Goal: Ask a question: Seek information or help from site administrators or community

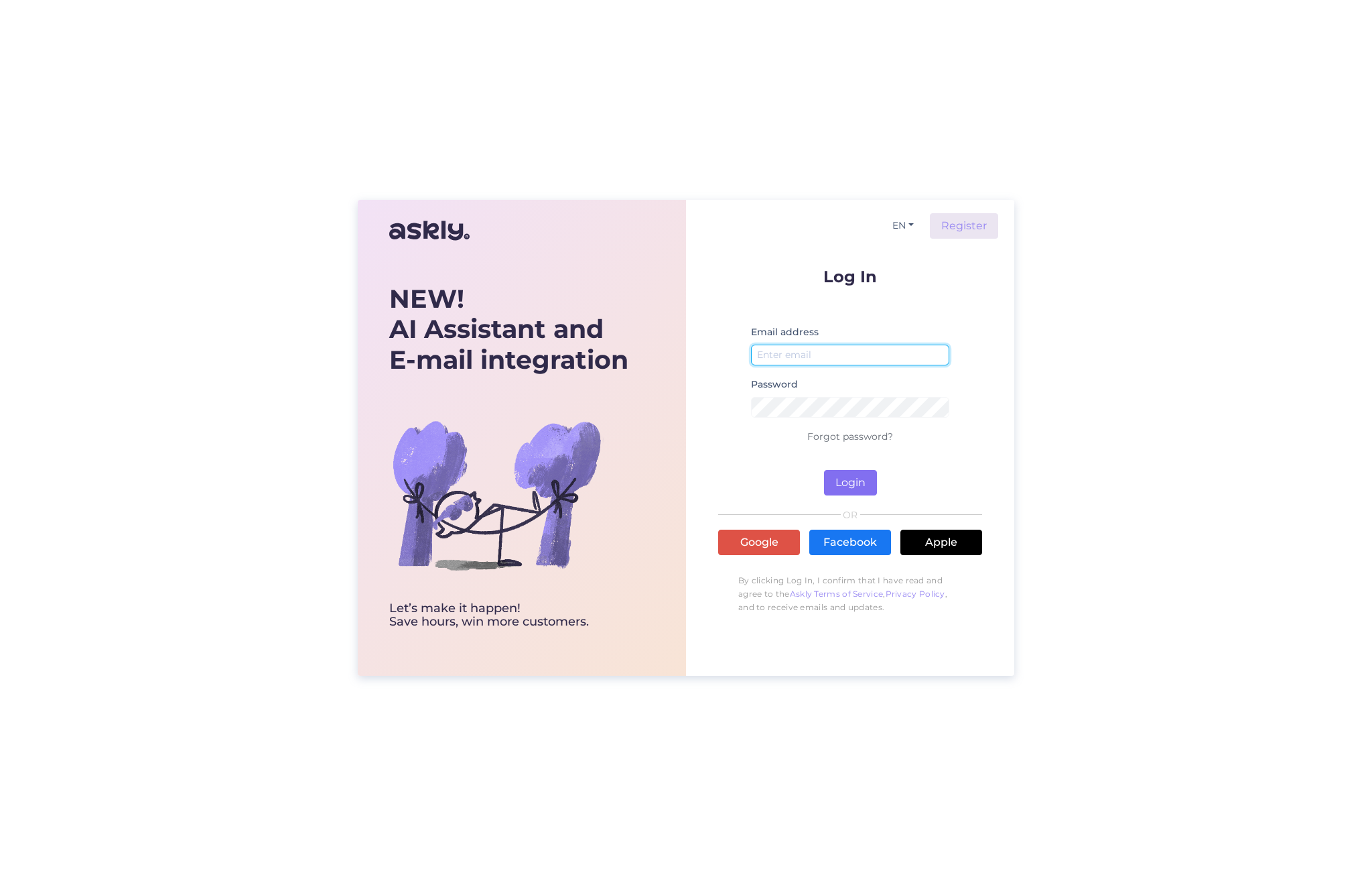
type input "[EMAIL_ADDRESS][DOMAIN_NAME]"
click at [845, 483] on button "Login" at bounding box center [850, 482] width 53 height 25
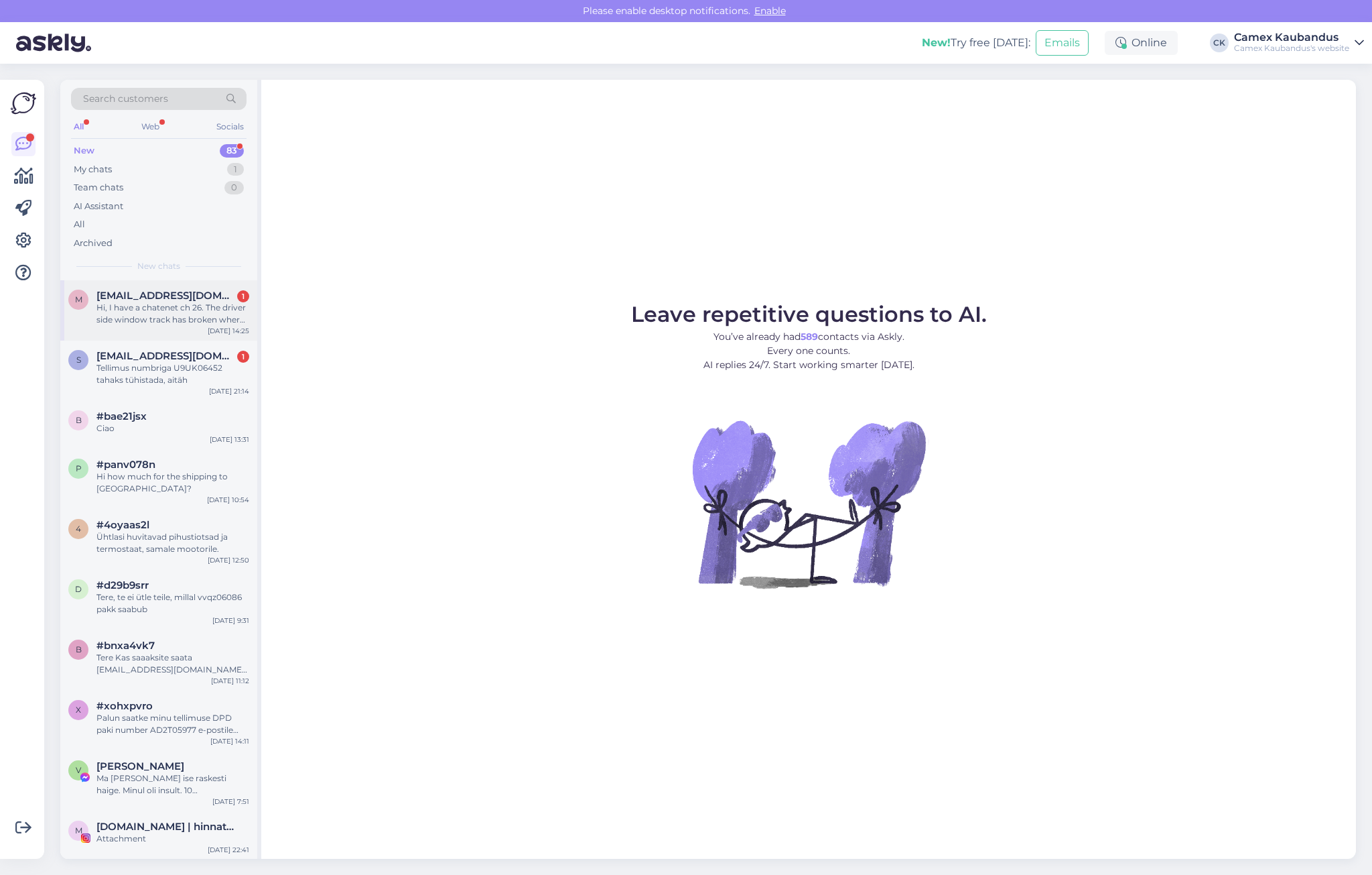
click at [175, 305] on div "Hi, I have a chatenet ch 26. The driver side window track has broken where it a…" at bounding box center [172, 314] width 153 height 24
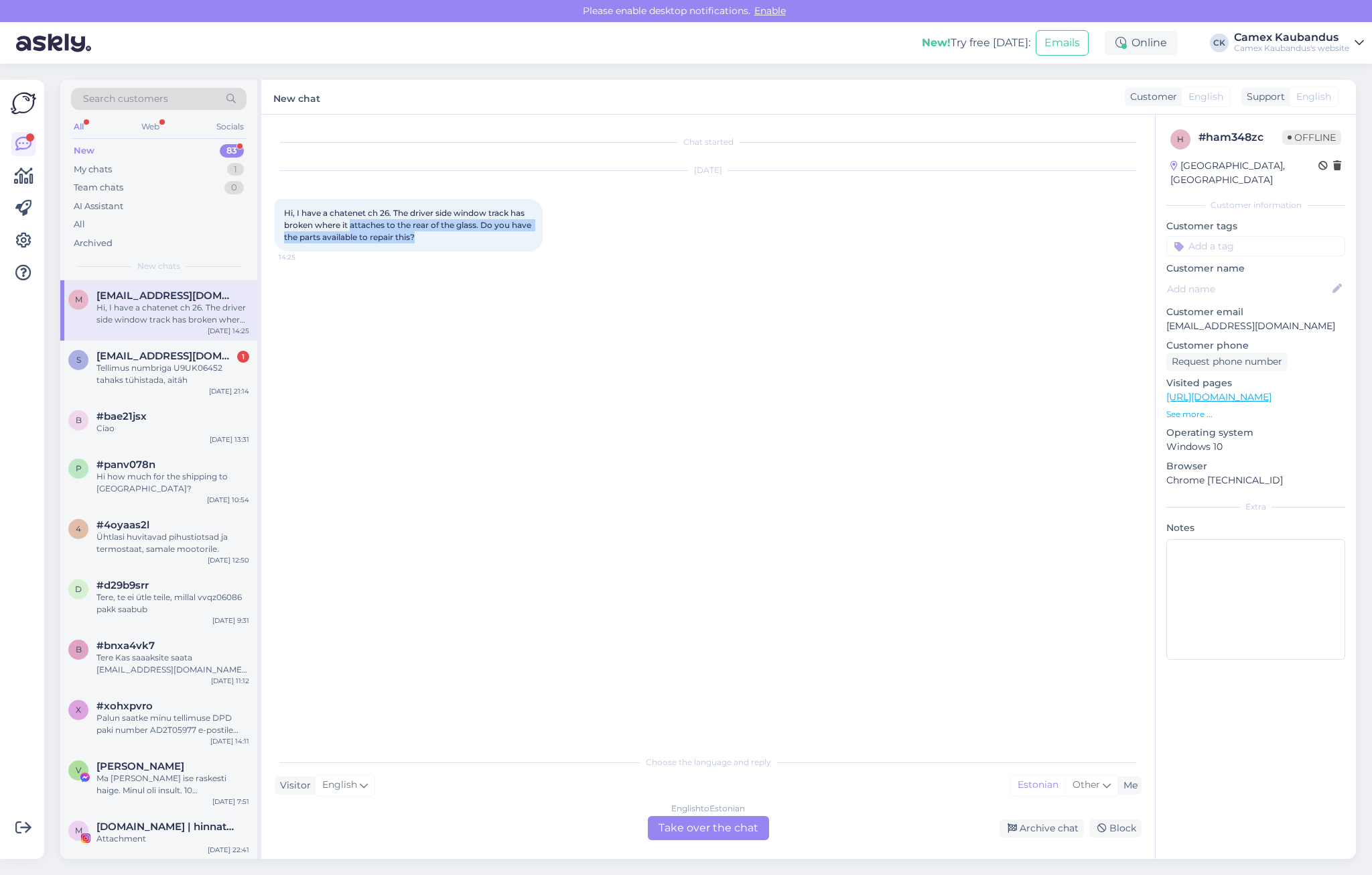
drag, startPoint x: 425, startPoint y: 249, endPoint x: 508, endPoint y: 290, distance: 92.6
click at [508, 290] on div "Chat started [DATE] Hi, I have a chatenet ch 26. The driver side window track h…" at bounding box center [713, 432] width 878 height 608
drag, startPoint x: 508, startPoint y: 290, endPoint x: 484, endPoint y: 274, distance: 28.8
click at [484, 274] on div "Chat started [DATE] Hi, I have a chatenet ch 26. The driver side window track h…" at bounding box center [713, 432] width 878 height 608
click at [712, 819] on div "English to Estonian Take over the chat" at bounding box center [708, 827] width 121 height 24
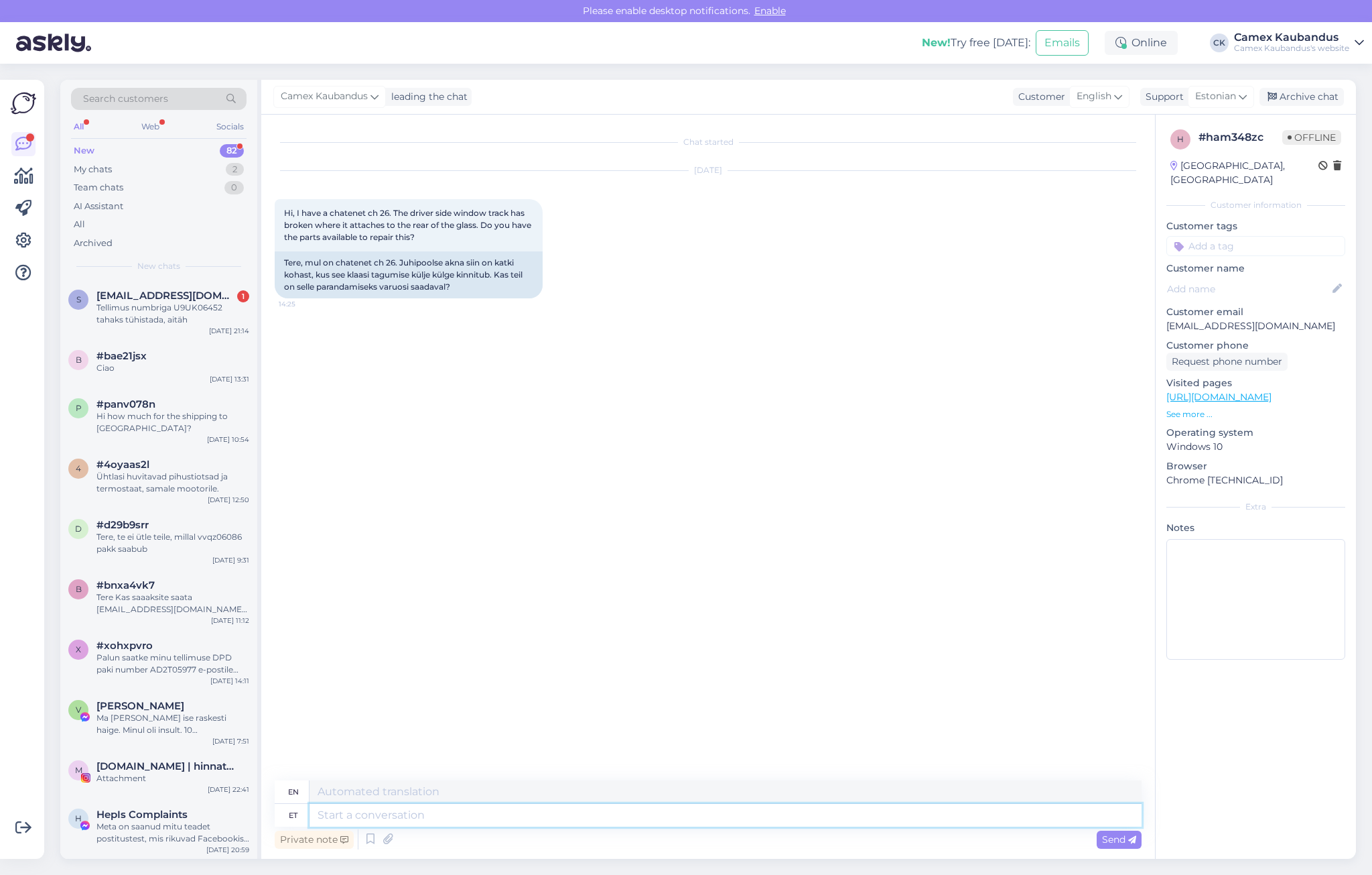
click at [341, 818] on textarea at bounding box center [725, 814] width 831 height 23
type textarea "Tere! Kas m"
type textarea "Hello! Is"
type textarea "Tere! Kas mõ"
type textarea "Hello! Is m"
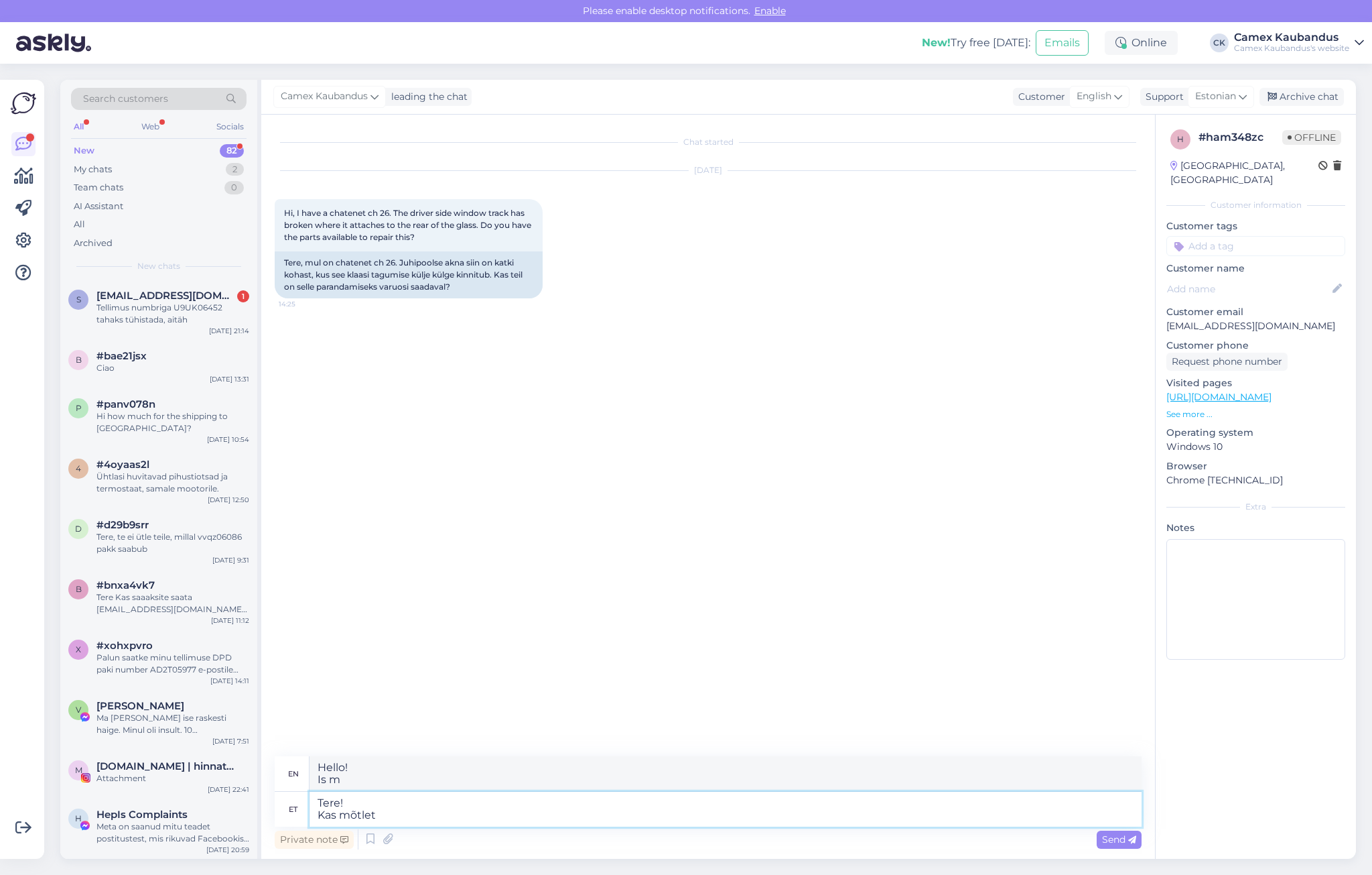
type textarea "Tere! Kas mõtlete"
type textarea "Hello! Are you thinking"
type textarea "Tere! Kas mõtlete seda"
type textarea "Hello! Do you mean this?"
type textarea "Tere! Kas mõtlete seda varuosa?"
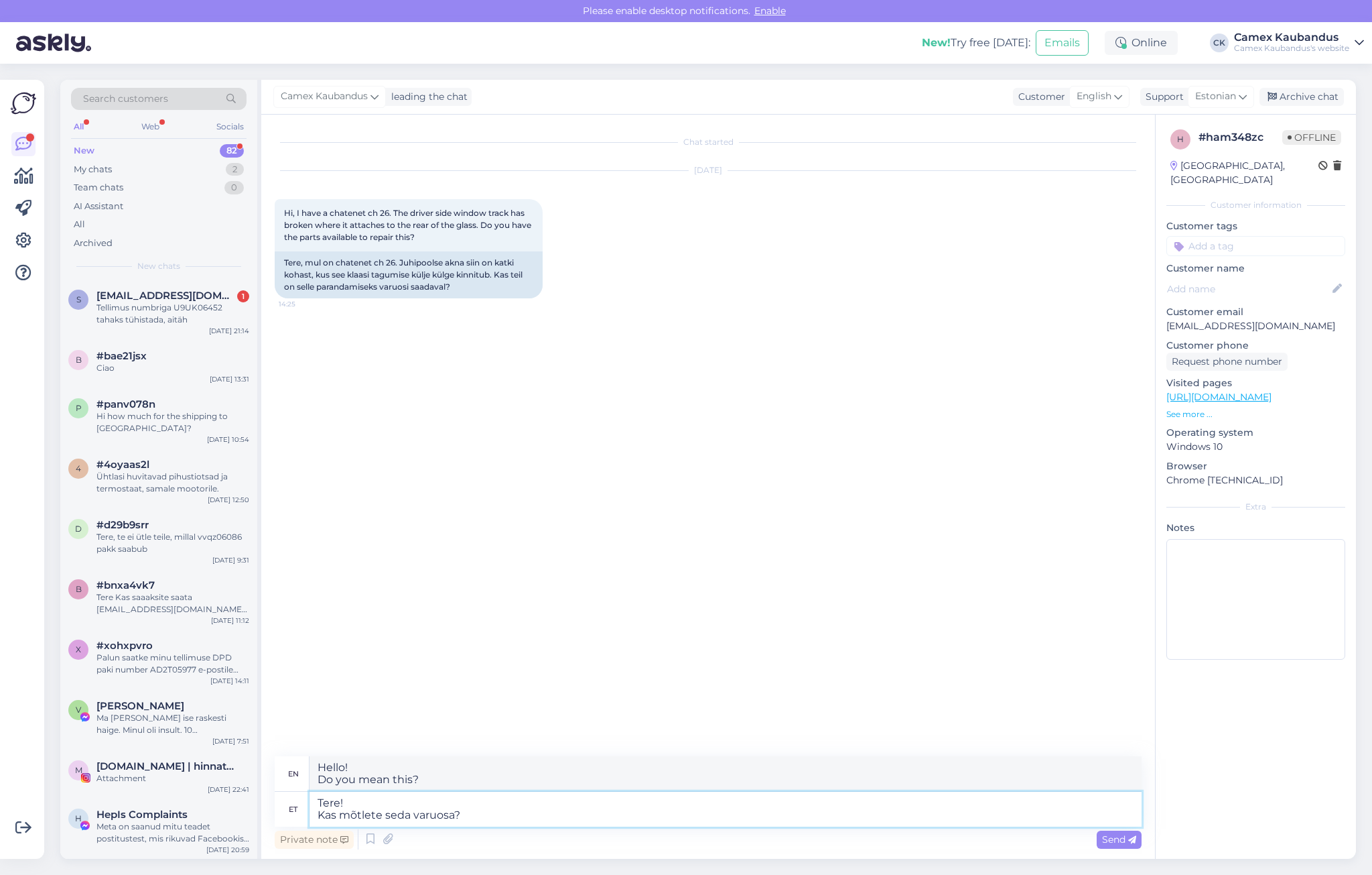
type textarea "Hello! Do you mean this spare part?"
type textarea "Tere! Kas mõtlete seda varuosa?"
click at [1123, 843] on span "Send" at bounding box center [1118, 839] width 34 height 12
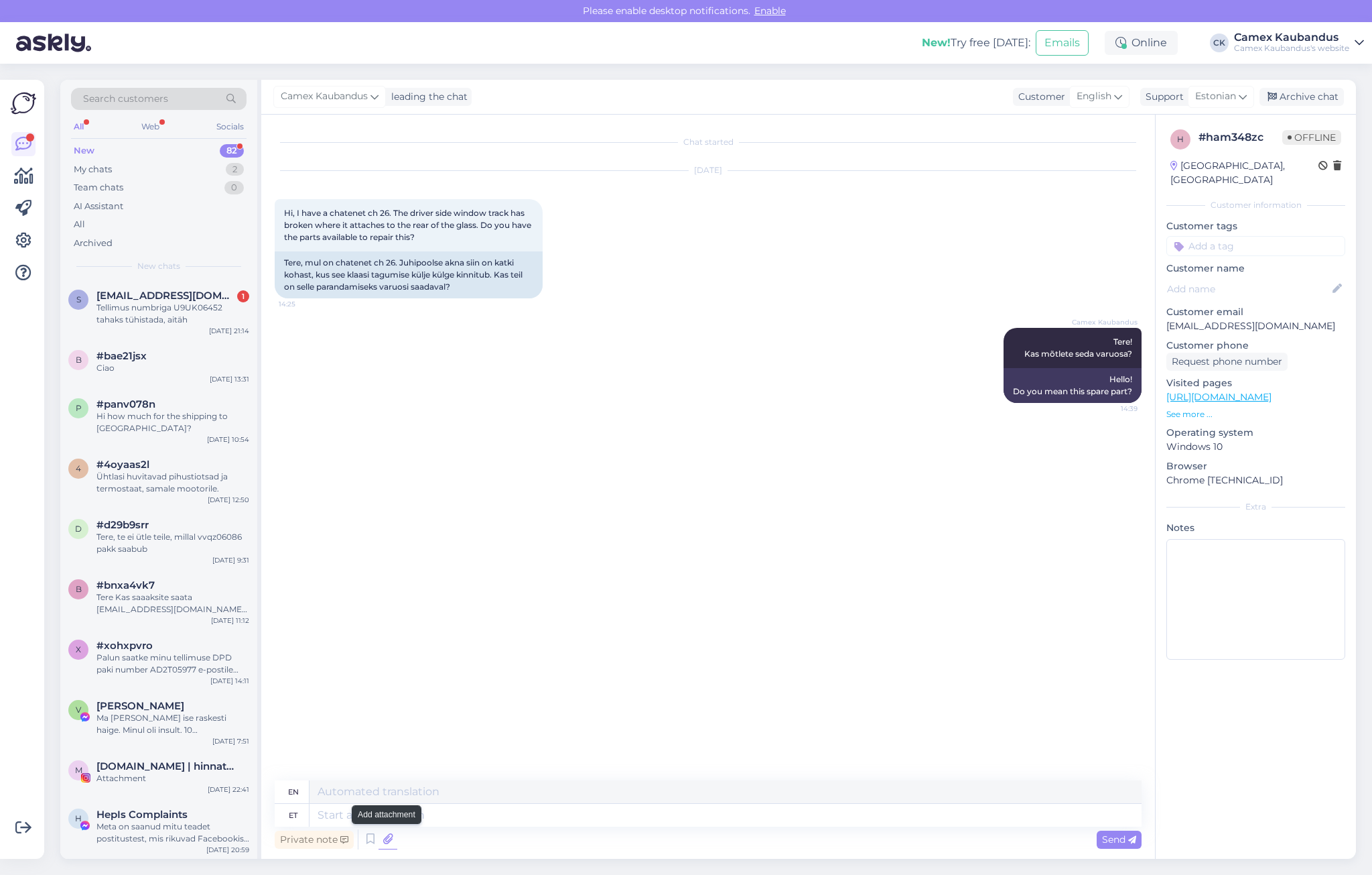
click at [387, 835] on icon at bounding box center [387, 839] width 19 height 21
click at [1133, 838] on icon at bounding box center [1132, 840] width 8 height 8
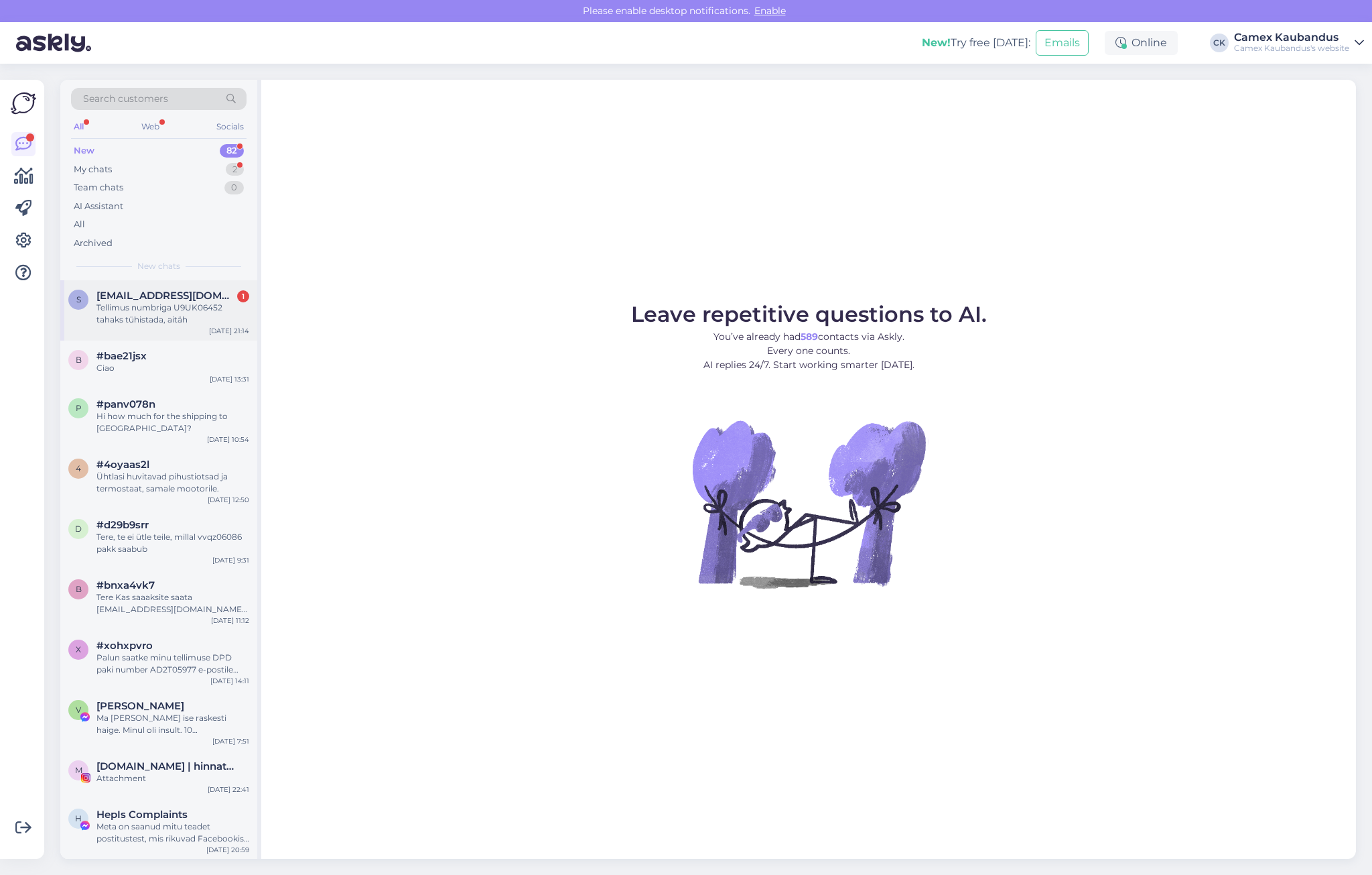
click at [136, 319] on div "Tellimus numbriga U9UK06452 tahaks tühistada, aitäh" at bounding box center [172, 314] width 153 height 24
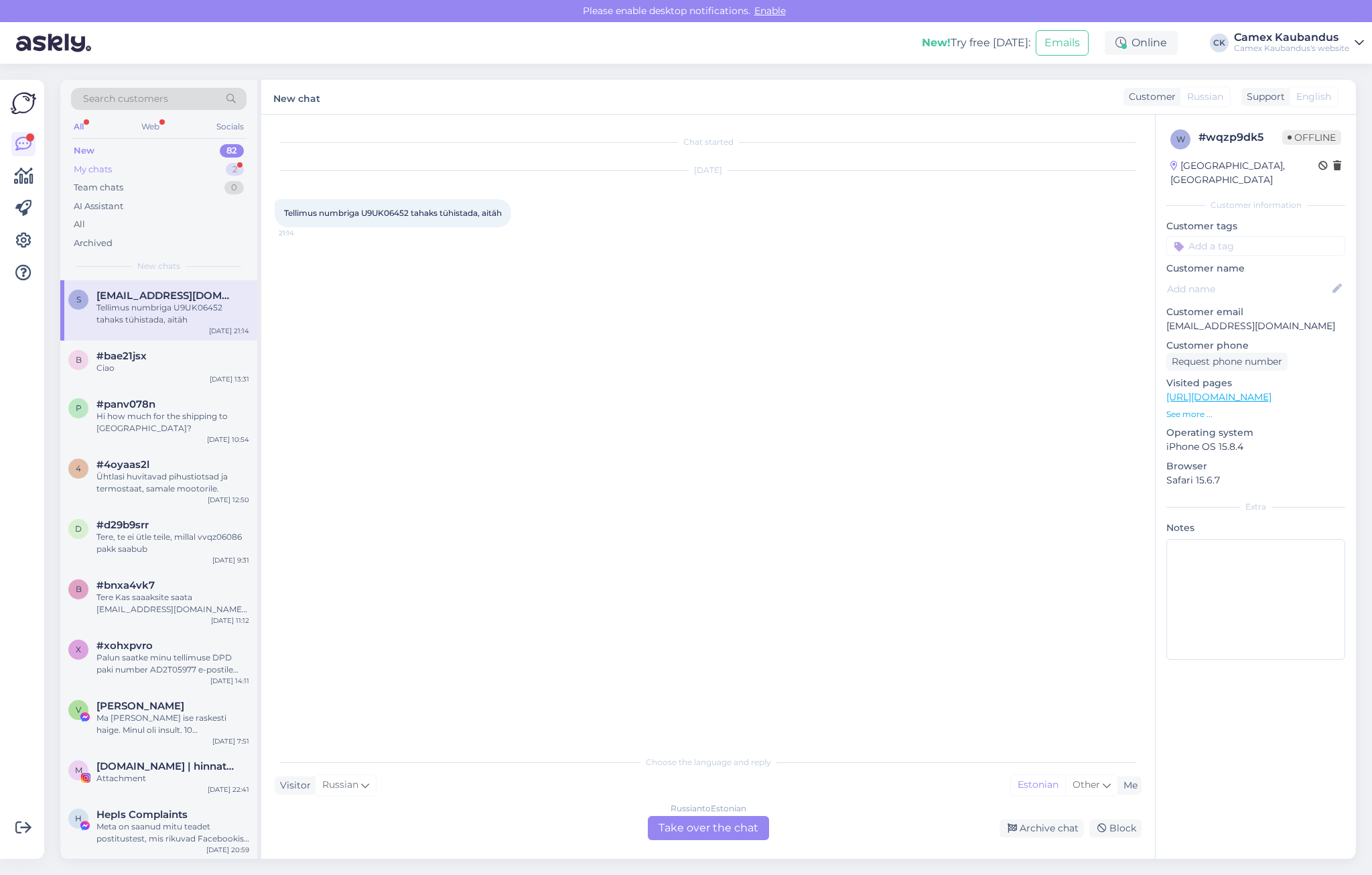
click at [124, 170] on div "My chats 2" at bounding box center [158, 169] width 175 height 19
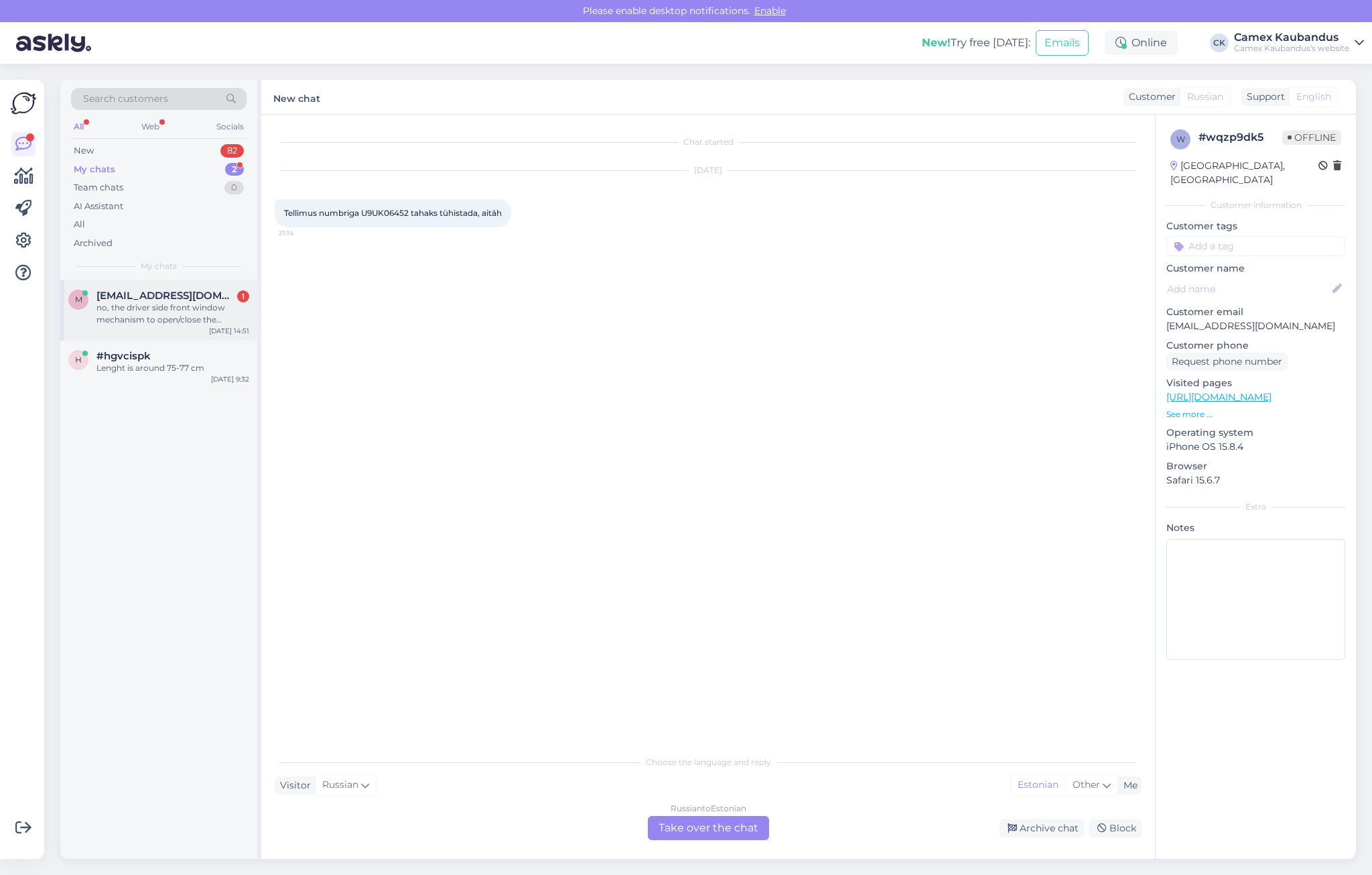
click at [160, 322] on div "no, the driver side front window mechanism to open/close the window" at bounding box center [172, 314] width 153 height 24
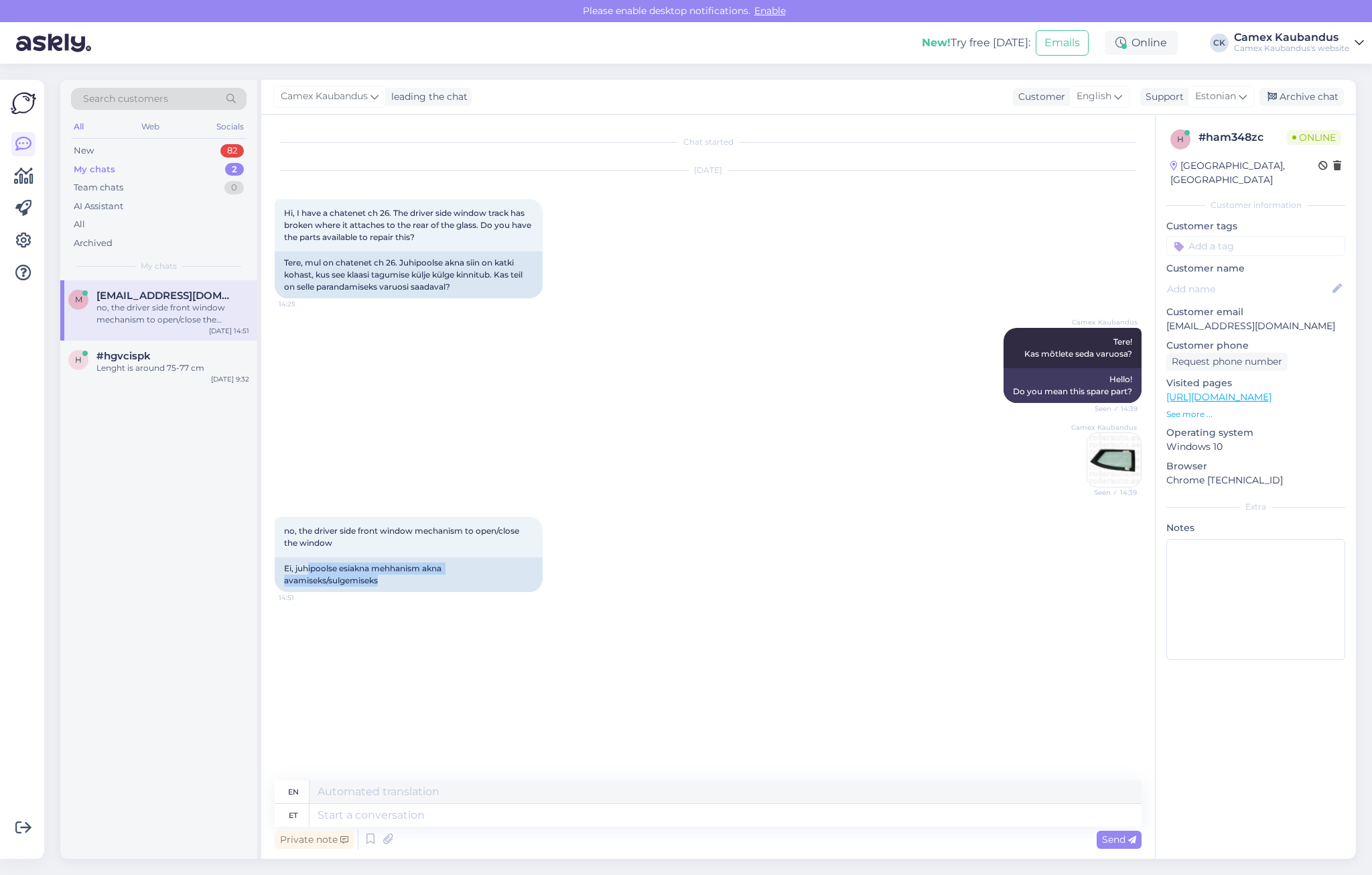
drag, startPoint x: 307, startPoint y: 565, endPoint x: 415, endPoint y: 601, distance: 113.8
click at [415, 601] on div "no, the driver side front window mechanism to open/close the window 14:51 Ei, j…" at bounding box center [707, 554] width 867 height 105
click at [416, 600] on div "no, the driver side front window mechanism to open/close the window 14:51 Ei, j…" at bounding box center [707, 554] width 867 height 105
drag, startPoint x: 468, startPoint y: 576, endPoint x: 335, endPoint y: 572, distance: 133.1
click at [335, 572] on div "Ei, juhipoolse esiakna mehhanism akna avamiseks/sulgemiseks" at bounding box center [408, 574] width 268 height 35
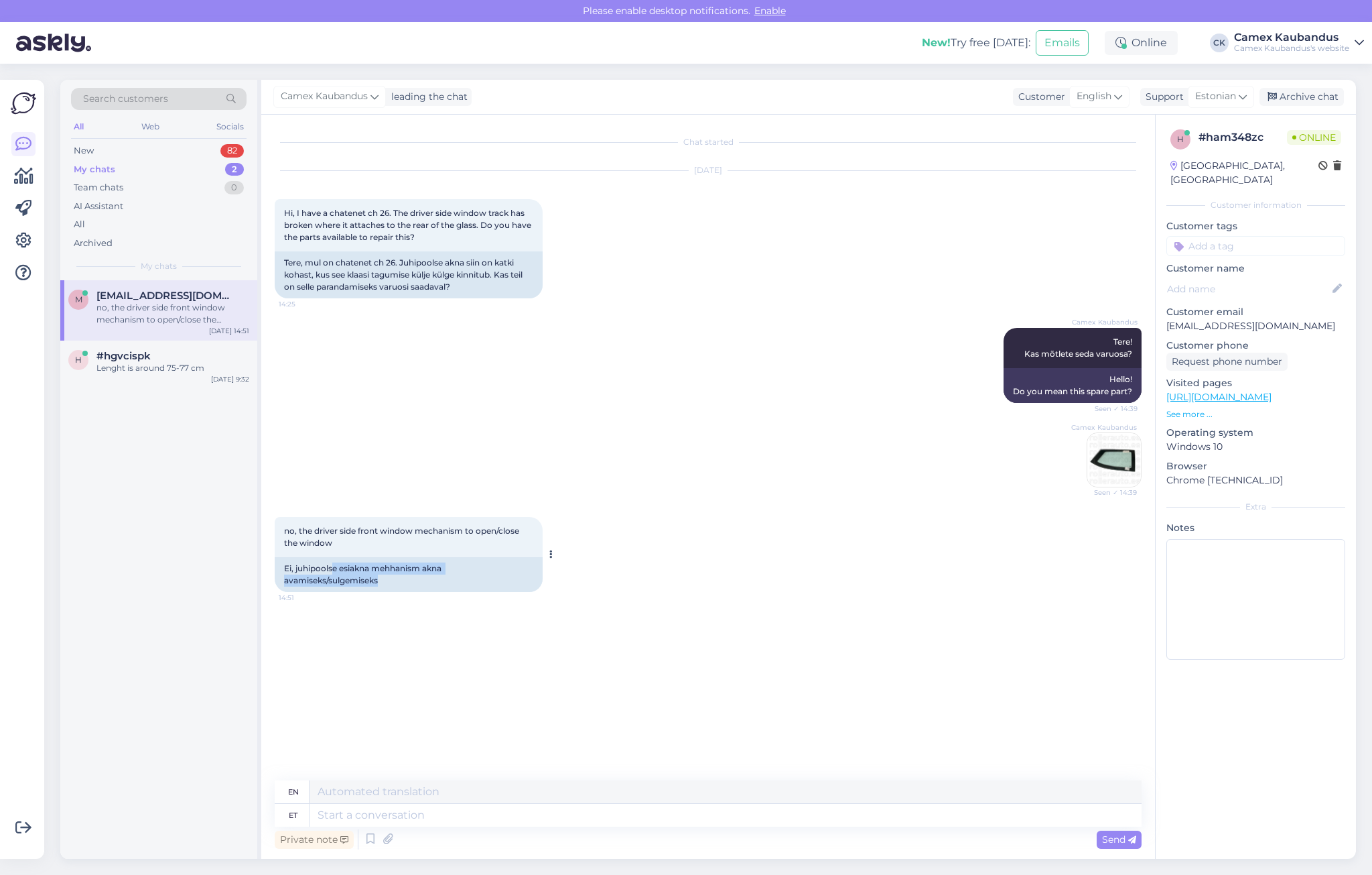
click at [335, 572] on div "Ei, juhipoolse esiakna mehhanism akna avamiseks/sulgemiseks" at bounding box center [408, 574] width 268 height 35
drag, startPoint x: 375, startPoint y: 214, endPoint x: 497, endPoint y: 216, distance: 122.0
click at [497, 216] on span "Hi, I have a chatenet ch 26. The driver side window track has broken where it a…" at bounding box center [408, 224] width 249 height 34
click at [497, 217] on span "Hi, I have a chatenet ch 26. The driver side window track has broken where it a…" at bounding box center [408, 224] width 249 height 34
click at [503, 219] on div "Hi, I have a chatenet ch 26. The driver side window track has broken where it a…" at bounding box center [408, 224] width 268 height 52
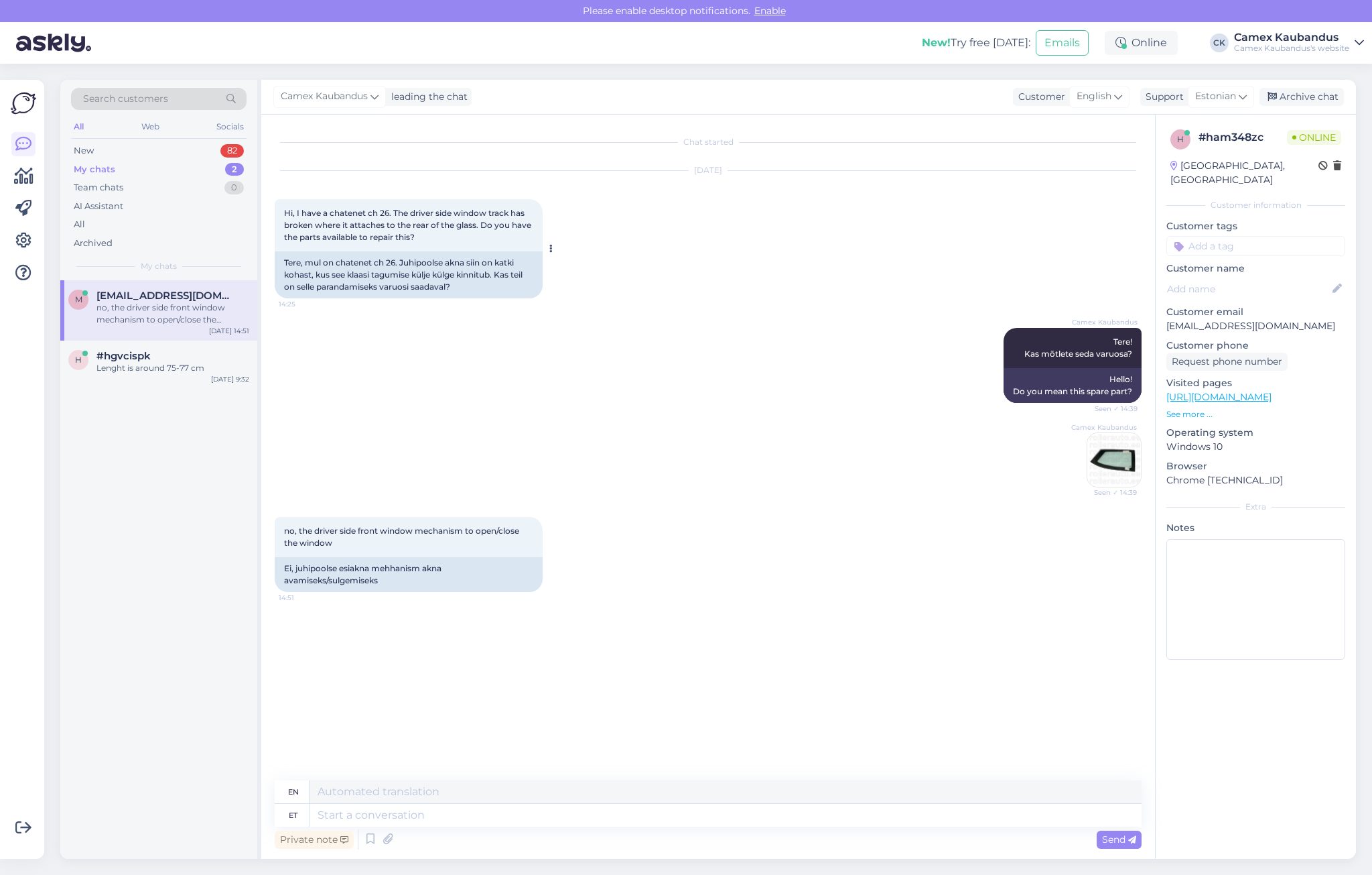
drag, startPoint x: 544, startPoint y: 247, endPoint x: 355, endPoint y: 238, distance: 189.2
click at [353, 238] on div "Hi, I have a chatenet ch 26. The driver side window track has broken where it a…" at bounding box center [408, 248] width 268 height 99
drag, startPoint x: 348, startPoint y: 215, endPoint x: 484, endPoint y: 241, distance: 138.5
click at [484, 241] on div "Hi, I have a chatenet ch 26. The driver side window track has broken where it a…" at bounding box center [408, 224] width 268 height 52
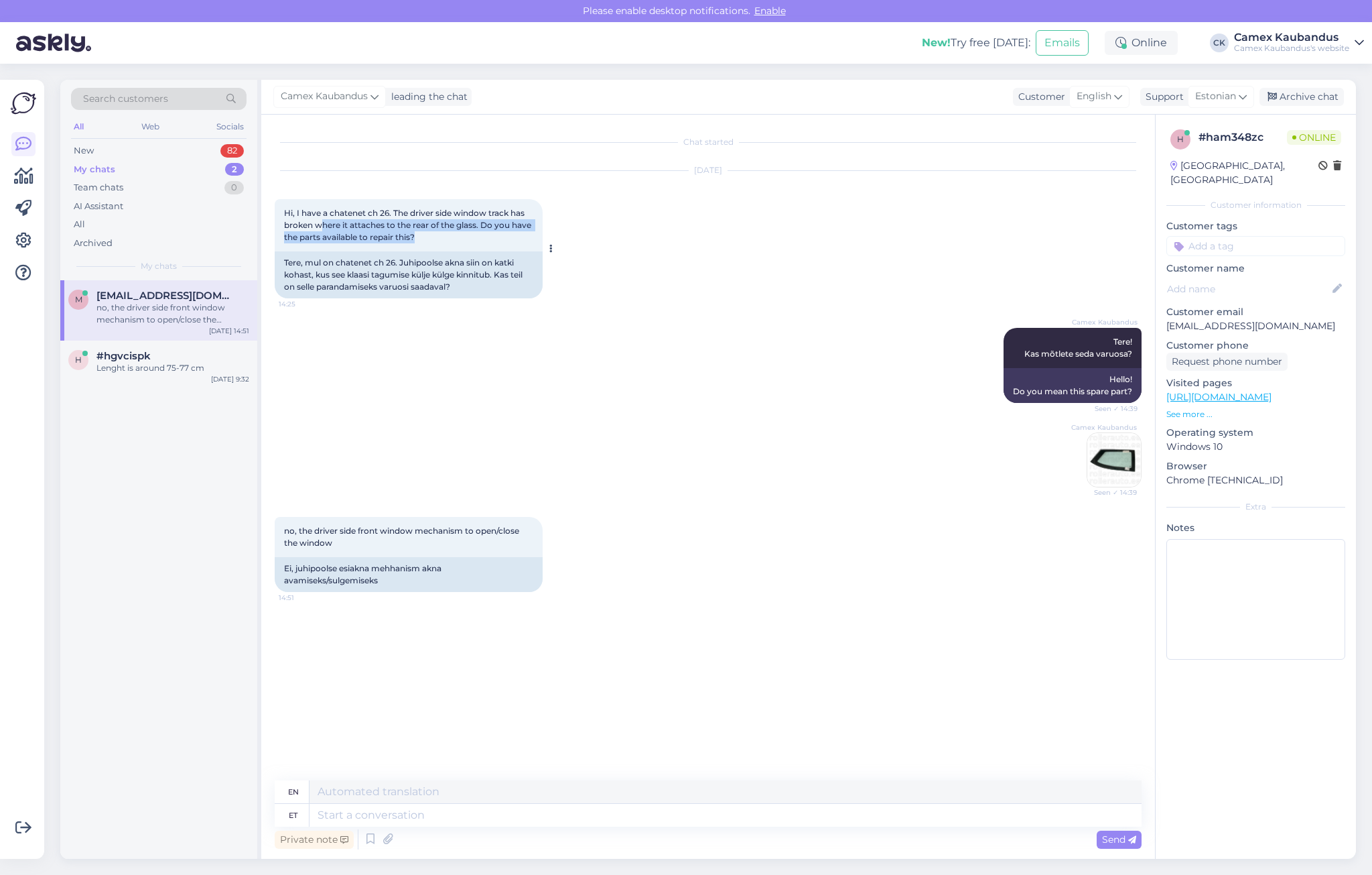
drag, startPoint x: 503, startPoint y: 233, endPoint x: 323, endPoint y: 226, distance: 180.1
click at [323, 226] on div "Hi, I have a chatenet ch 26. The driver side window track has broken where it a…" at bounding box center [408, 224] width 268 height 52
click at [323, 225] on span "Hi, I have a chatenet ch 26. The driver side window track has broken where it a…" at bounding box center [408, 224] width 249 height 34
drag, startPoint x: 323, startPoint y: 225, endPoint x: 497, endPoint y: 253, distance: 176.2
click at [497, 253] on div "Hi, I have a chatenet ch 26. The driver side window track has broken where it a…" at bounding box center [408, 248] width 268 height 99
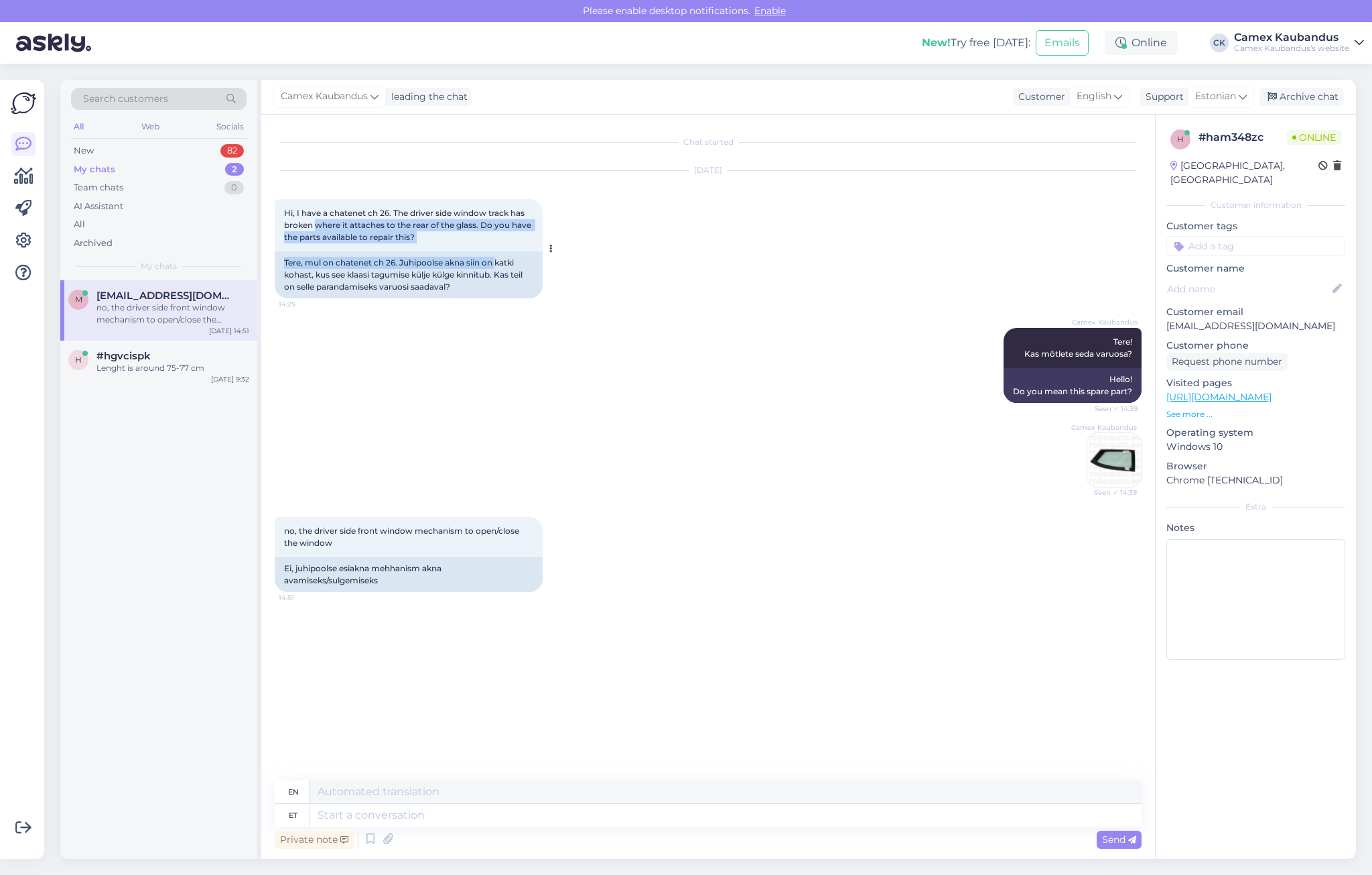
click at [498, 254] on div "Tere, mul on chatenet ch 26. Juhipoolse akna siin on katki kohast, kus see klaa…" at bounding box center [408, 274] width 268 height 47
click at [728, 100] on div "Camex Kaubandus leading the chat Customer English Support Estonian Archive chat" at bounding box center [809, 97] width 1095 height 35
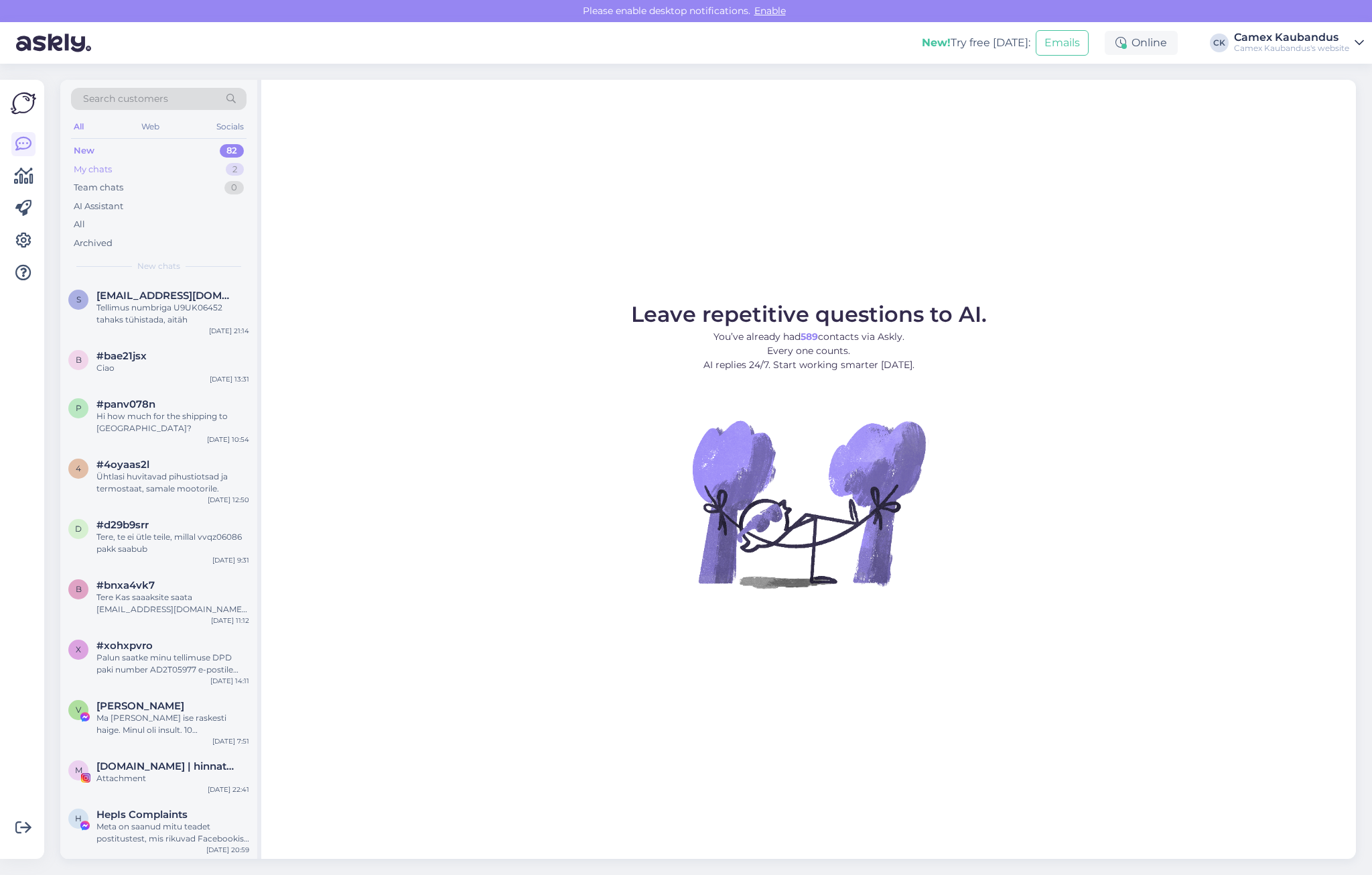
click at [112, 167] on div "My chats" at bounding box center [92, 170] width 38 height 14
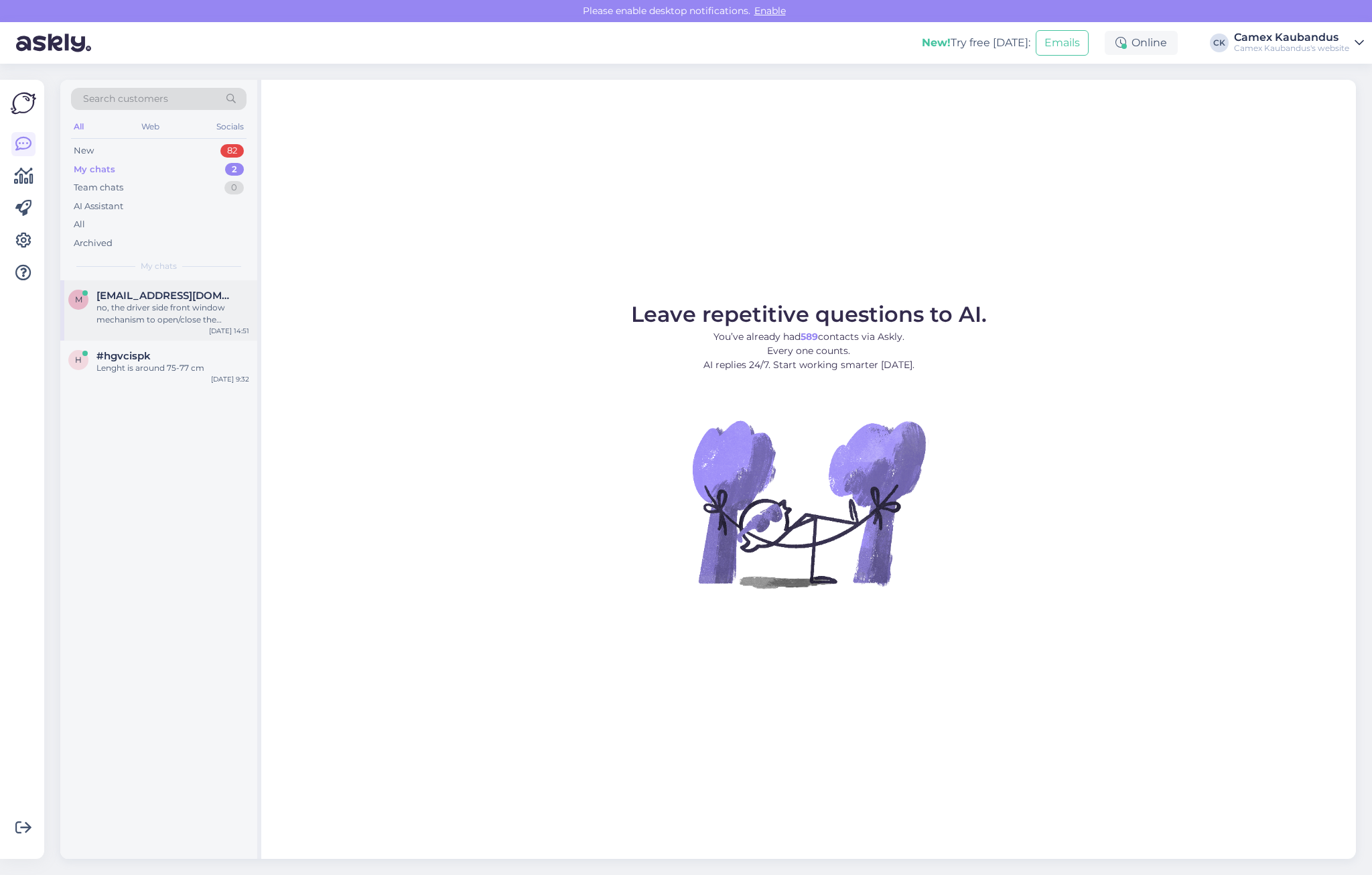
click at [136, 313] on div "no, the driver side front window mechanism to open/close the window" at bounding box center [172, 314] width 153 height 24
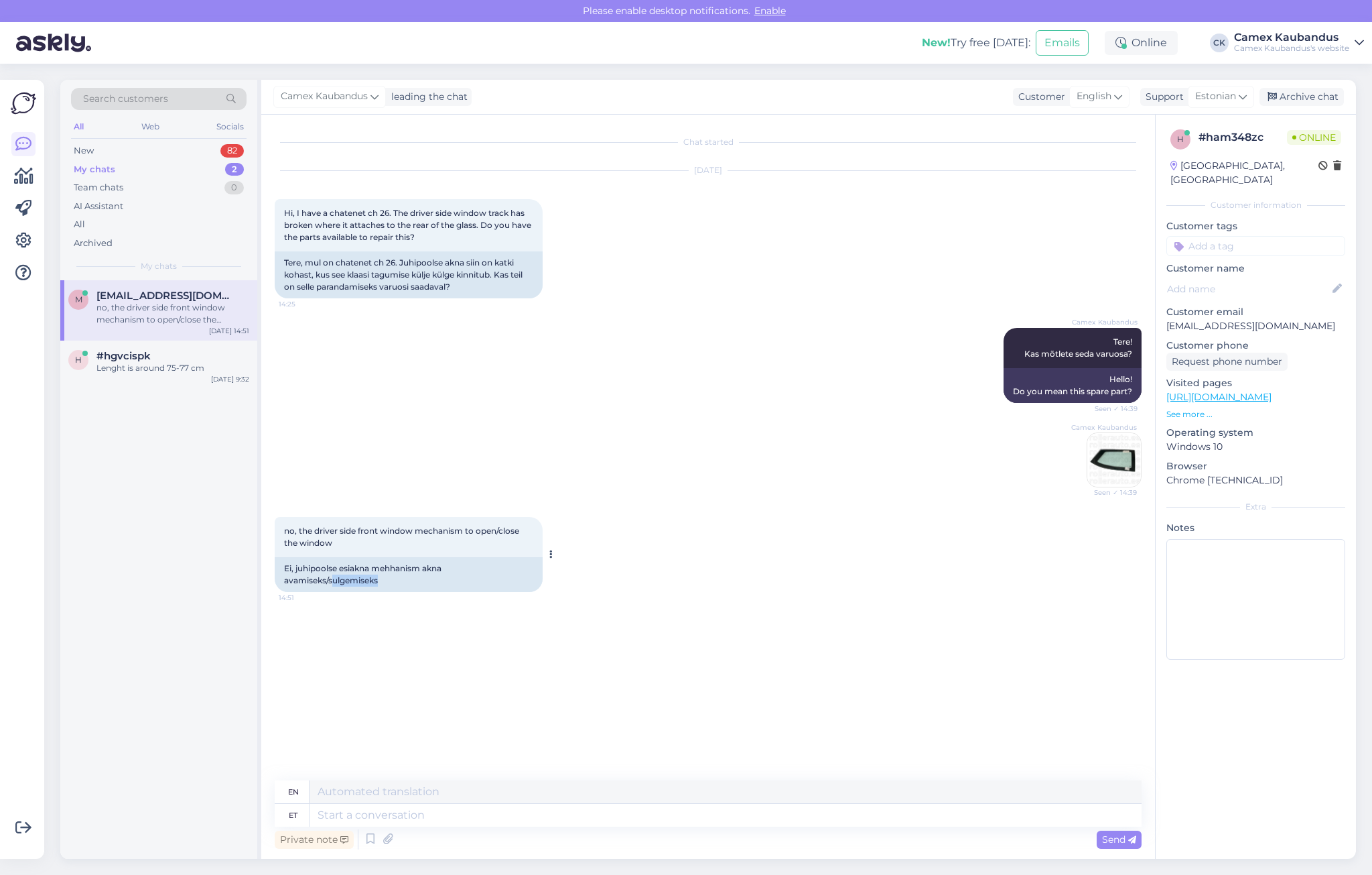
drag, startPoint x: 416, startPoint y: 584, endPoint x: 331, endPoint y: 577, distance: 85.3
click at [331, 577] on div "Ei, juhipoolse esiakna mehhanism akna avamiseks/sulgemiseks" at bounding box center [408, 574] width 268 height 35
click at [355, 814] on textarea at bounding box center [725, 814] width 831 height 23
click at [385, 839] on icon at bounding box center [387, 839] width 19 height 21
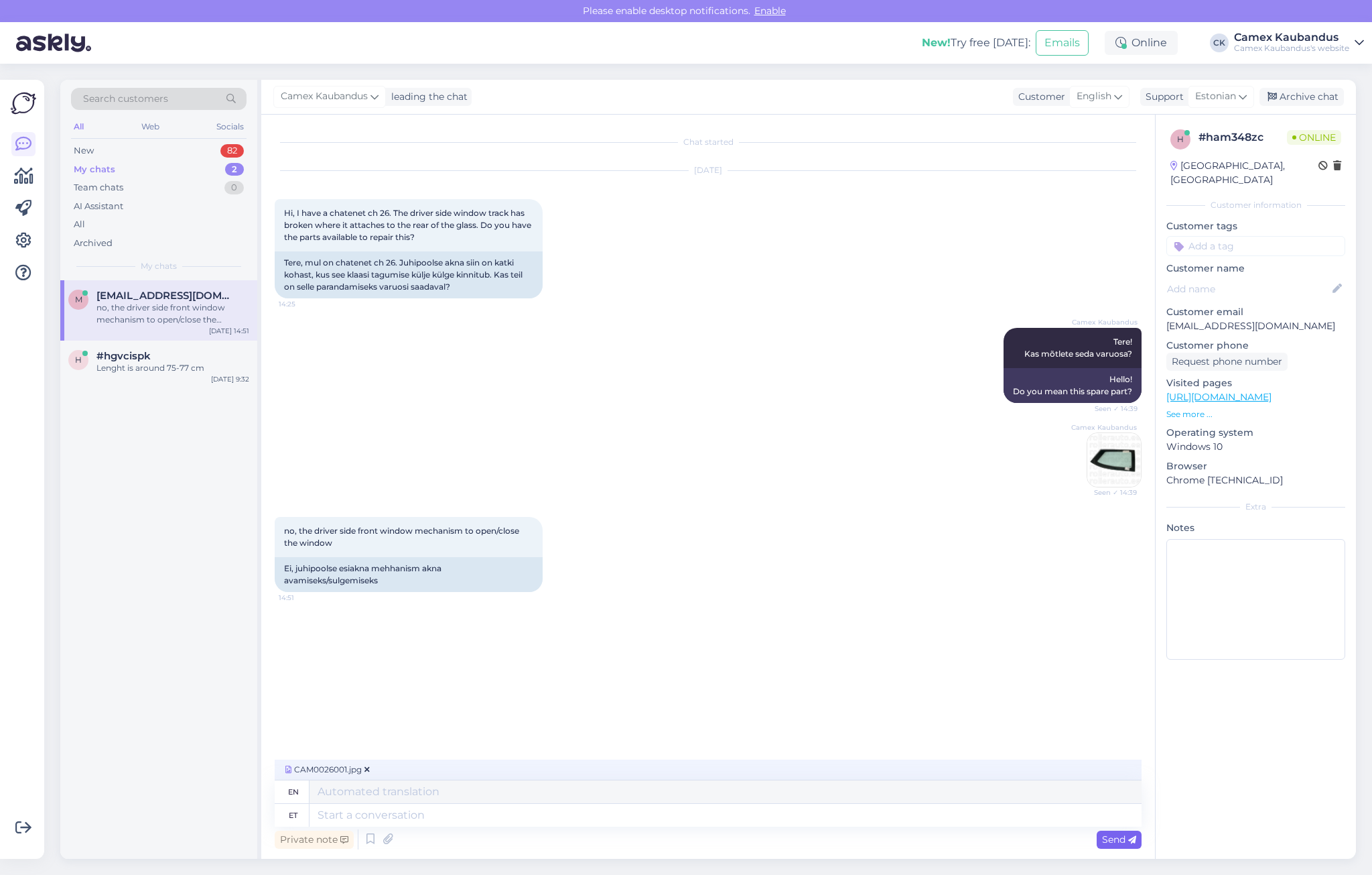
click at [1114, 845] on span "Send" at bounding box center [1118, 839] width 34 height 12
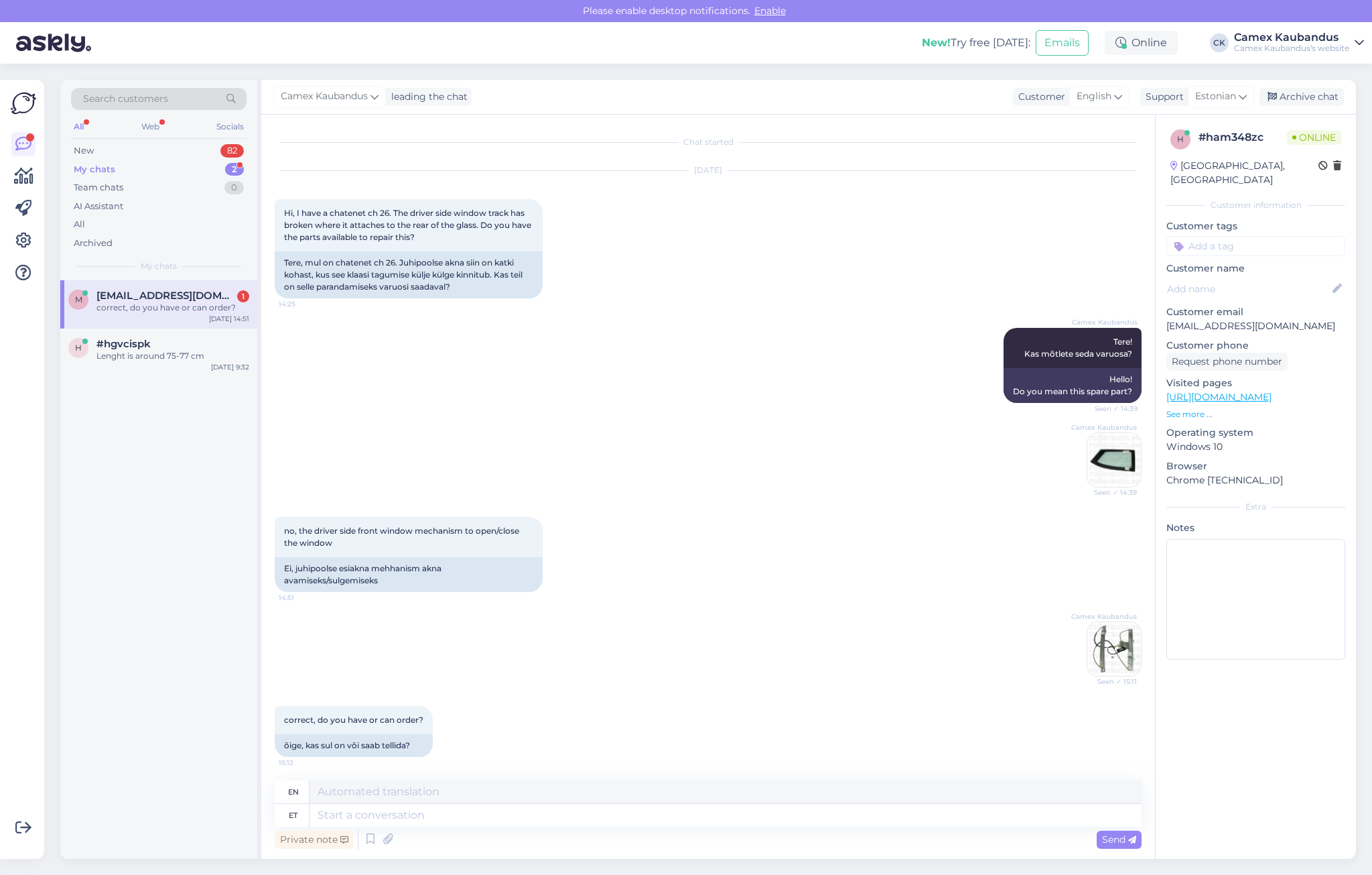
scroll to position [3, 0]
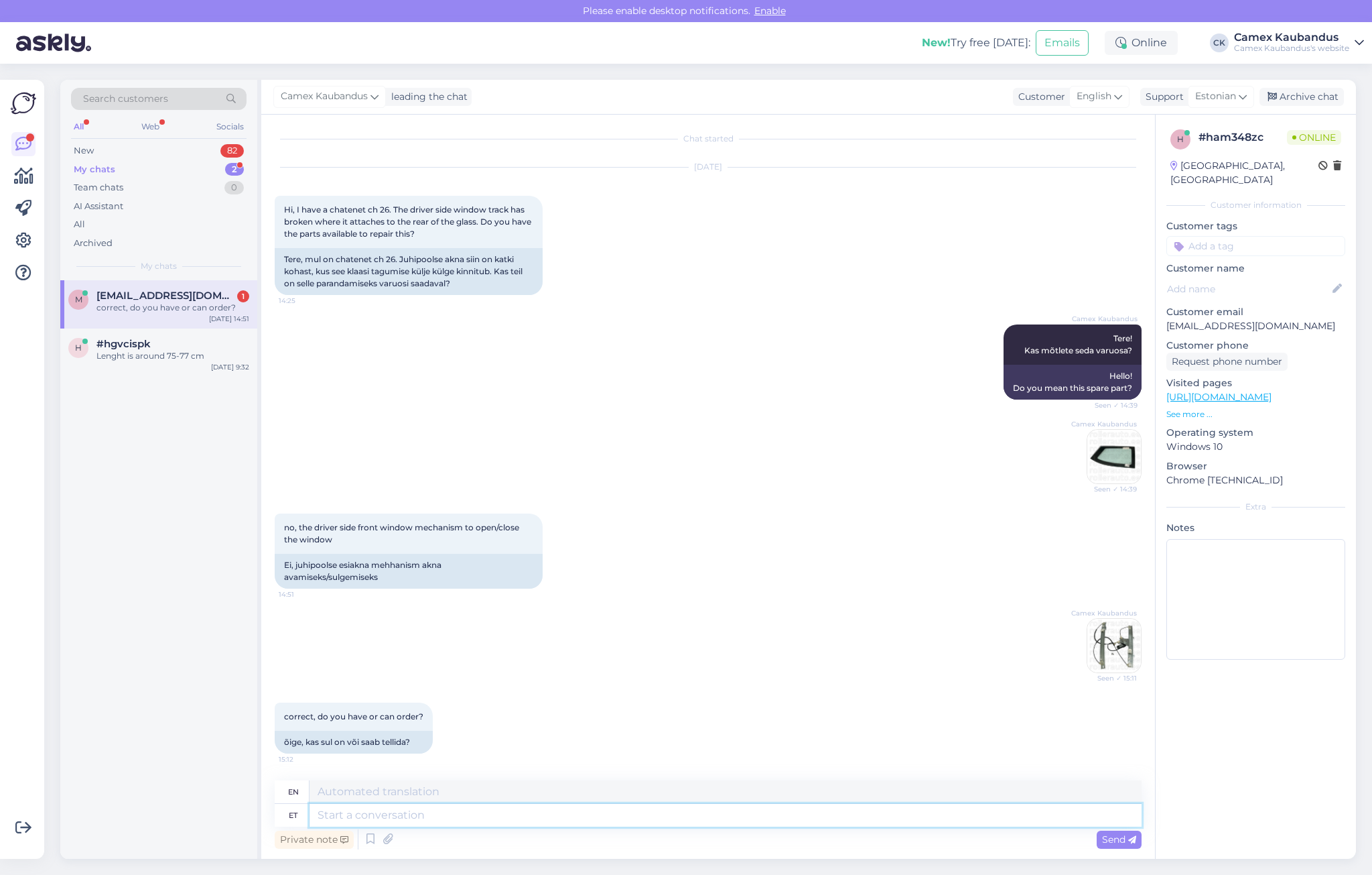
click at [360, 817] on textarea at bounding box center [725, 814] width 831 height 23
type textarea "On l"
type textarea "There is"
type textarea "On laos o"
type textarea "In stock"
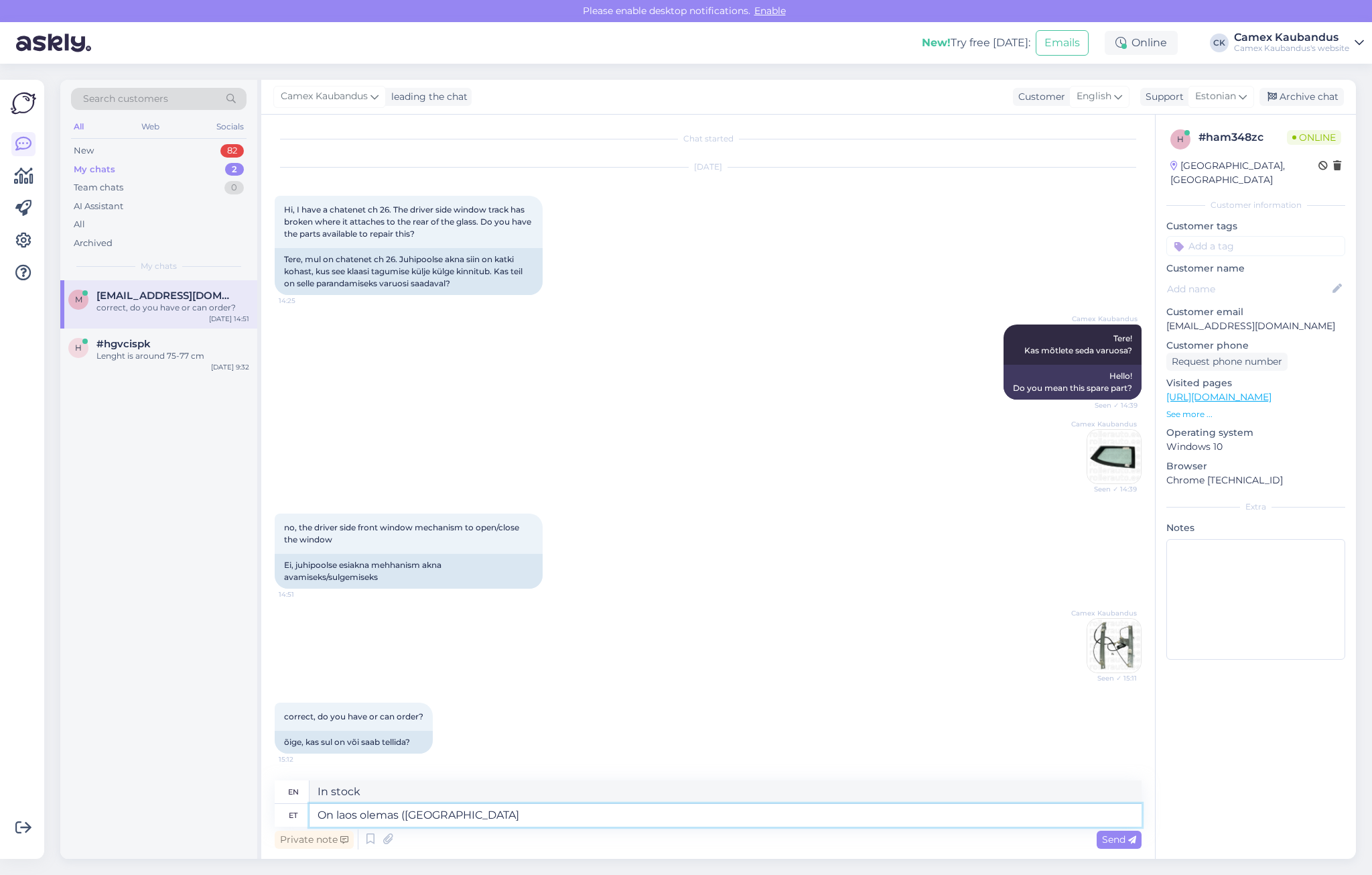
type textarea "On laos olemas (Tallin"
type textarea "In stock (Tallinn)"
type textarea "On laos olemas (Tallinnas"
type textarea "In stock (in Tallinn)"
type textarea "On laos olemas"
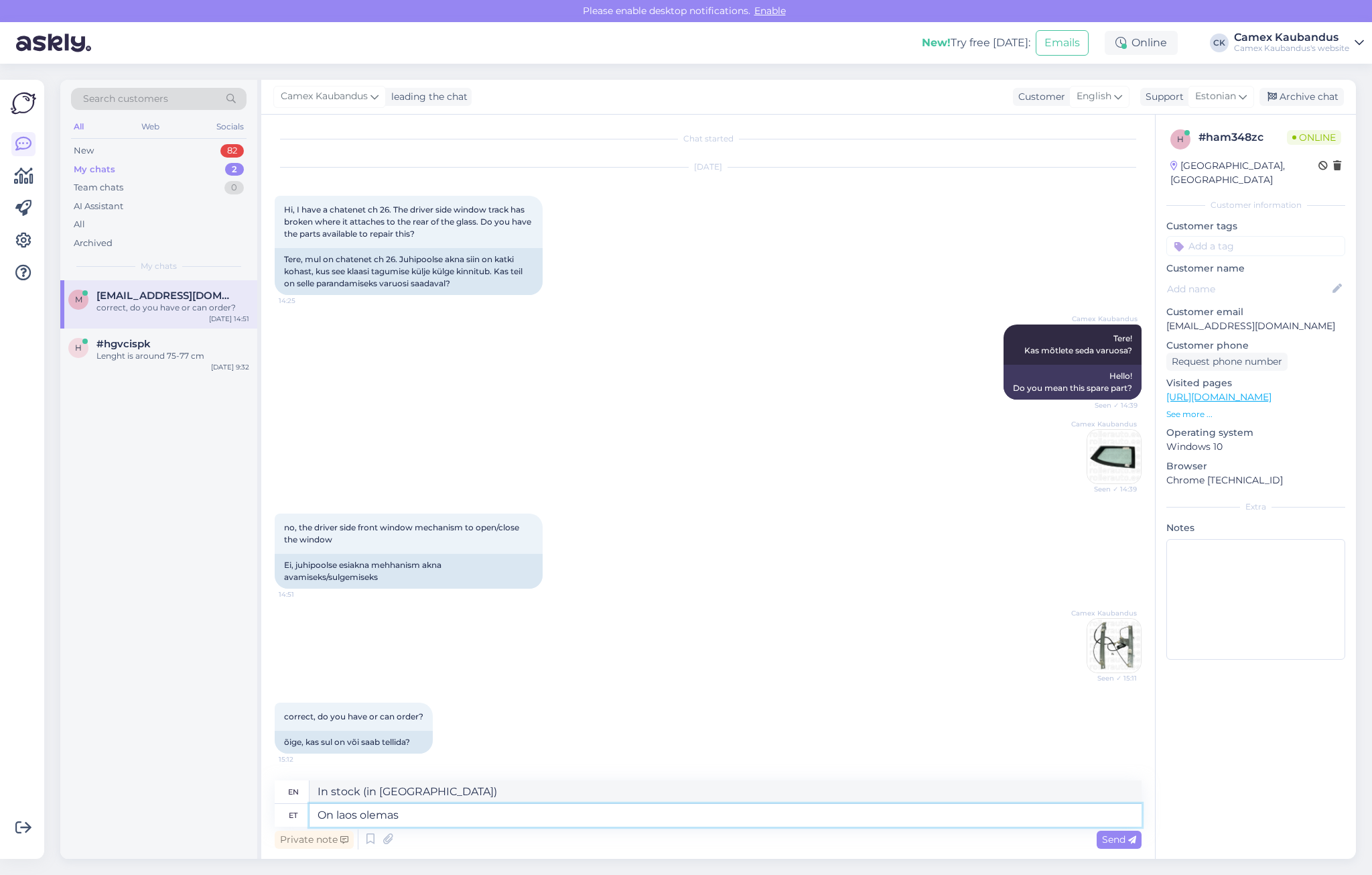
type textarea "In stock"
type textarea "On laos olemas poes"
type textarea "In stock in store"
type textarea "On laos olemas poes ja"
type textarea "Is in stock in the store and"
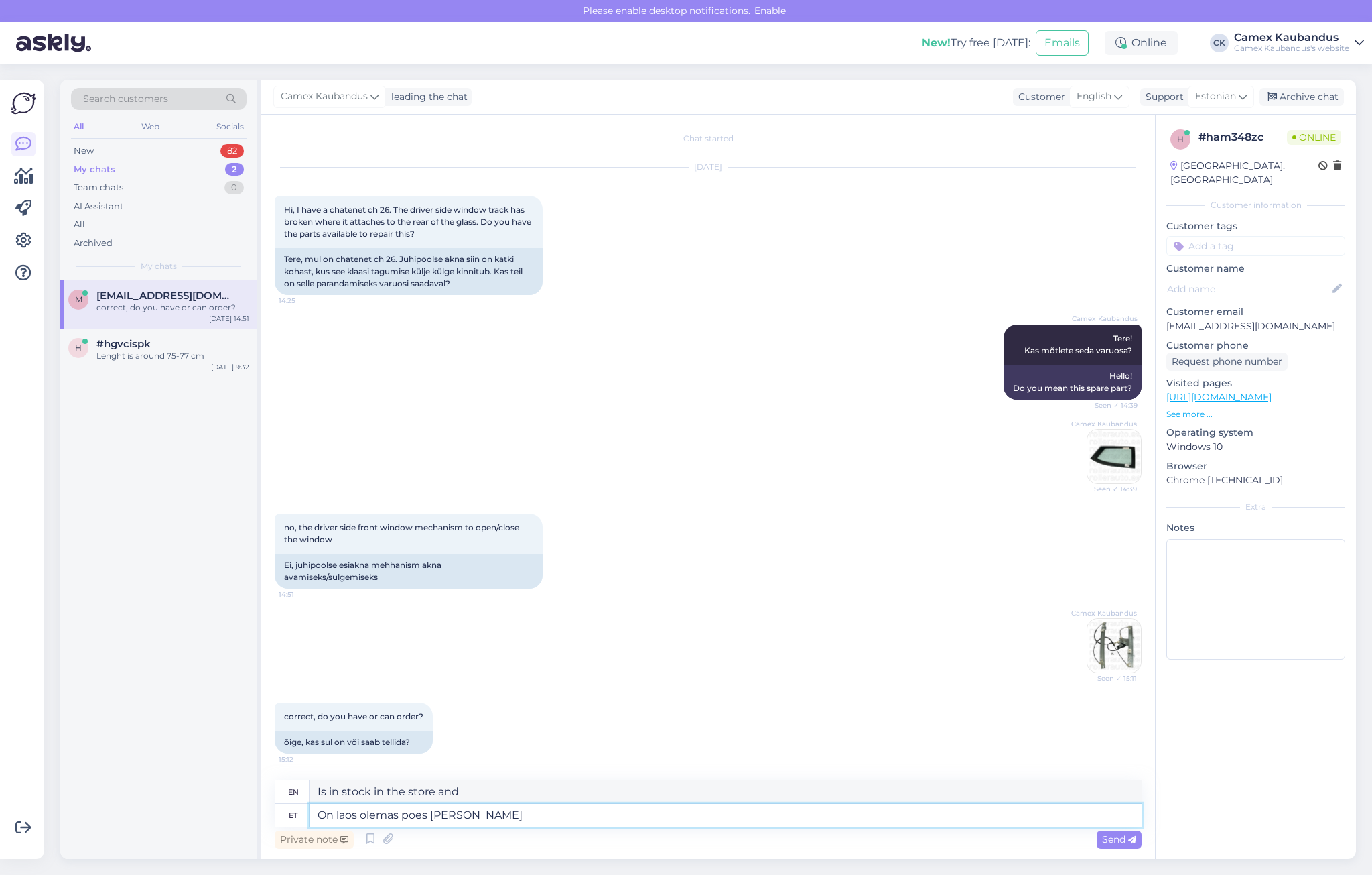
type textarea "On laos olemas poes ja hind"
type textarea "Is it in stock in the store and the price?"
type textarea "On laos olemas poes ja hind on"
type textarea "Is it in stock in the store and the price is"
type textarea "On laos olemas poes ja hind on 200"
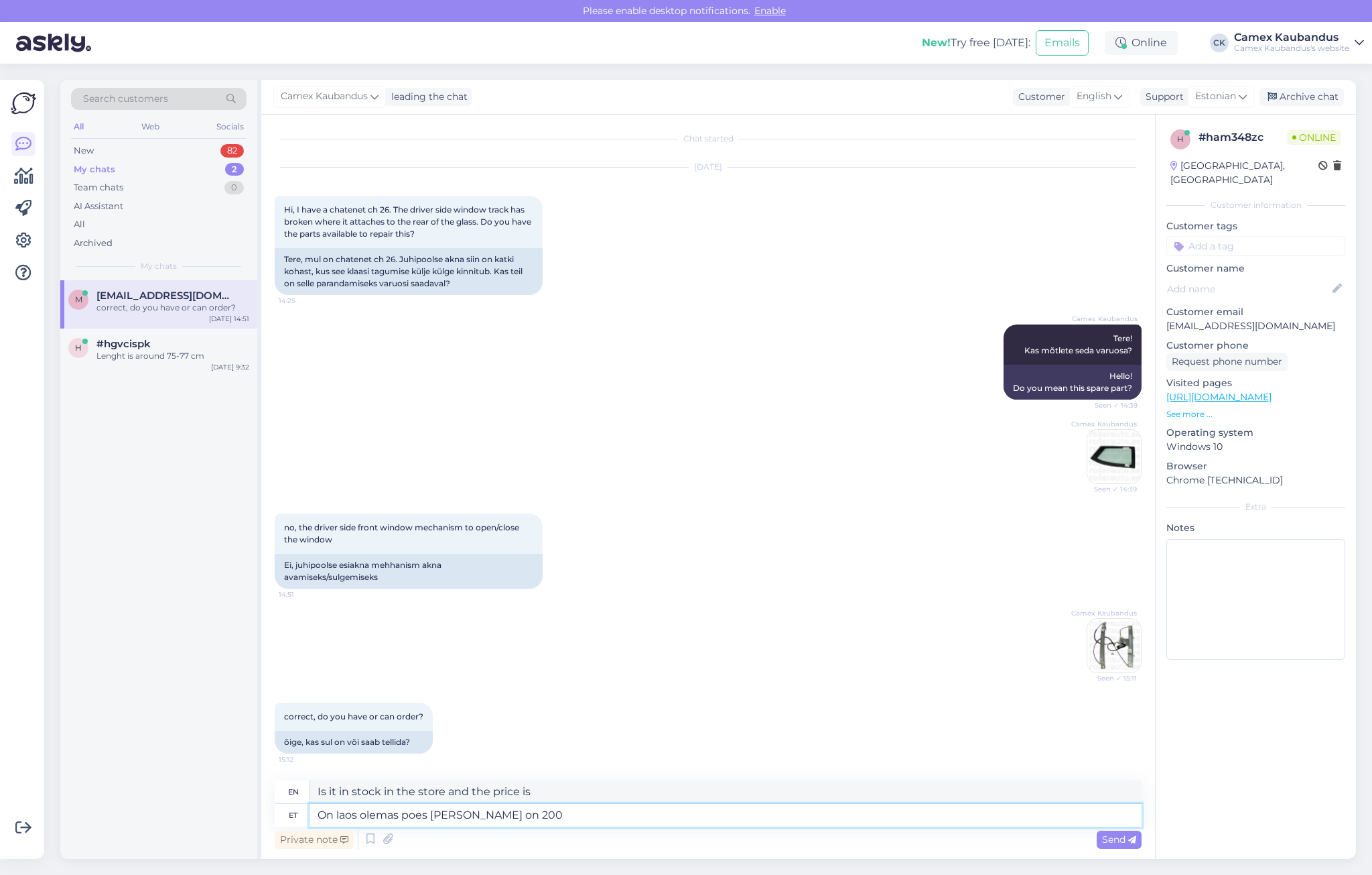
type textarea "It is in stock in the store and the price is 200"
type textarea "On laos olemas poes ja hind on 200 eur"
type textarea "It is in stock in the store and the price is 200 eur."
type textarea "On laos olemas poes ja hind on 200 eur"
click at [1120, 832] on div "Send" at bounding box center [1119, 839] width 45 height 18
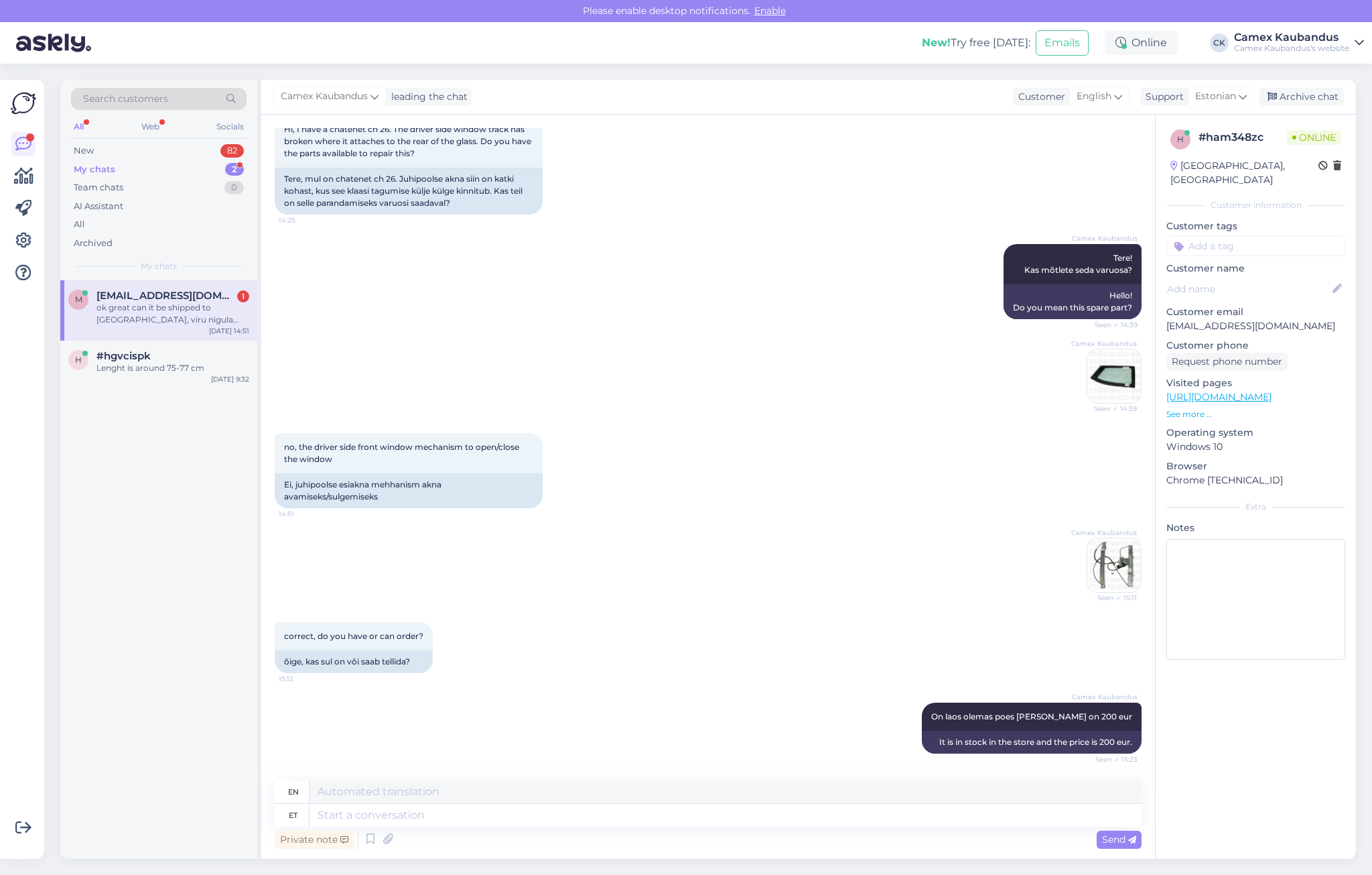
scroll to position [176, 0]
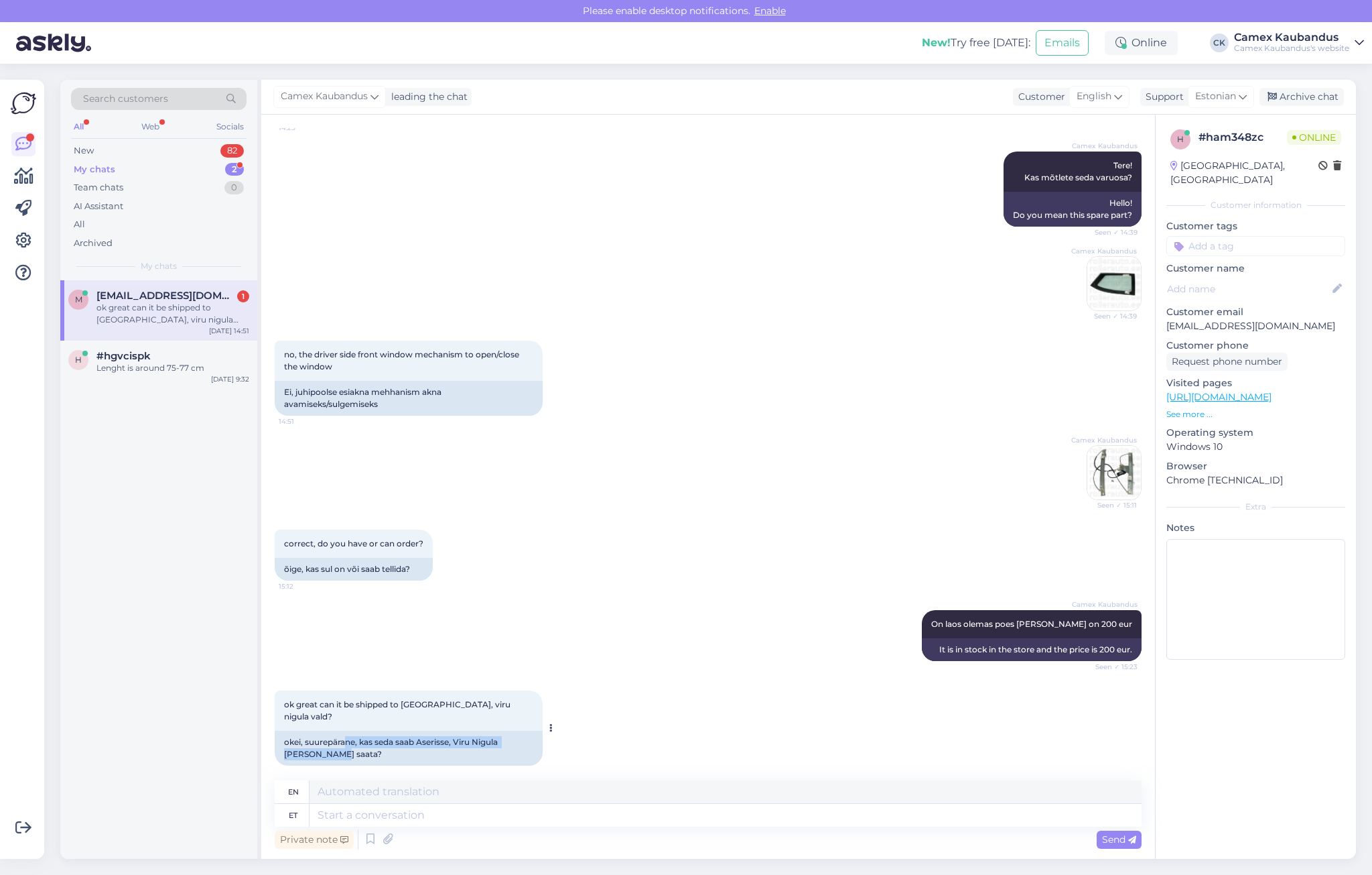
drag, startPoint x: 401, startPoint y: 731, endPoint x: 493, endPoint y: 746, distance: 93.2
click at [493, 746] on div "okei, suurepärane, kas seda saab Aserisse, Viru Nigula valda saata?" at bounding box center [408, 749] width 268 height 35
click at [493, 742] on div "okei, suurepärane, kas seda saab Aserisse, Viru Nigula valda saata?" at bounding box center [408, 749] width 268 height 35
drag, startPoint x: 481, startPoint y: 736, endPoint x: 353, endPoint y: 715, distance: 129.7
click at [353, 715] on div "ok great can it be shipped to Aseri, viru nigula vald? 15:25 okei, suurepärane,…" at bounding box center [408, 727] width 268 height 75
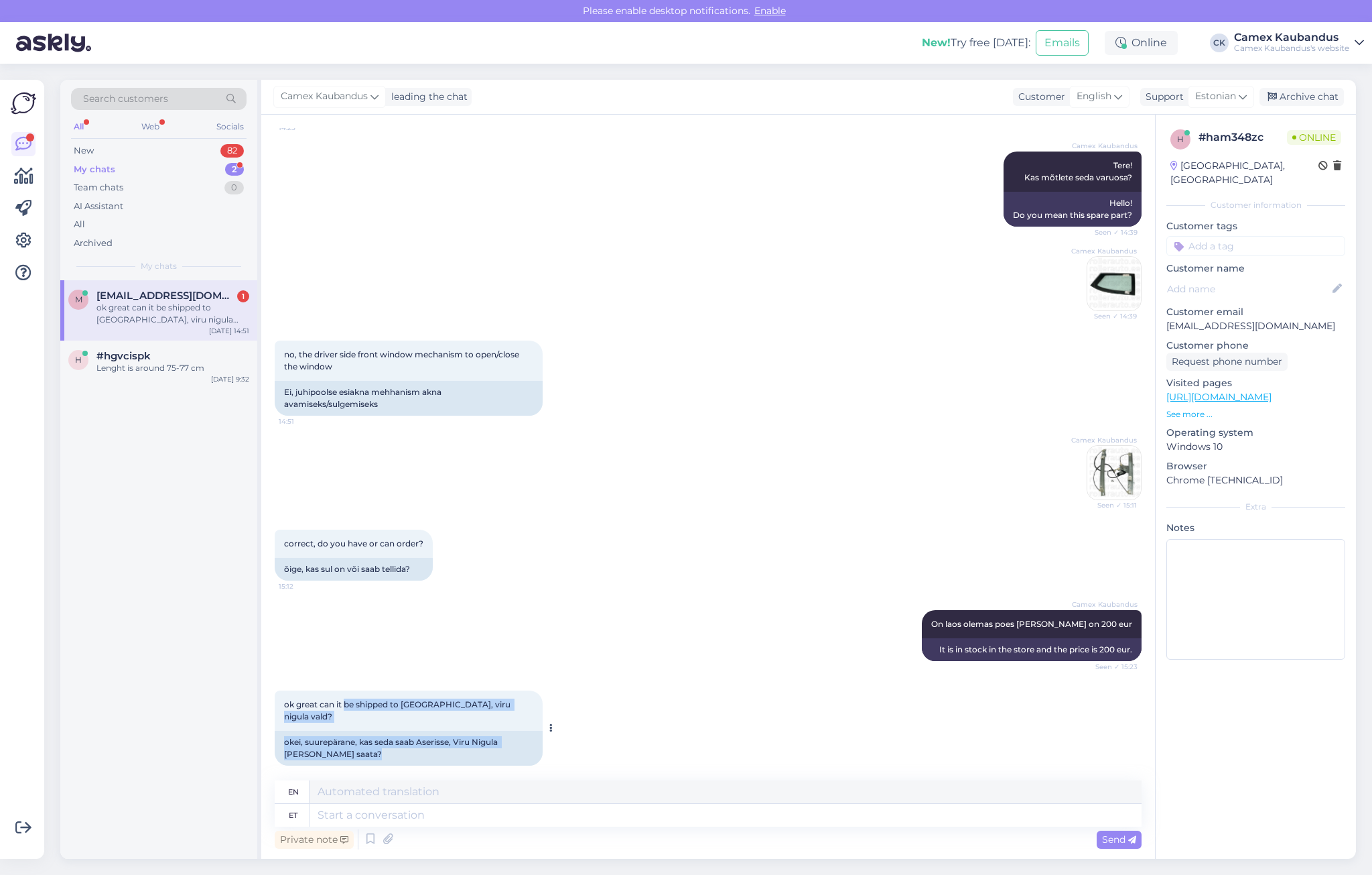
drag, startPoint x: 353, startPoint y: 715, endPoint x: 405, endPoint y: 740, distance: 57.7
click at [405, 740] on div "okei, suurepärane, kas seda saab Aserisse, Viru Nigula valda saata?" at bounding box center [408, 749] width 268 height 35
drag, startPoint x: 405, startPoint y: 740, endPoint x: 288, endPoint y: 731, distance: 117.3
click at [288, 731] on div "okei, suurepärane, kas seda saab Aserisse, Viru Nigula valda saata?" at bounding box center [408, 749] width 268 height 35
drag, startPoint x: 288, startPoint y: 731, endPoint x: 351, endPoint y: 734, distance: 63.1
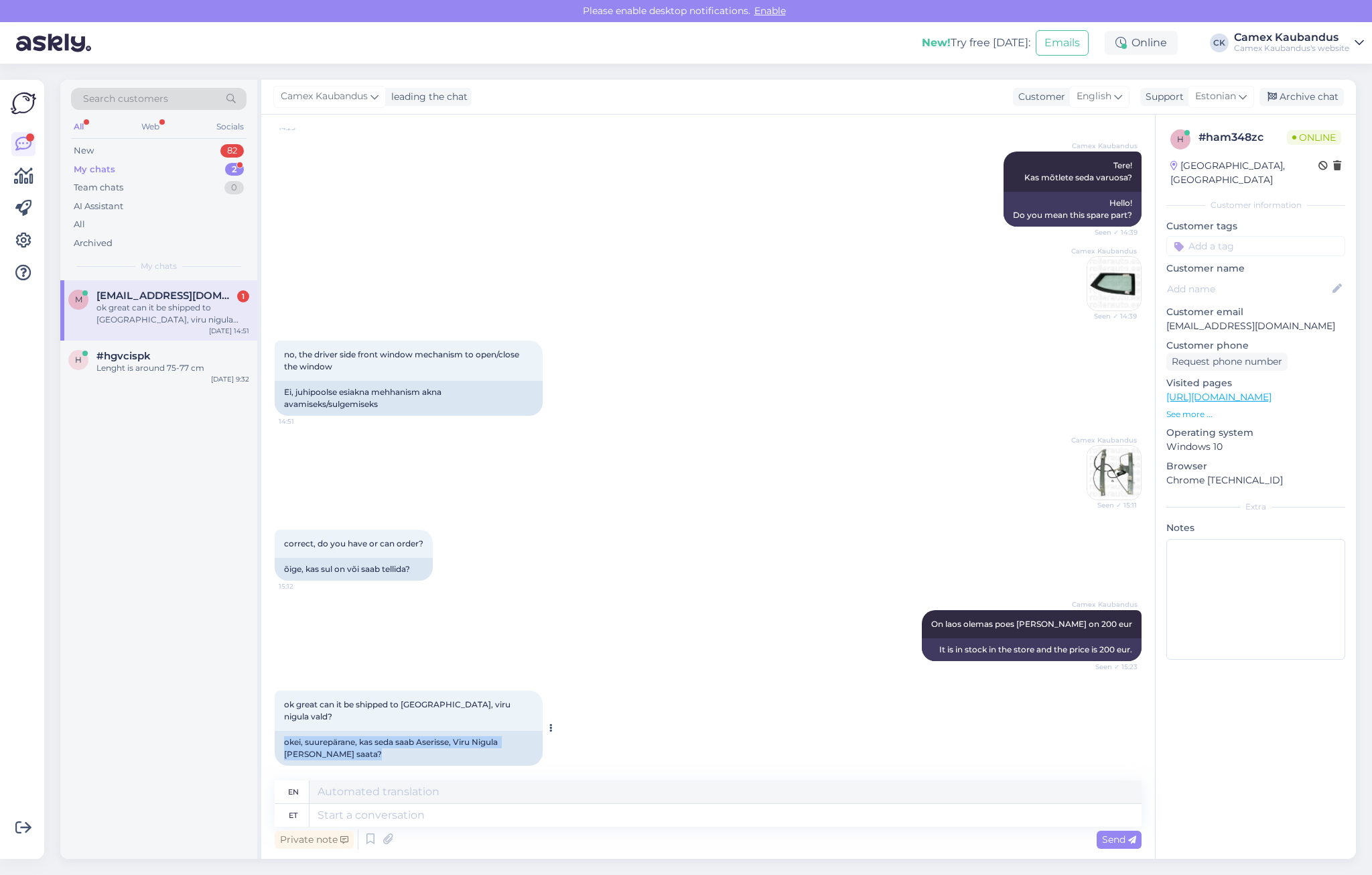
click at [351, 734] on div "okei, suurepärane, kas seda saab Aserisse, Viru Nigula valda saata?" at bounding box center [408, 749] width 268 height 35
click at [399, 818] on textarea at bounding box center [725, 814] width 831 height 23
type textarea "jah"
type textarea "yes"
type textarea "jah ikka"
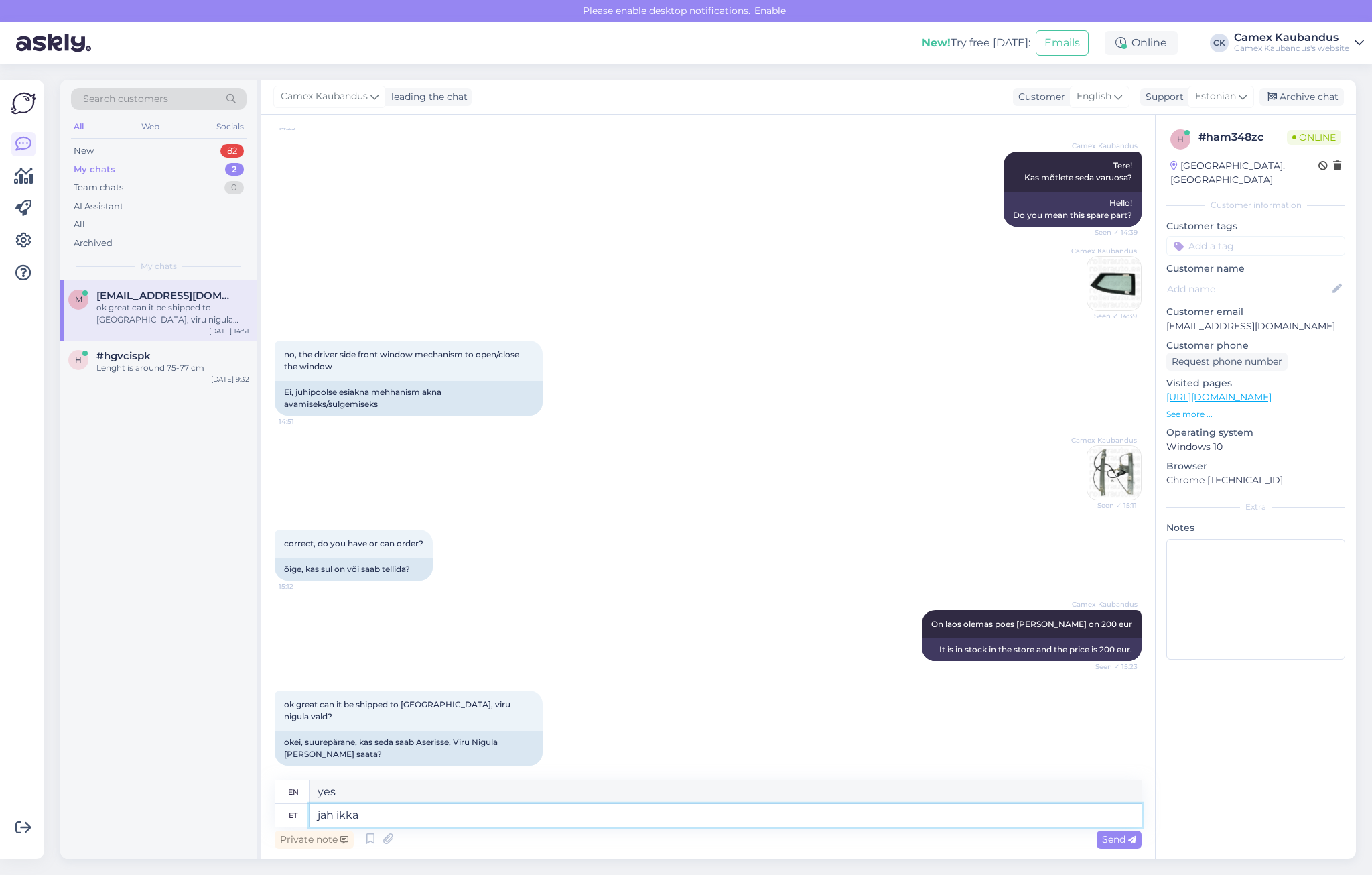
type textarea "yes still"
type textarea "jah ikka saame"
type textarea "yes we can"
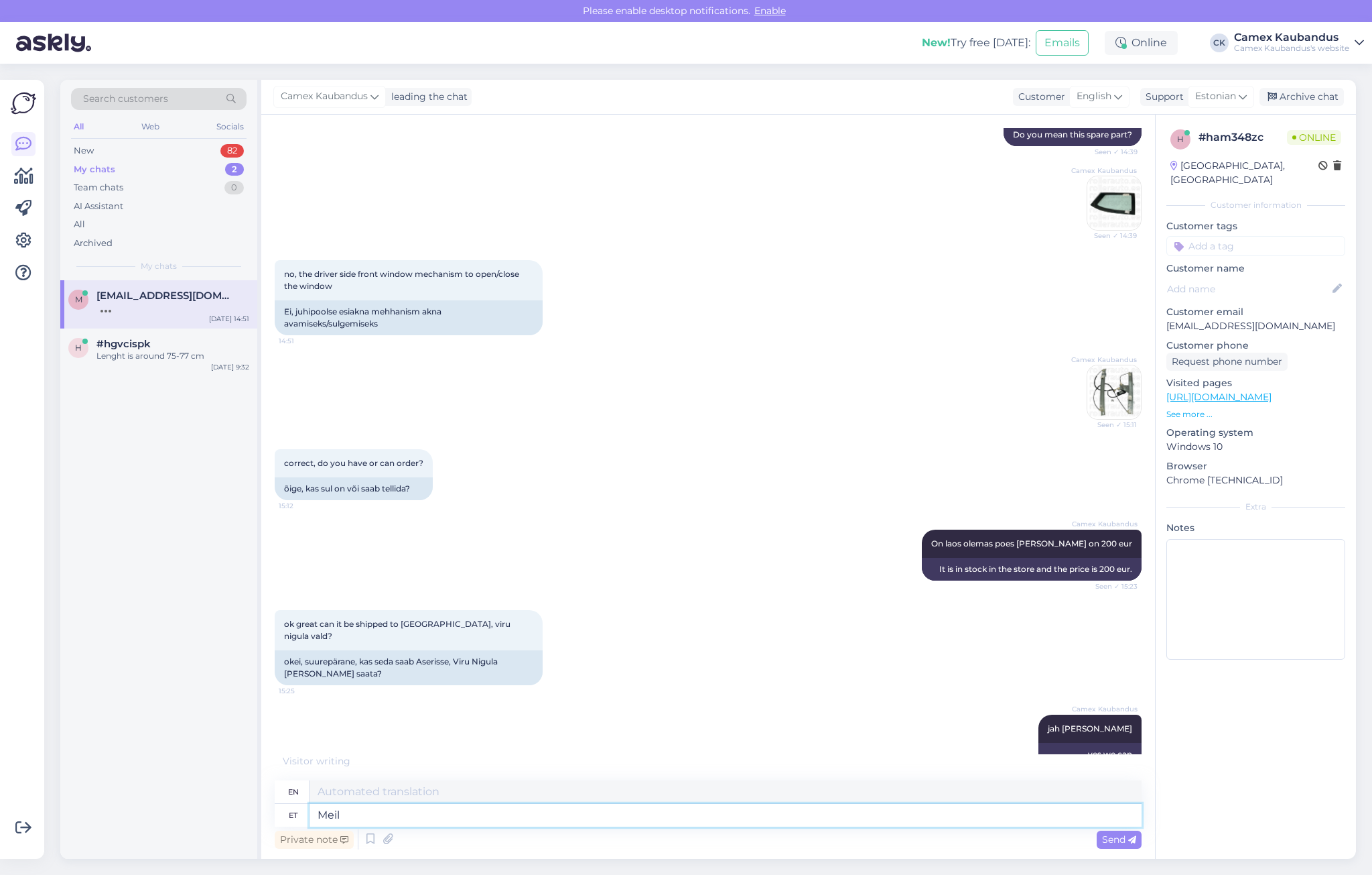
type textarea "Meil"
type textarea "We"
type textarea "Me saatame"
type textarea "We send"
type textarea "Me saadame arve"
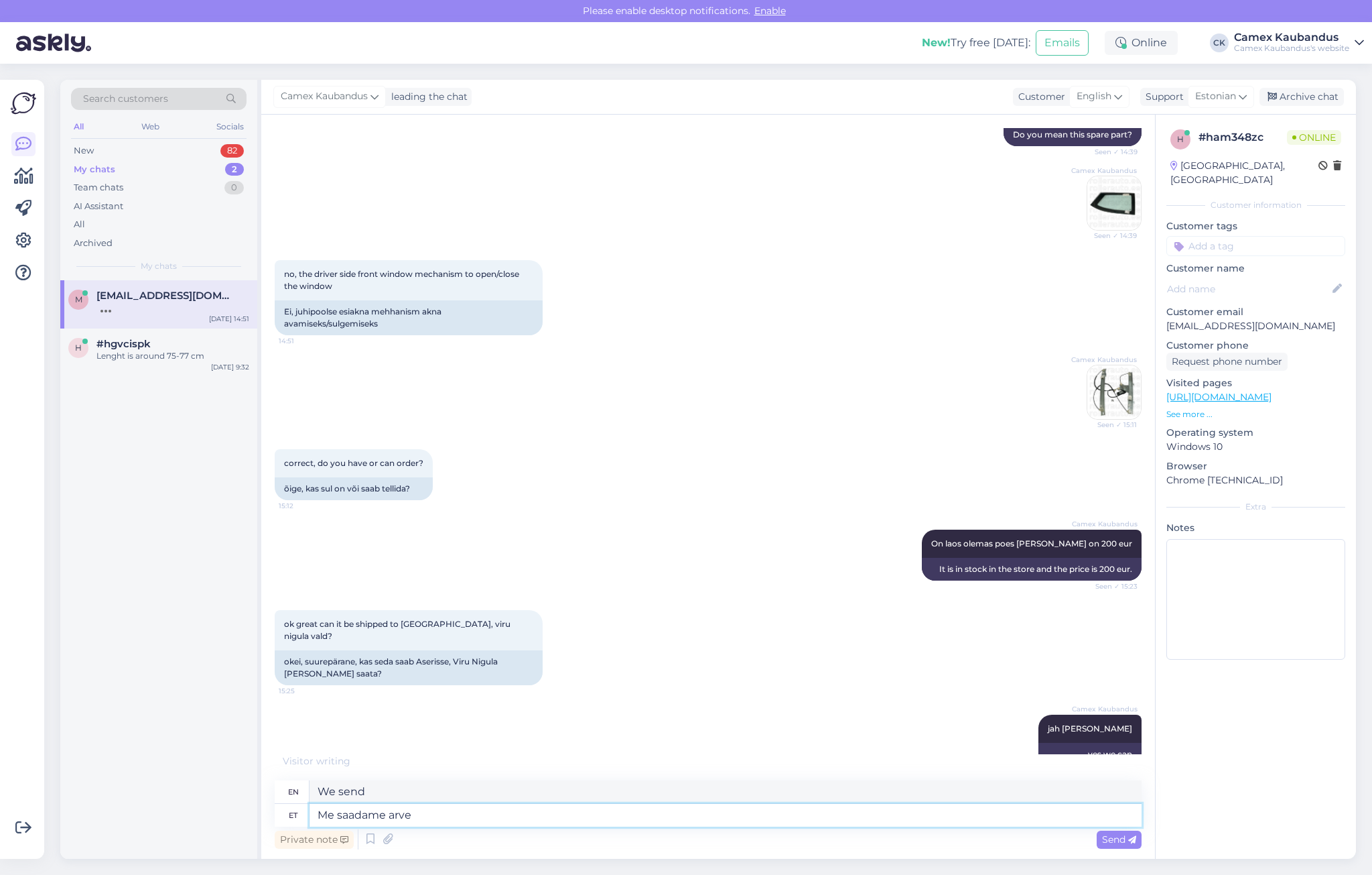
type textarea "We will send an invoice."
type textarea "Me saadame arve teile"
type textarea "We will send you an invoice."
type textarea "Me saadame arve teile meilile j"
type textarea "We will send you an invoice by email."
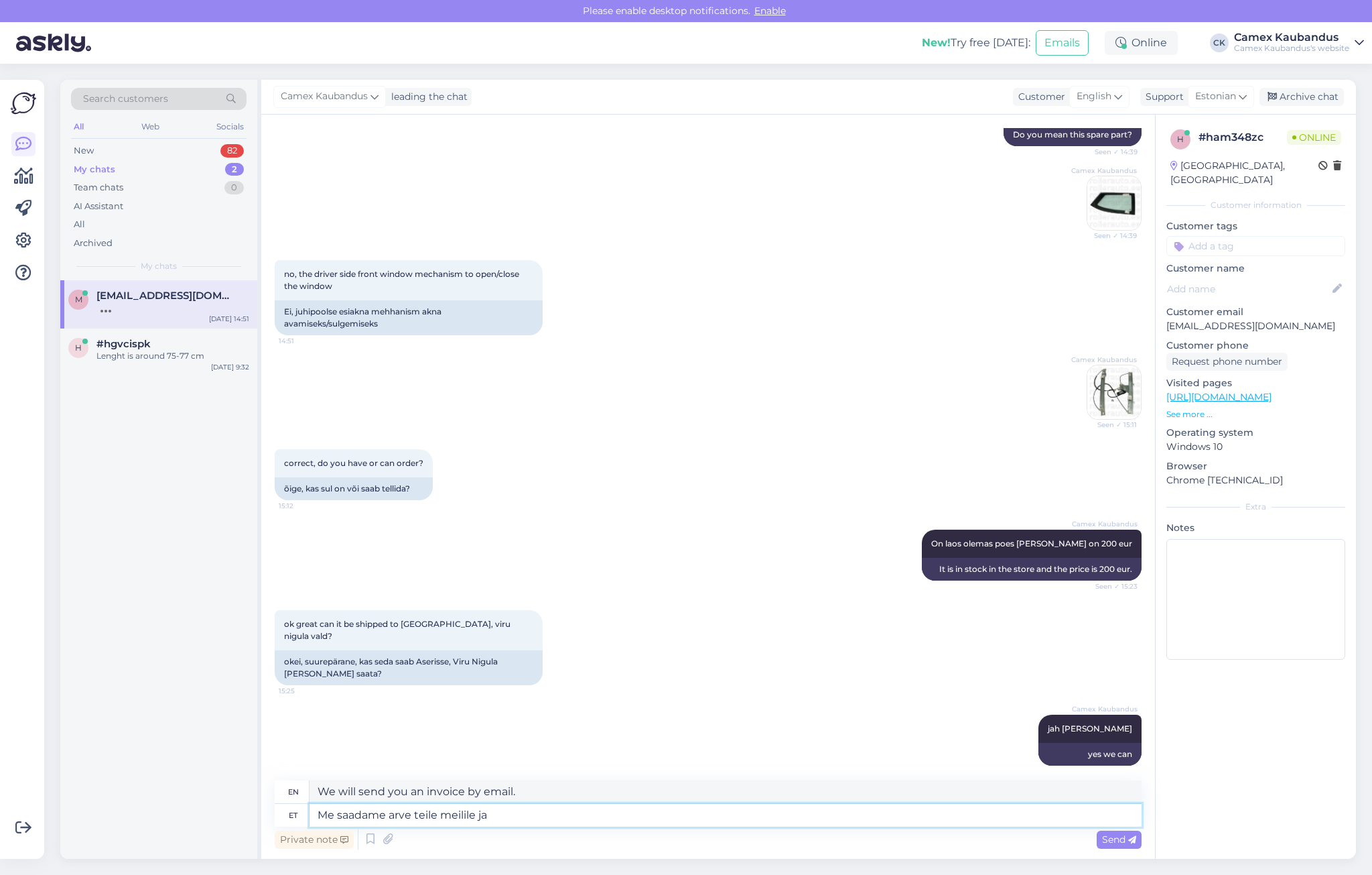
type textarea "Me saadame arve teile meilile ja"
type textarea "We will send you an invoice by email and"
type textarea "Me saadame arve teile meilile ja kui o"
type textarea "We will send you an invoice by email and if"
type textarea "Me saadame arve teile meilile ja kui on tasutud s"
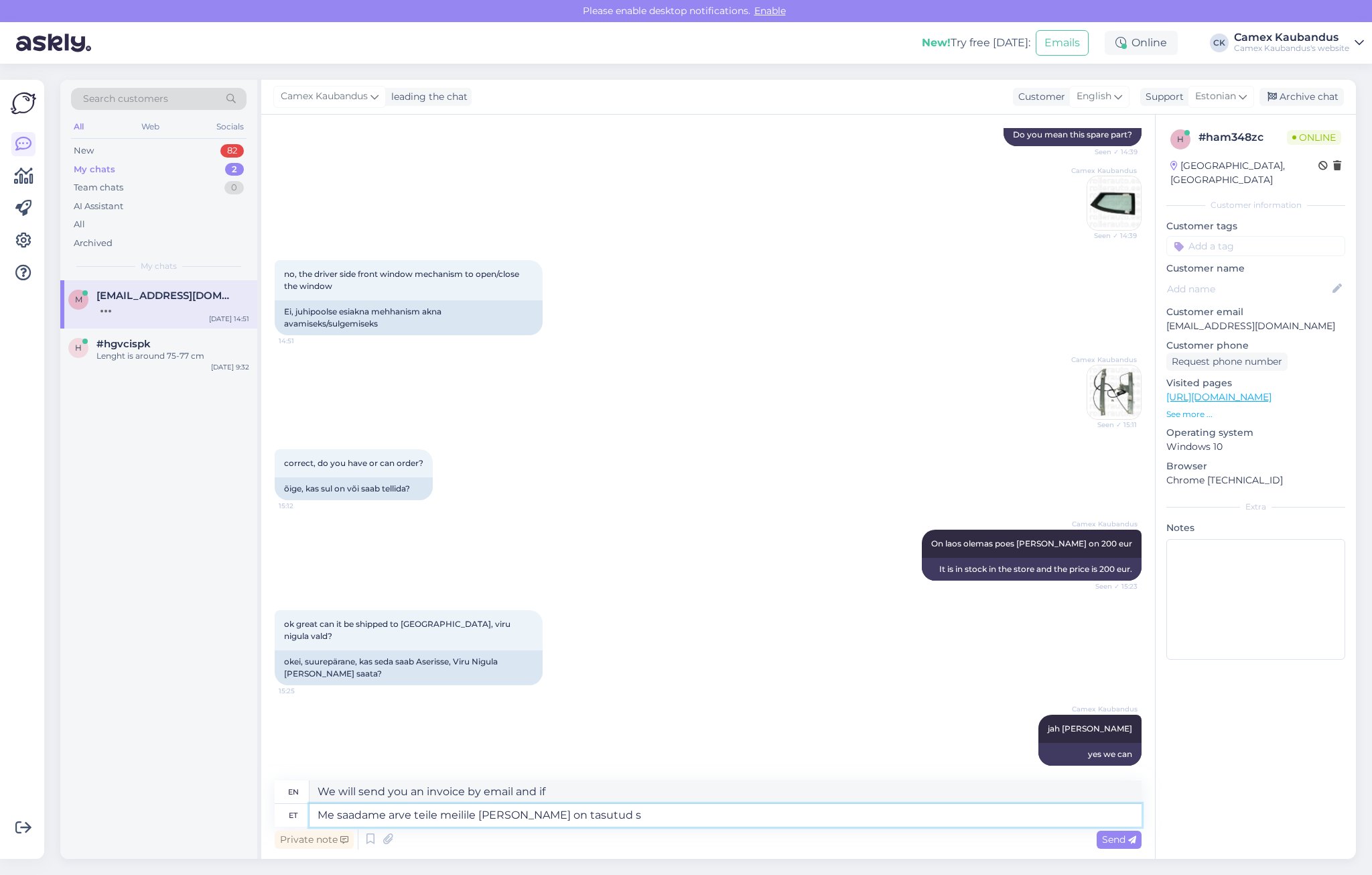
type textarea "We will send you an invoice by email and once payment has been made"
type textarea "Me saadame arve teile meilile ja kui on tasutud siis"
type textarea "We will send you an invoice by email and once it has been paid,"
type textarea "Me saadame arve teile meilile ja kui on tasutud siis saame"
type textarea "We will send you an invoice by email and once it has been paid, we will"
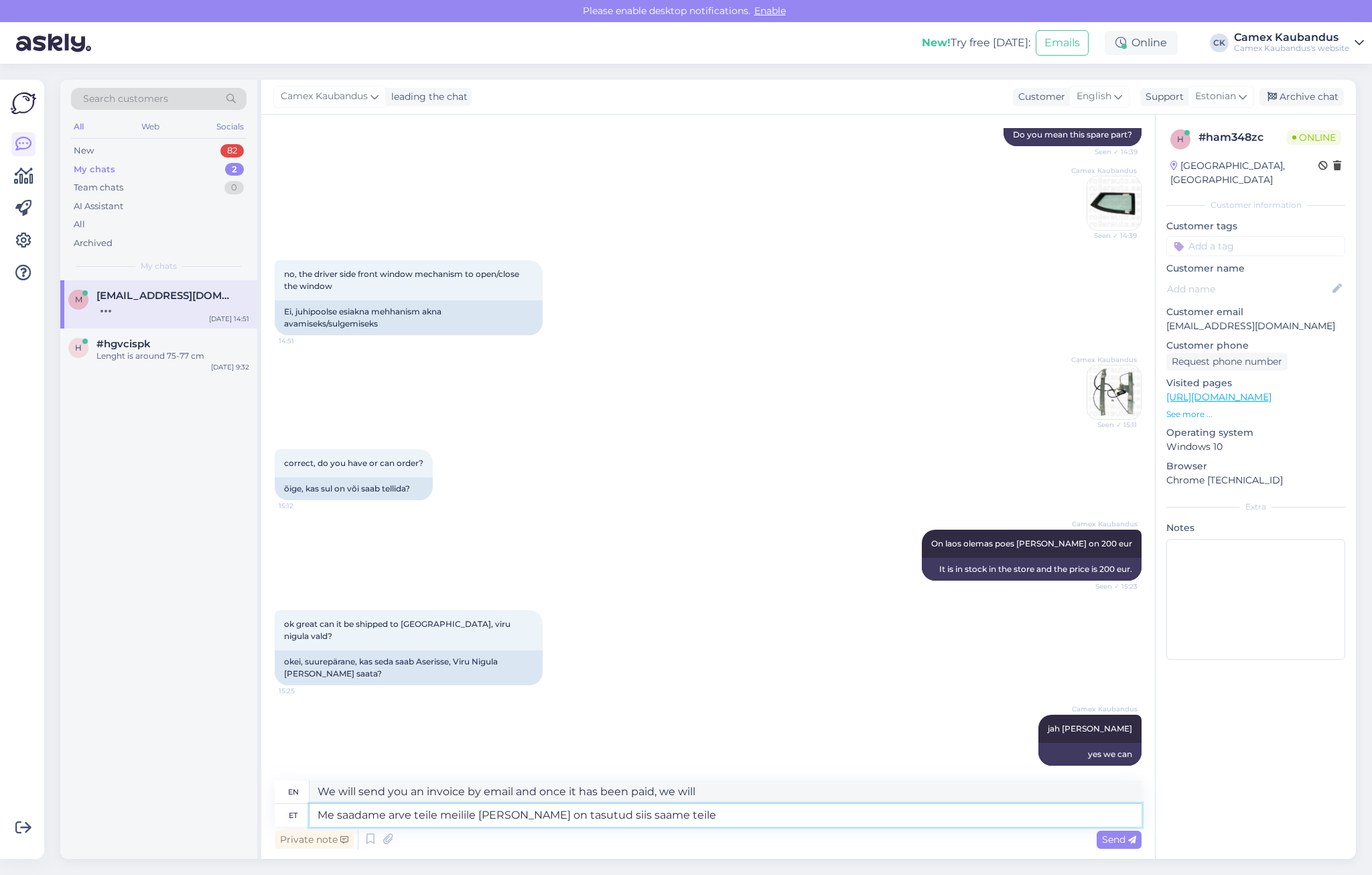
type textarea "Me saadame arve teile meilile ja kui on tasutud siis saame teile"
type textarea "We will send you an invoice by email and once it has been paid we will send it …"
type textarea "Me saadame arve teile meilile ja kui on tasutud siis saame teile kauba"
type textarea "We will send you an invoice by email and once payment has been made, we will de…"
type textarea "Me saadame arve teile meilile ja kui on tasutud siis saame teile kauba välja s"
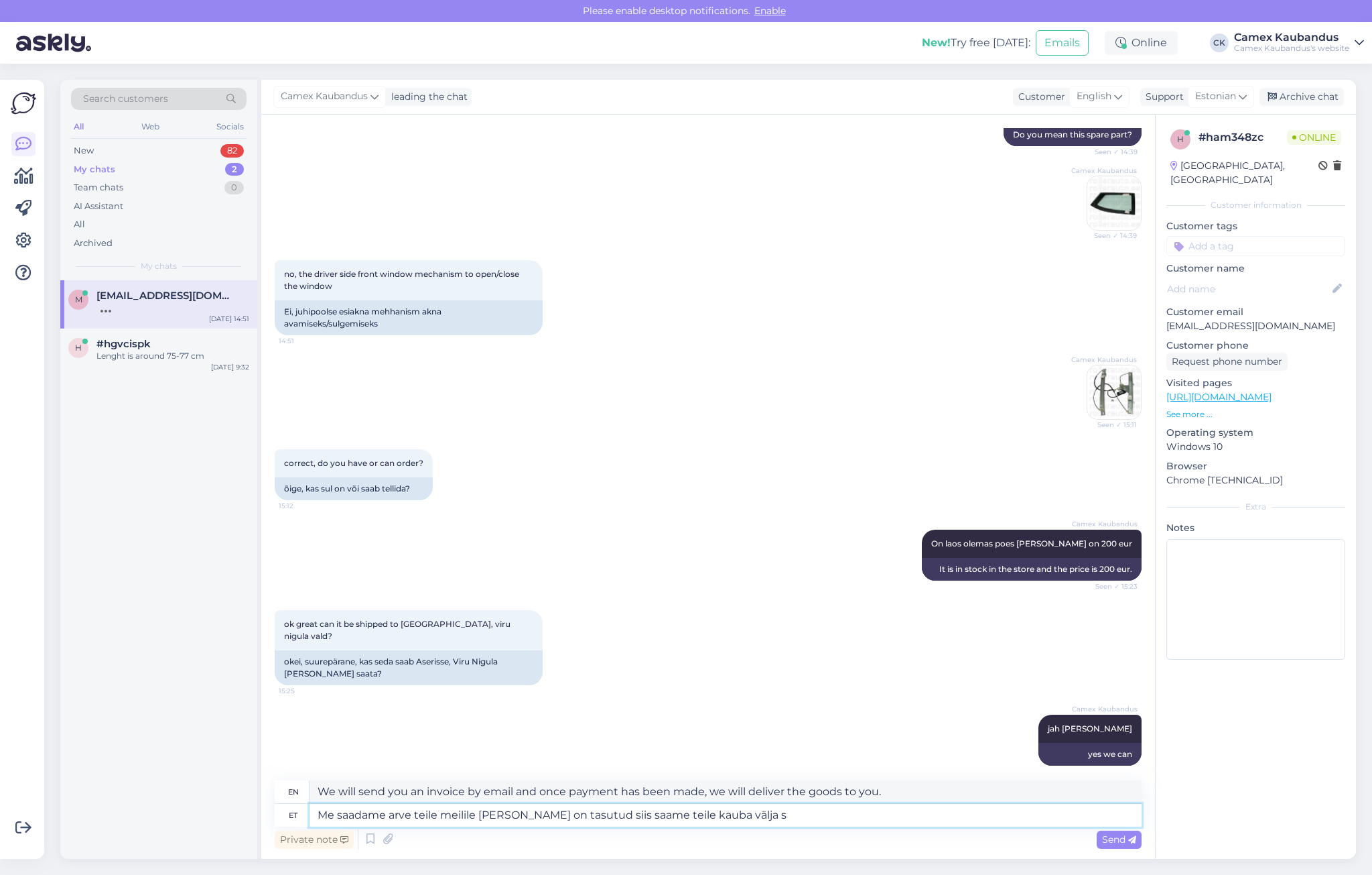
type textarea "We will send you an invoice by email and once payment has been made we will shi…"
type textarea "Me saadame arve teile meilile ja kui on tasutud siis saame teile kauba välja sa…"
type textarea "We will send you an invoice by email and once payment has been received we can …"
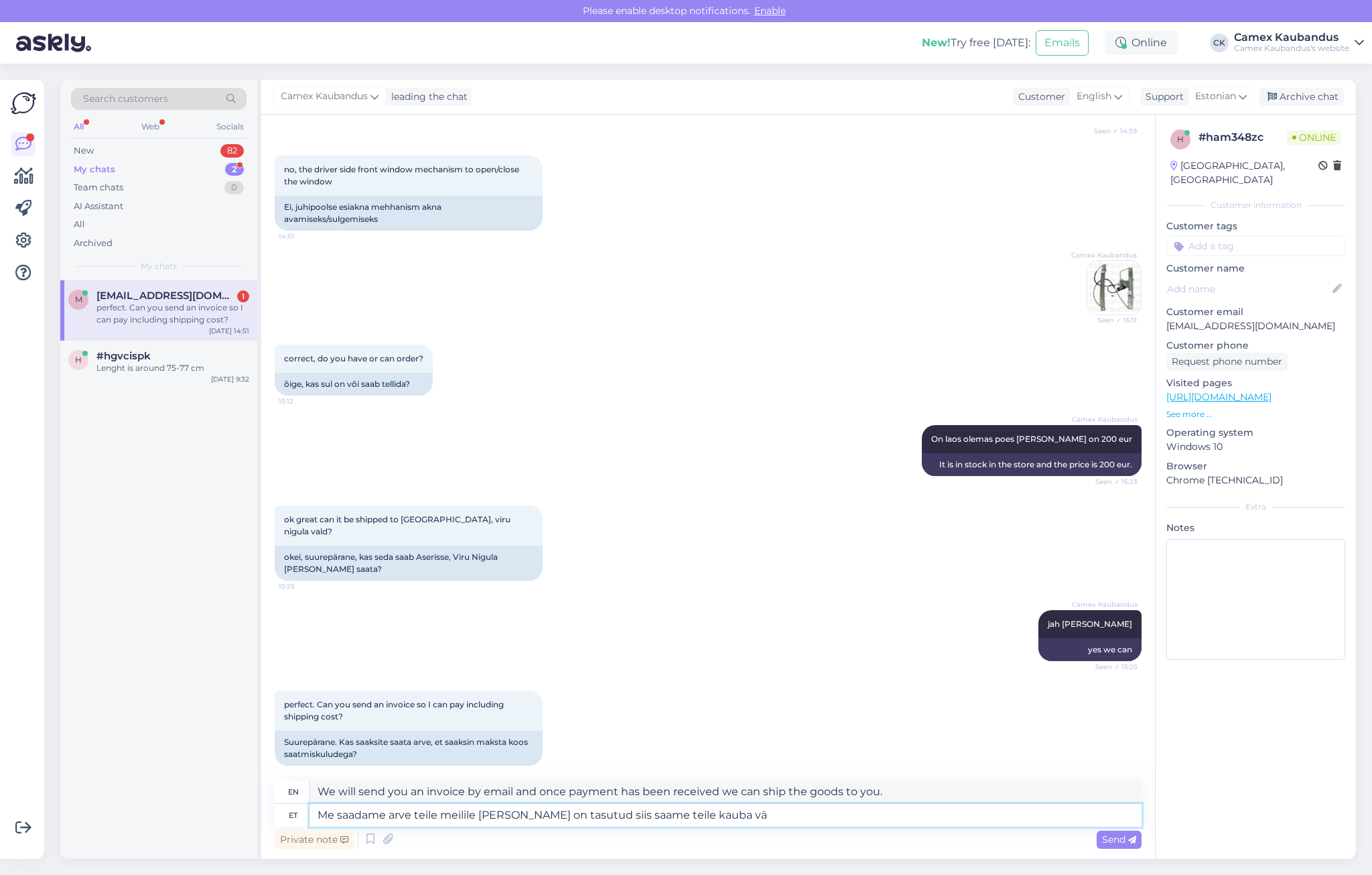
type textarea "Me saadame arve teile meilile ja kui on tasutud siis saame teile kauba v"
type textarea "We will send you an invoice by email and once payment has been made we will shi…"
type textarea "Me saadame arve teile meilile ja kui on tasutud siis saame teile"
type textarea "We will send you an invoice by email and once payment has been made, we will sh…"
type textarea "Me saadame arve teile meilile ja kui on tasutud siis saame t"
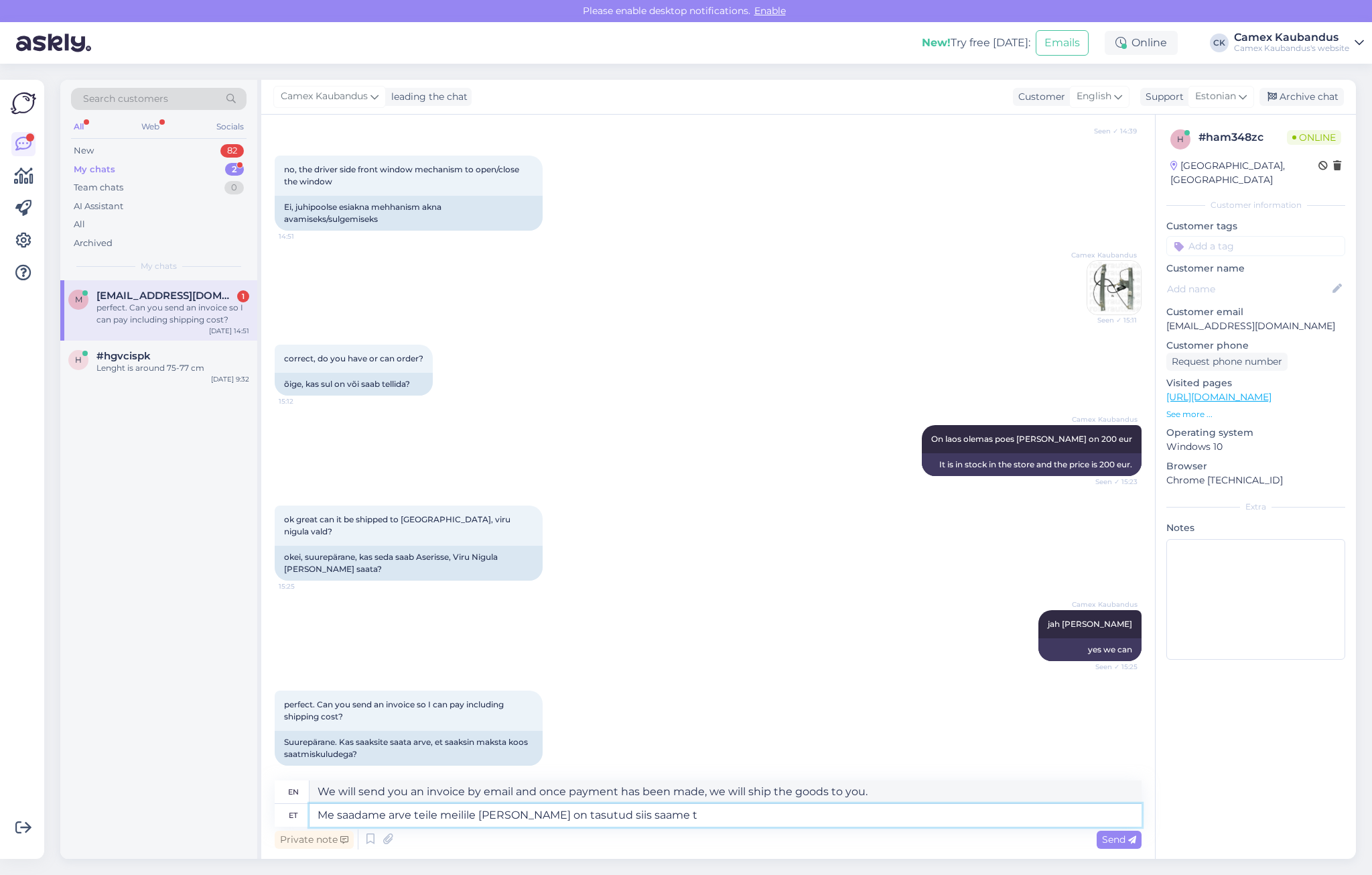
type textarea "We will send you an invoice by email and once it has been paid we will send it …"
type textarea "Me saadame arve teile meilile ja kui on tasutud siis s"
type textarea "We will send you an invoice by email and once it has been paid, we will"
type textarea "Me saadame arve teile meilile ja kui on tasutud"
type textarea "We will send you an invoice by email and once it has been paid,"
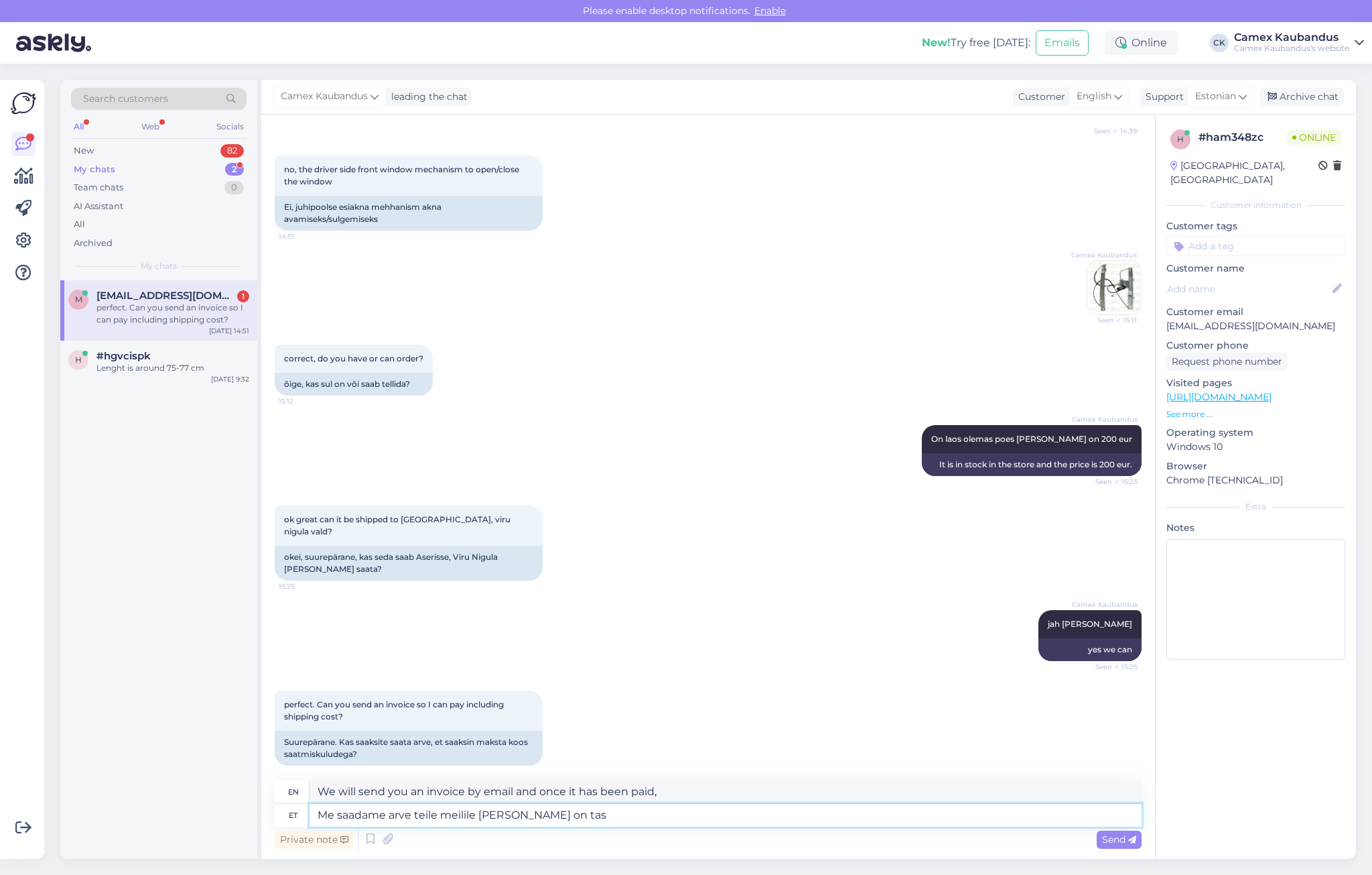
type textarea "Me saadame arve teile meilile ja kui on ta"
type textarea "We will send you an invoice by email and once payment has been made"
type textarea "Me saadame arve teile meilile ja k"
type textarea "We will send you an invoice by email and if"
type textarea "Me saadame arve teile meili"
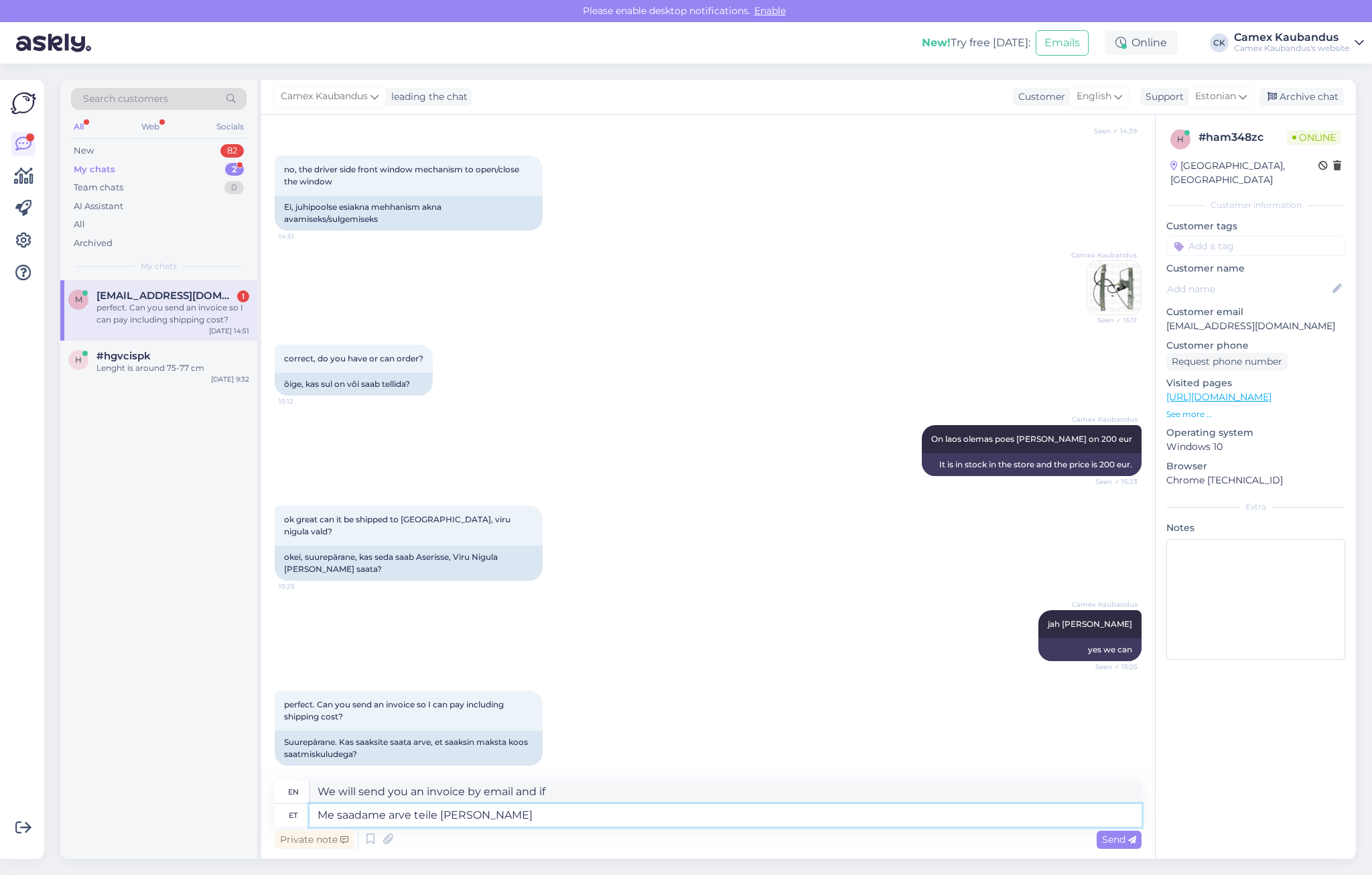
type textarea "We will send you an invoice by email and"
type textarea "Me saadame arve teile mei"
type textarea "We will send you an invoice by email."
type textarea "Me saadame arve"
type textarea "We will send you an invoice."
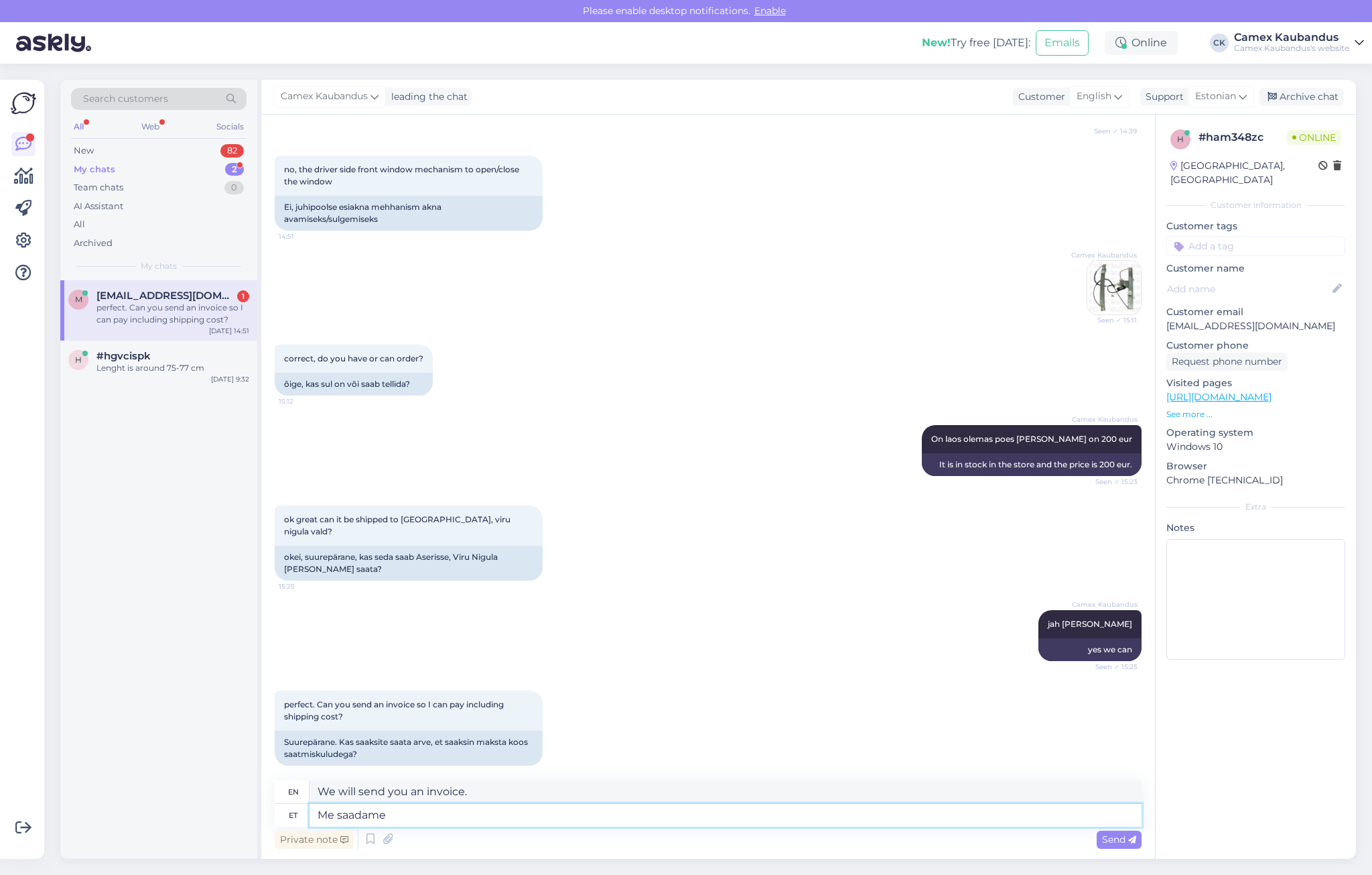
type textarea "Me saadame"
type textarea "We will send an invoice."
type textarea "Me"
type textarea "We send"
type textarea "M"
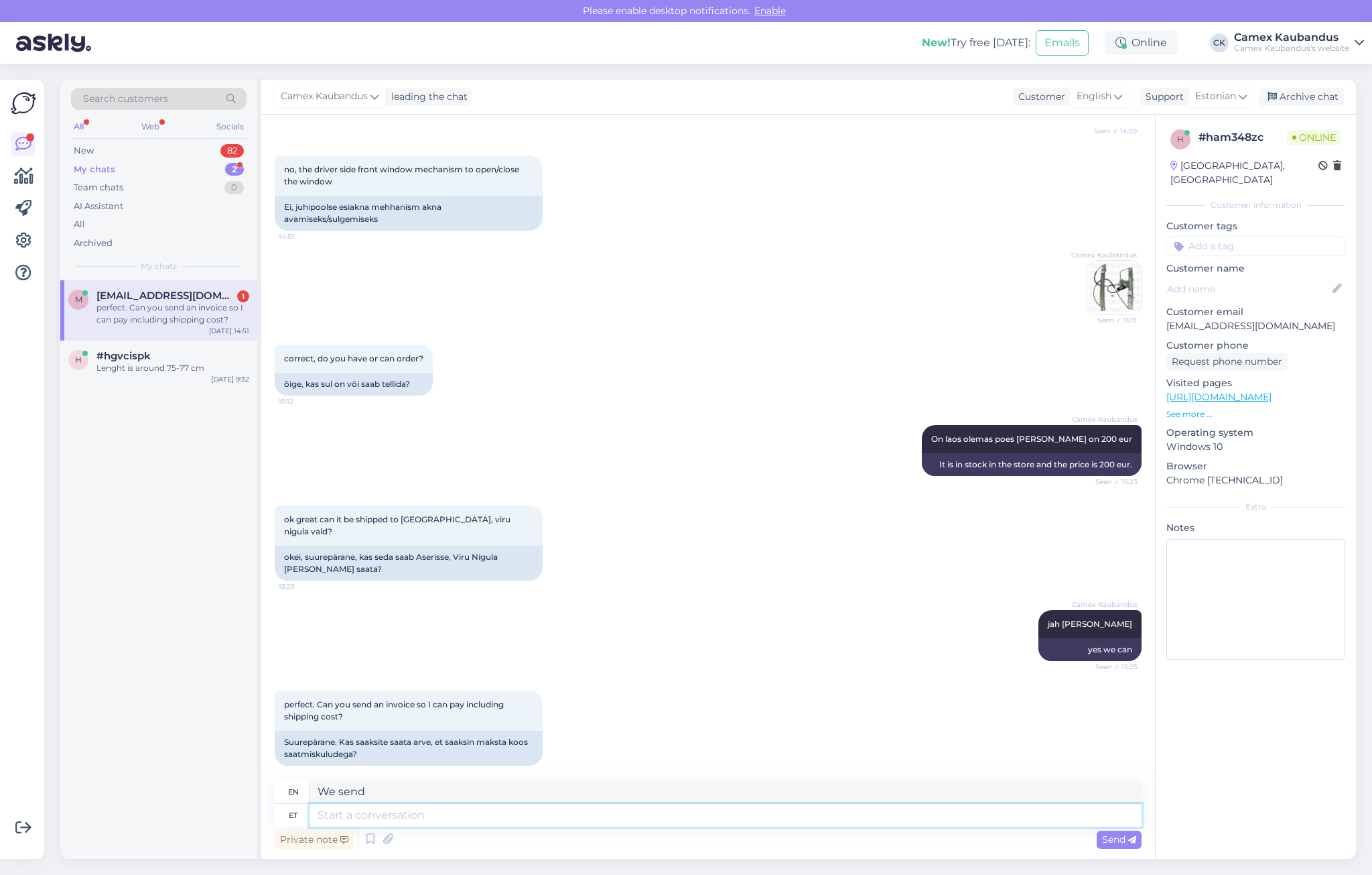
type textarea "We"
type textarea "Palun s"
type textarea "Please"
type textarea "Palun saatke"
type textarea "Please send"
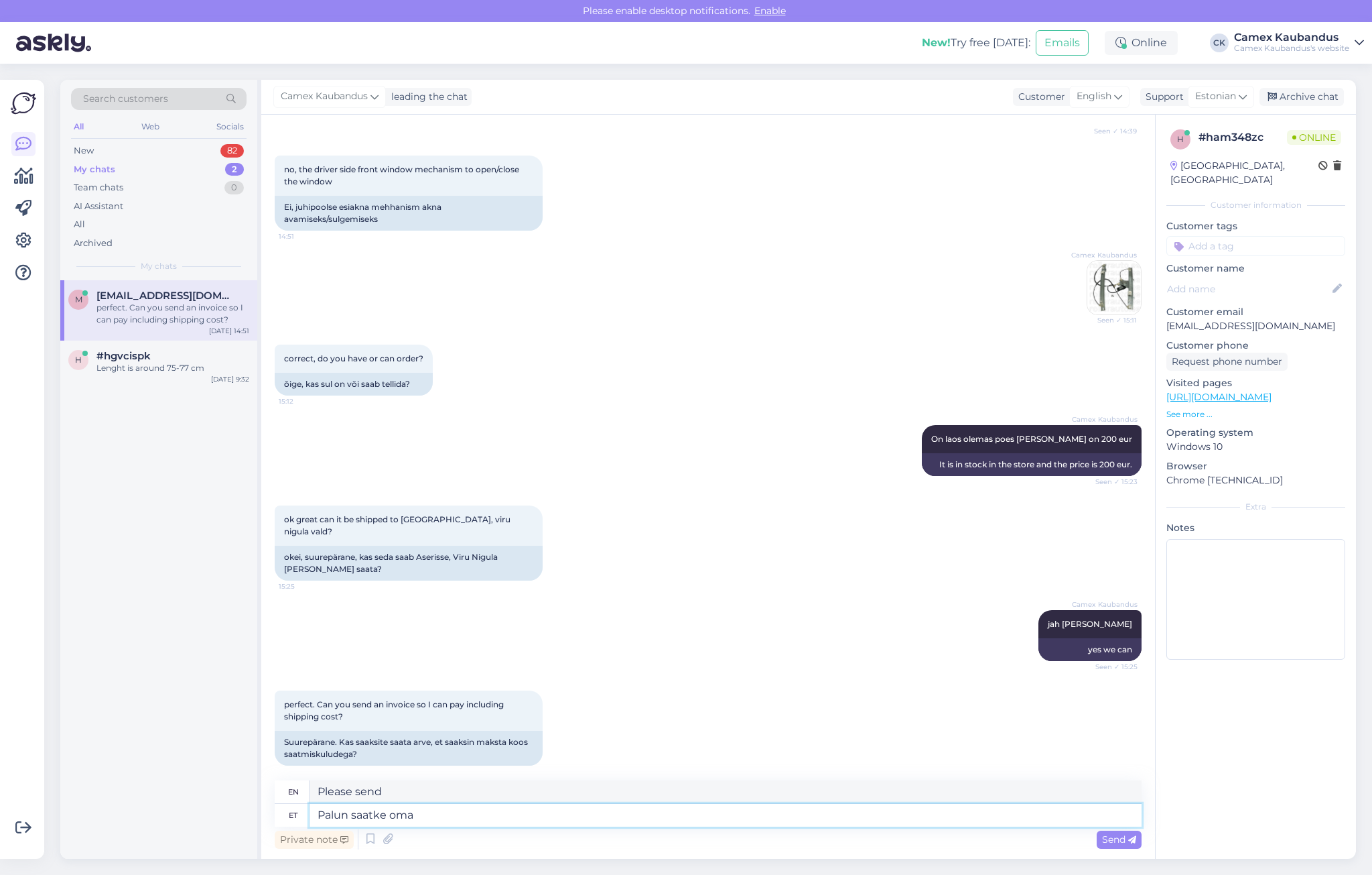
type textarea "Palun saatke oma"
type textarea "Please send your"
type textarea "Palun saatke oma kontakt"
type textarea "Please send your contact"
type textarea "Palun saatke oma kontaktinfo"
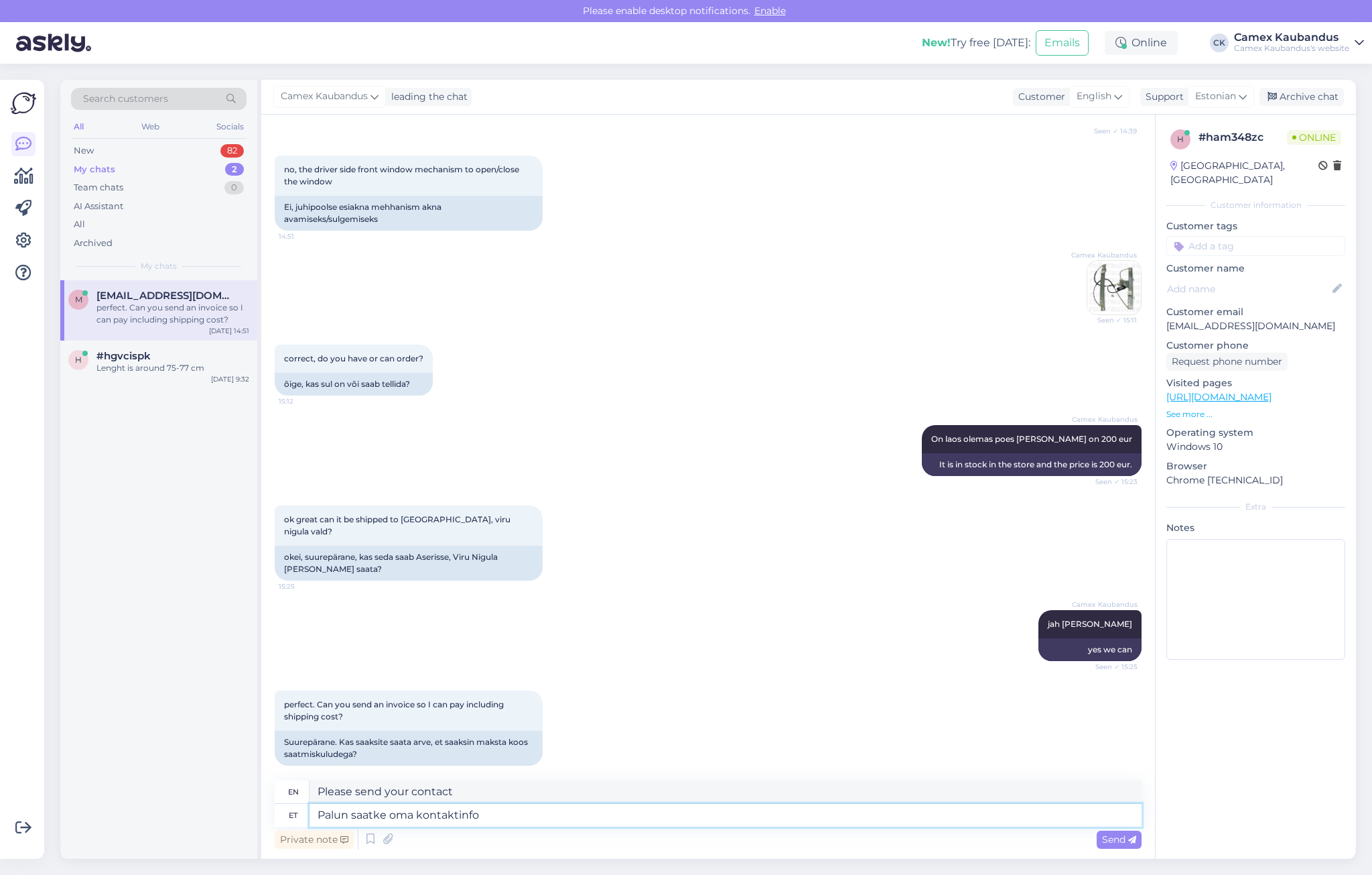
type textarea "Please send your contact information."
type textarea "Palun saatke oma kontaktinfo/telefo"
type textarea "Please send your contact information/"
type textarea "Palun saatke oma kontaktinfo/telefoni n"
type textarea "Please send your contact information/phone number"
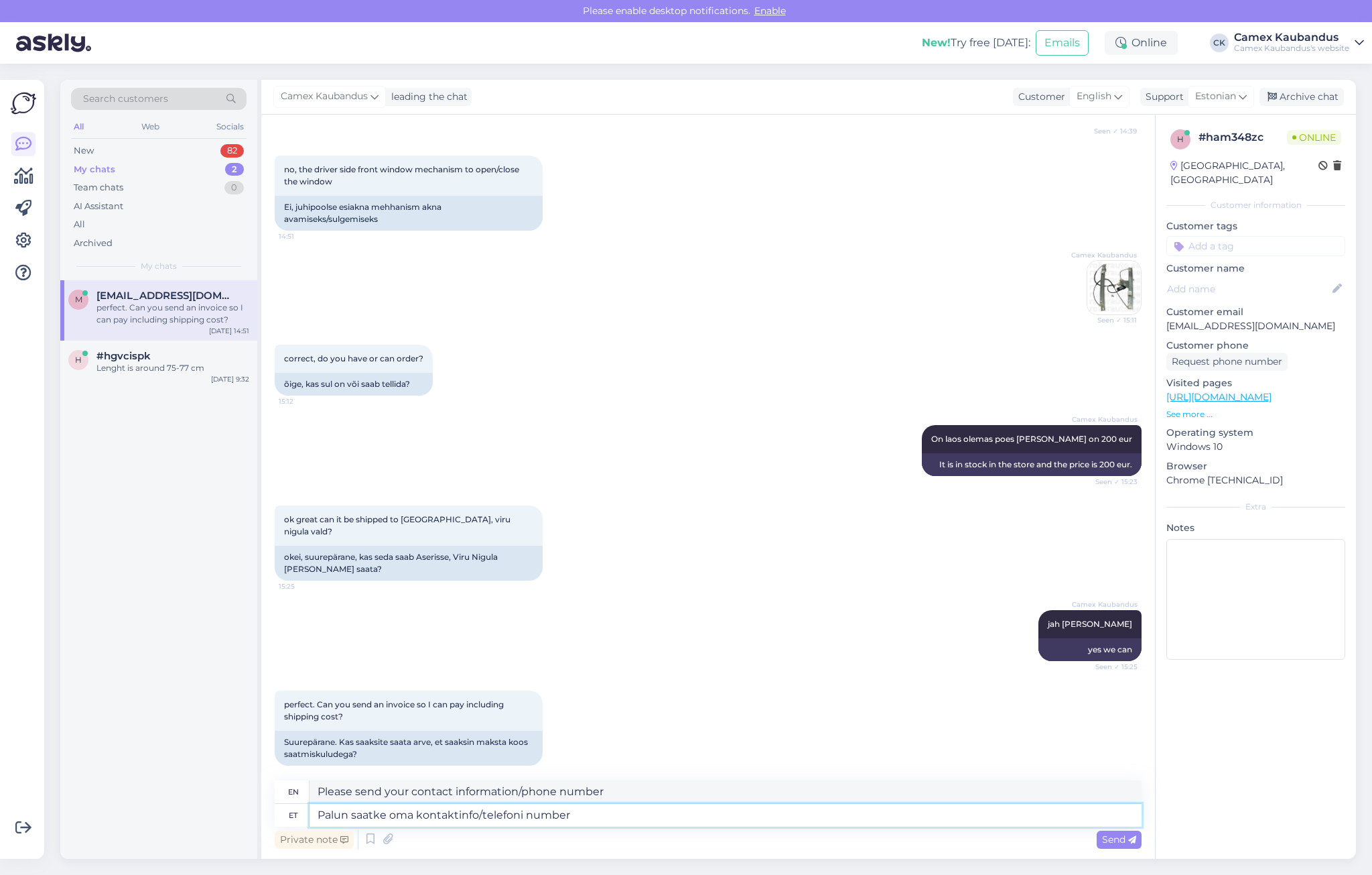
type textarea "Palun saatke oma kontaktinfo/telefoni number"
type textarea "Please send your contact information/phone number."
type textarea "Palun saatke oma kontaktinfo/telefoni number ja"
type textarea "Please send your contact information/phone number and"
type textarea "Palun saatke oma kontaktinfo/telefoni number ja tarne a"
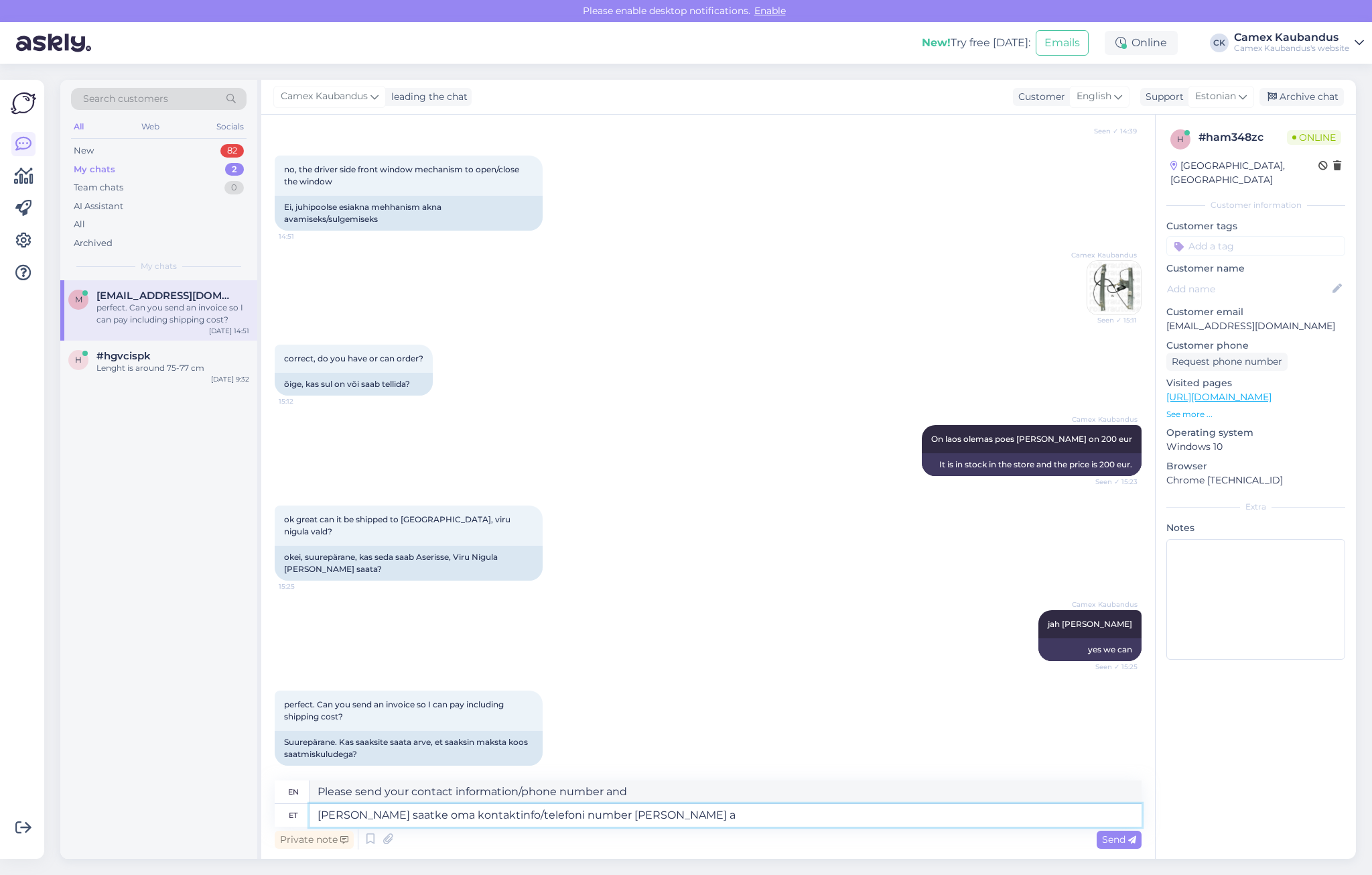
type textarea "Please send your contact information/phone number and delivery"
type textarea "Palun saatke oma kontaktinfo/telefoni number ja tarne aadress"
type textarea "Please send your contact information/phone number and delivery address"
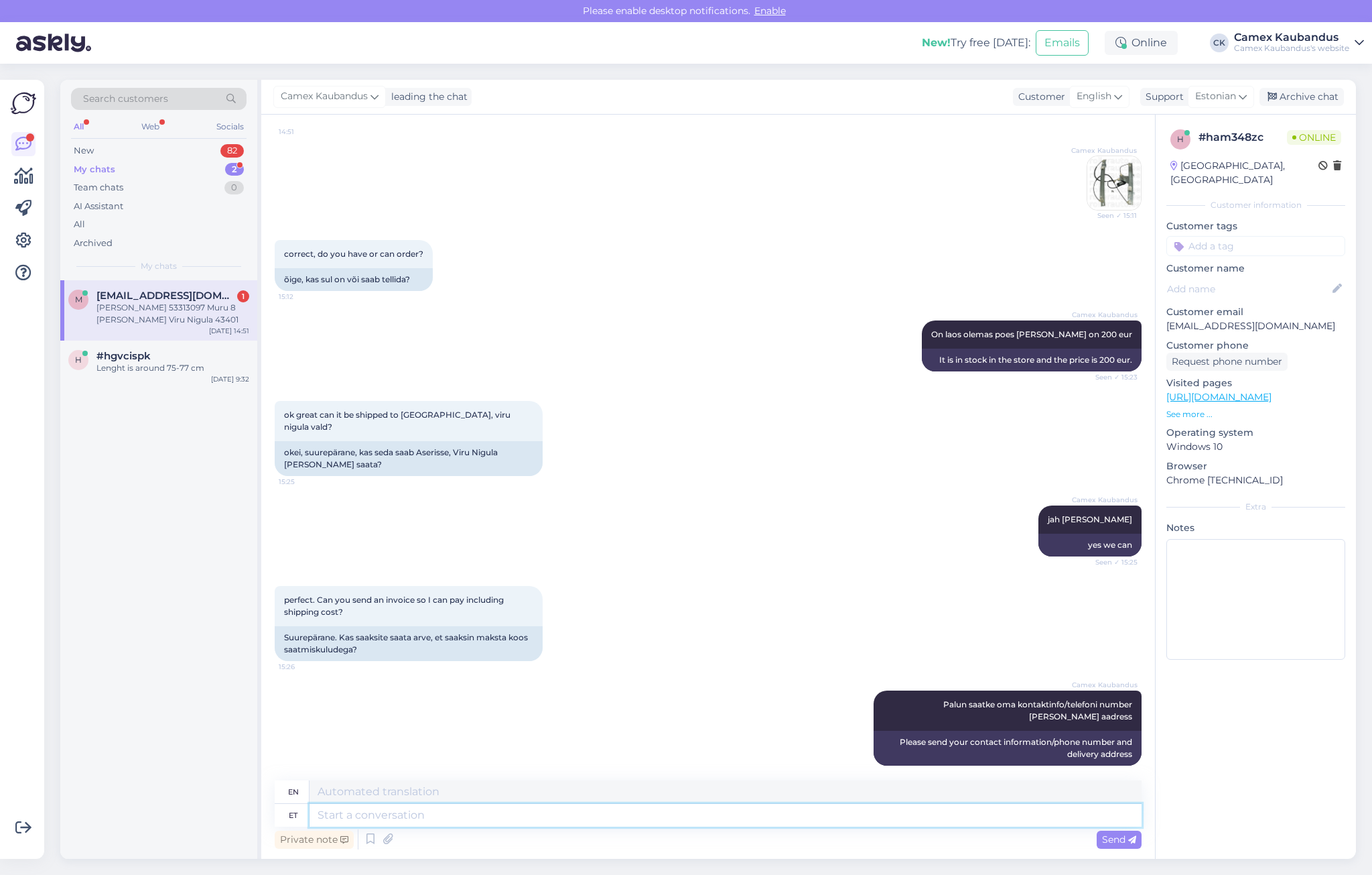
scroll to position [667, 0]
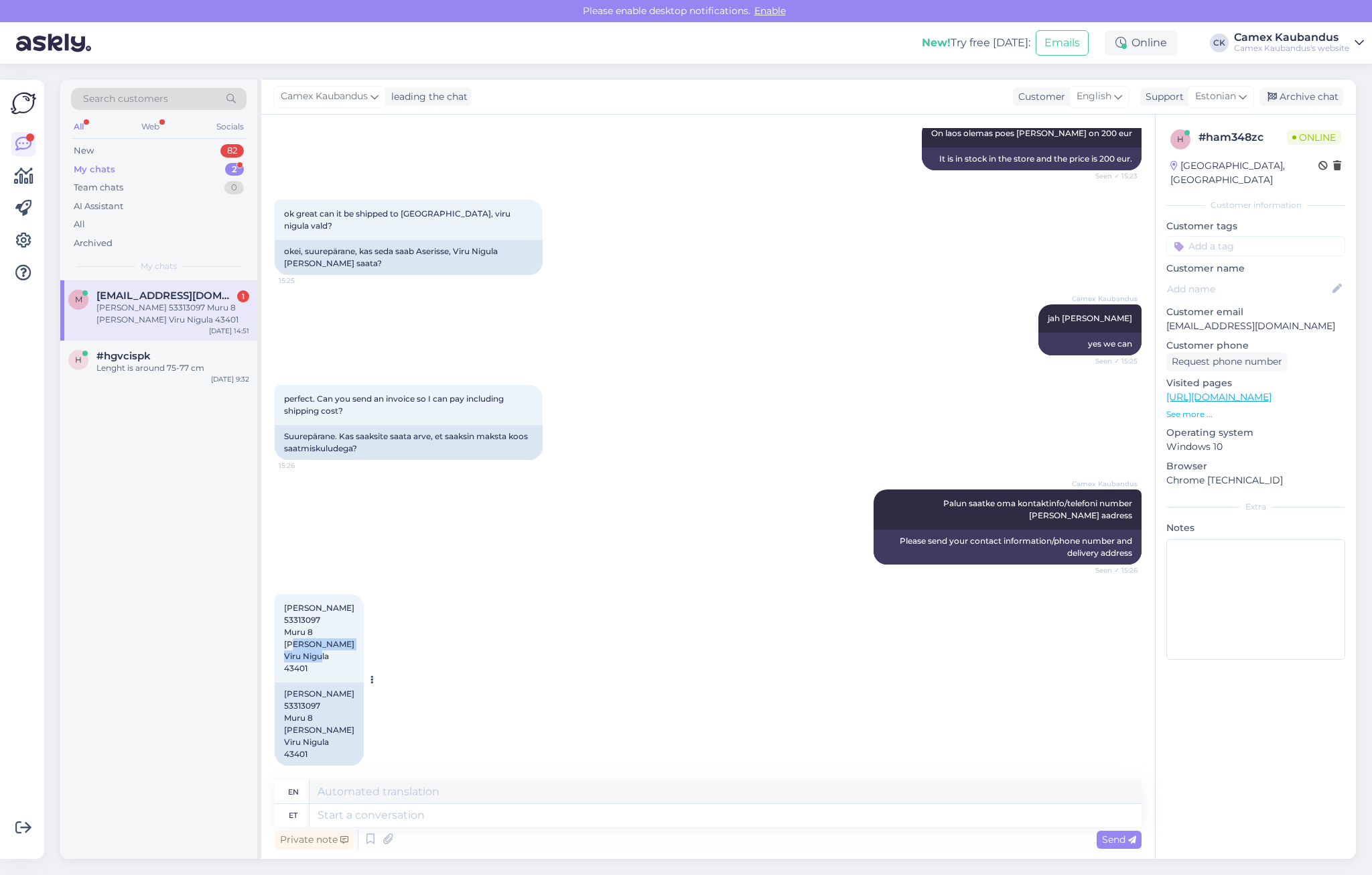
drag, startPoint x: 332, startPoint y: 656, endPoint x: 297, endPoint y: 635, distance: 40.8
click at [297, 635] on div "Mark Johnson 53313097 Muru 8 Aseri Viru Nigula 43401 15:28" at bounding box center [318, 638] width 89 height 88
drag, startPoint x: 297, startPoint y: 635, endPoint x: 296, endPoint y: 626, distance: 9.1
click at [296, 626] on span "Mark Johnson 53313097 Muru 8 Aseri Viru Nigula 43401" at bounding box center [319, 638] width 71 height 71
click at [357, 811] on textarea at bounding box center [725, 814] width 831 height 23
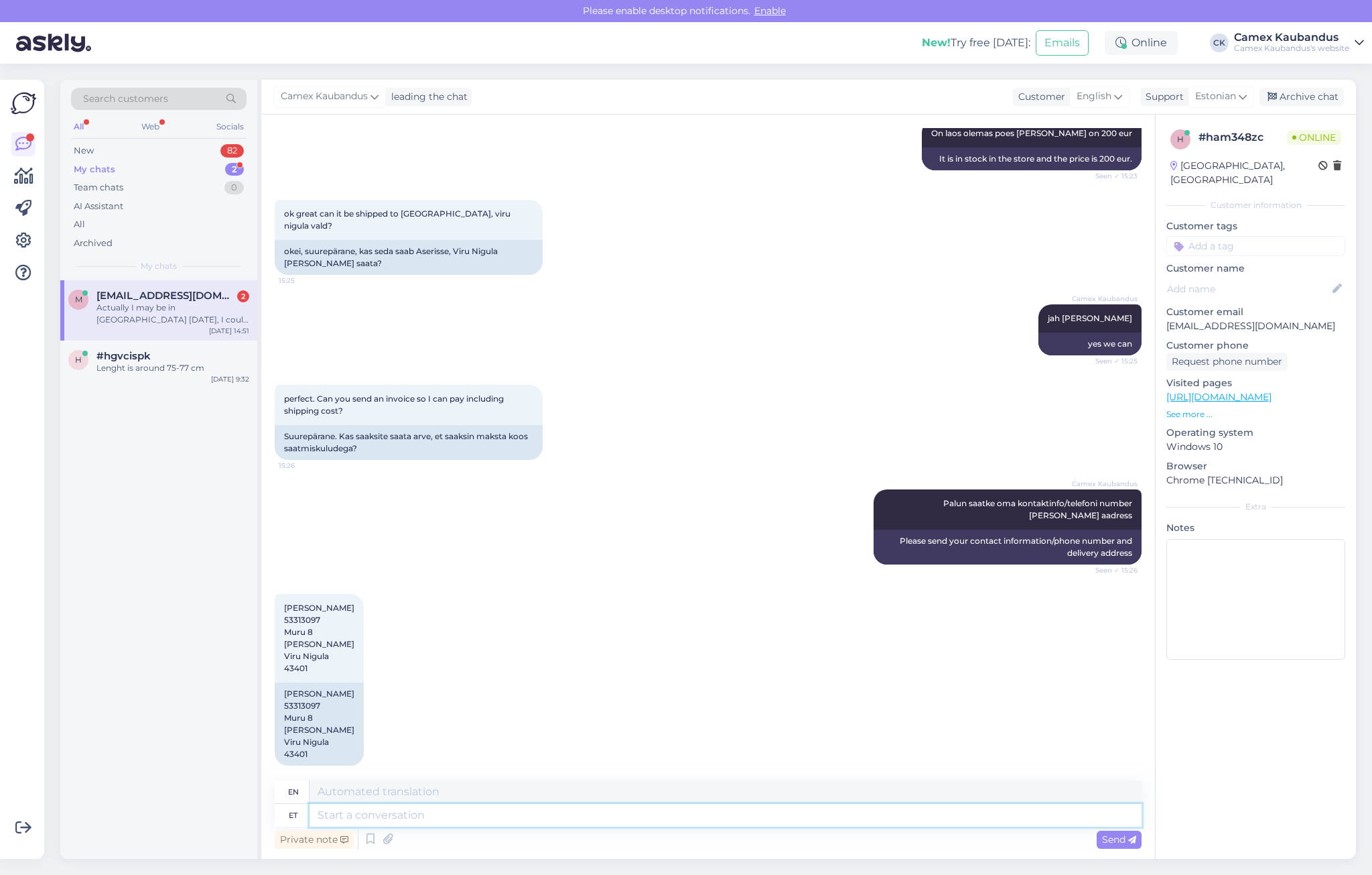
scroll to position [771, 0]
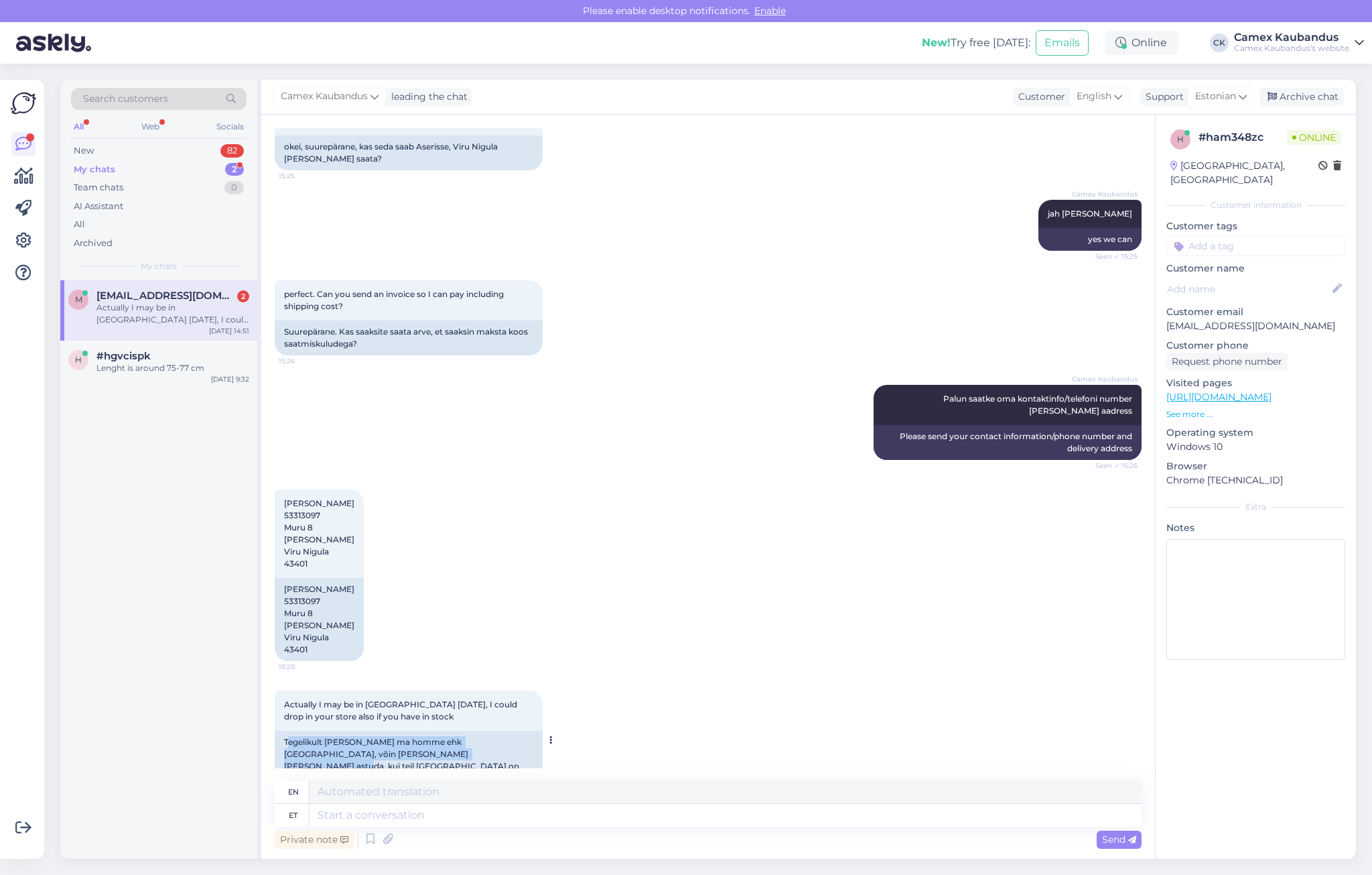
drag, startPoint x: 291, startPoint y: 728, endPoint x: 416, endPoint y: 748, distance: 126.6
click at [416, 748] on div "Tegelikult olen ma homme ehk Tallinnas, võin ka teie poodi sisse astuda, kui te…" at bounding box center [408, 760] width 268 height 59
drag, startPoint x: 416, startPoint y: 748, endPoint x: 478, endPoint y: 746, distance: 62.0
click at [478, 746] on div "Tegelikult olen ma homme ehk Tallinnas, võin ka teie poodi sisse astuda, kui te…" at bounding box center [408, 760] width 268 height 59
drag, startPoint x: 478, startPoint y: 742, endPoint x: 357, endPoint y: 737, distance: 121.1
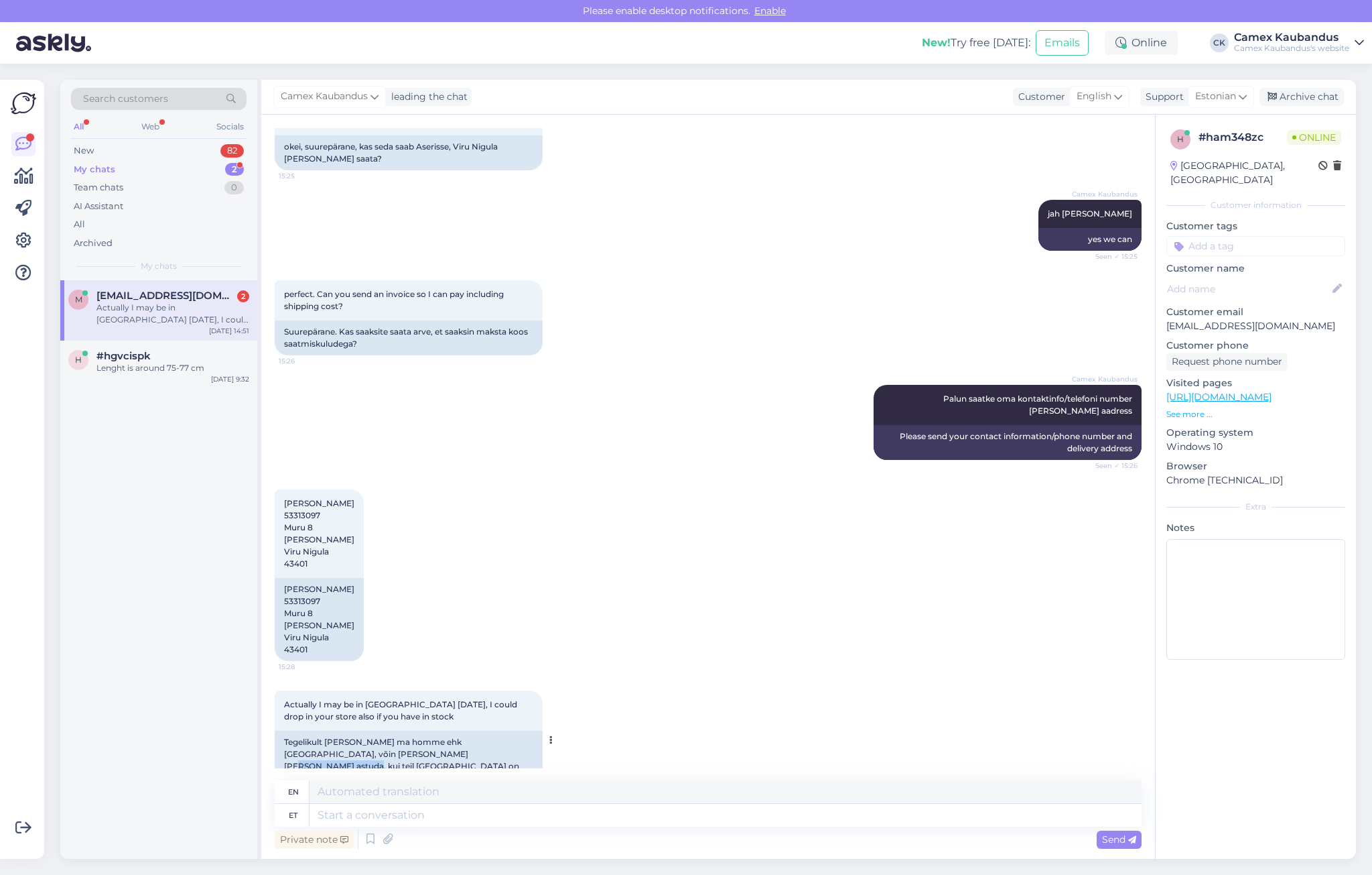
click at [357, 737] on div "Tegelikult olen ma homme ehk Tallinnas, võin ka teie poodi sisse astuda, kui te…" at bounding box center [408, 760] width 268 height 59
click at [355, 737] on div "Tegelikult olen ma homme ehk Tallinnas, võin ka teie poodi sisse astuda, kui te…" at bounding box center [408, 760] width 268 height 59
click at [413, 821] on textarea at bounding box center [725, 814] width 831 height 23
type textarea "See"
type textarea "This"
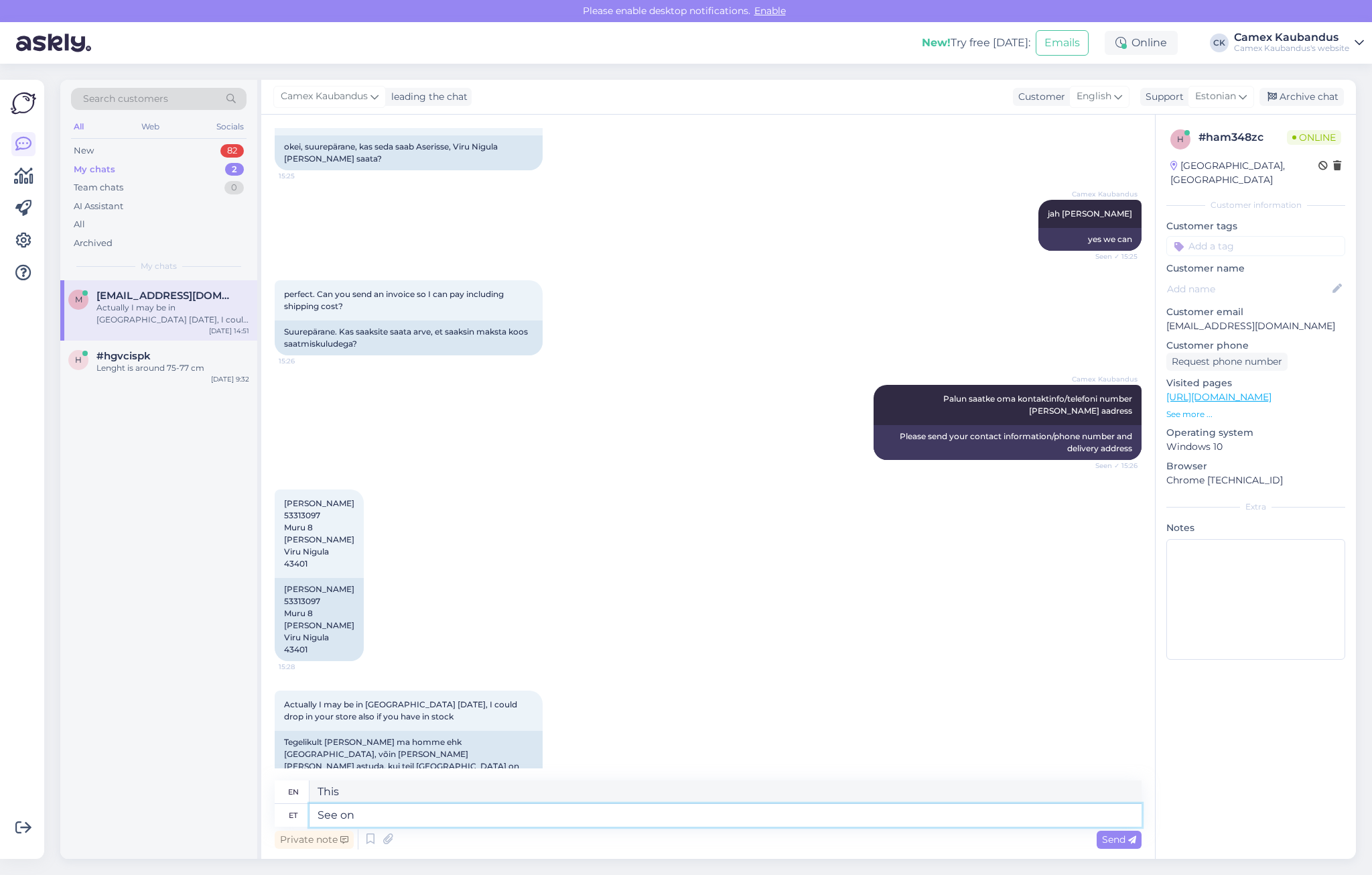
type textarea "See on"
type textarea "This is"
type textarea "See on kohapeal"
type textarea "It is on site."
type textarea "See on kohapeal laos o"
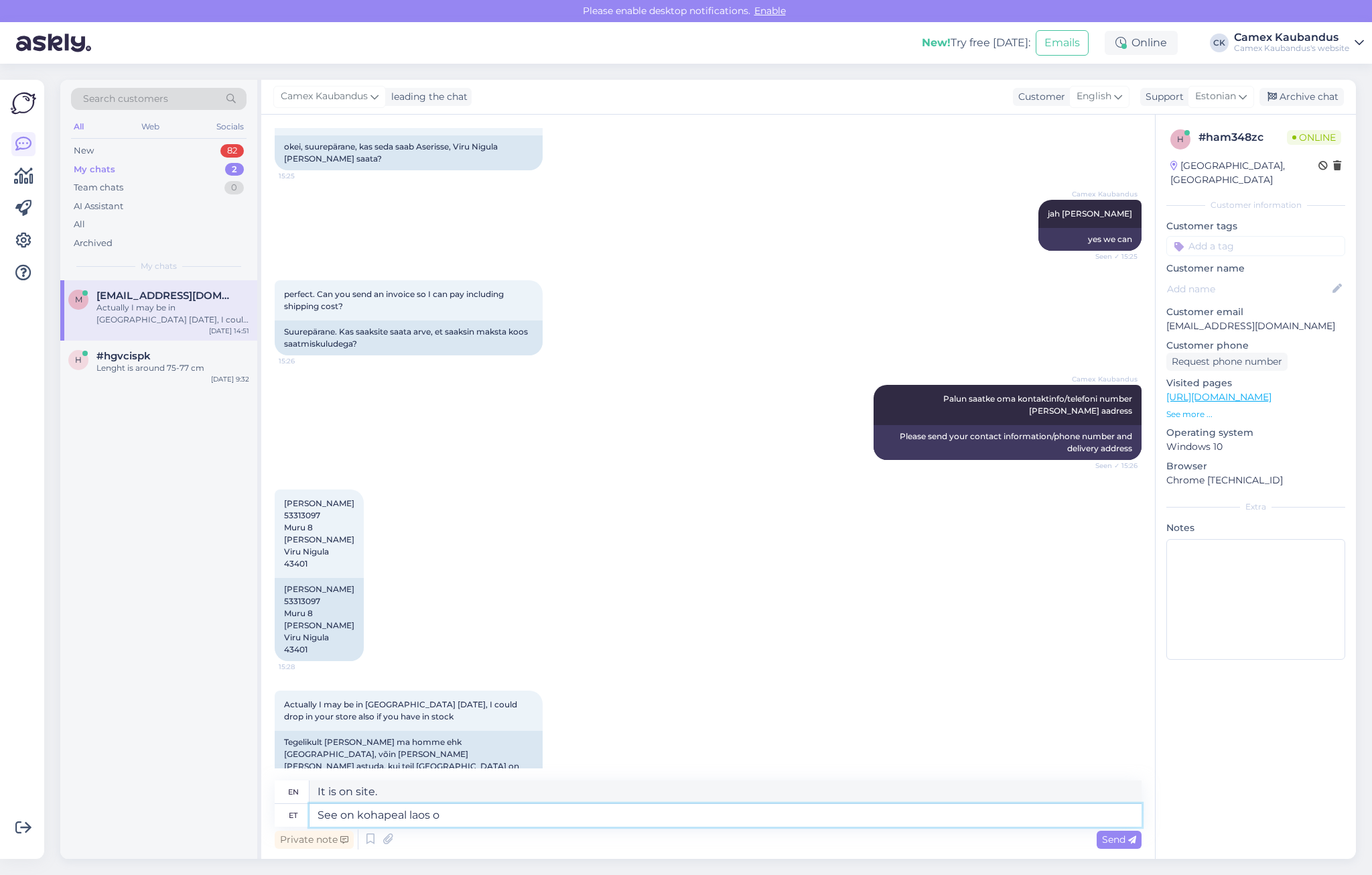
type textarea "It is in stock locally."
type textarea "See on kohapeal laos meil"
type textarea "We have it in stock locally."
type textarea "See on kohapeal laos meil,saan"
type textarea "We have it in stock locally, can I get it?"
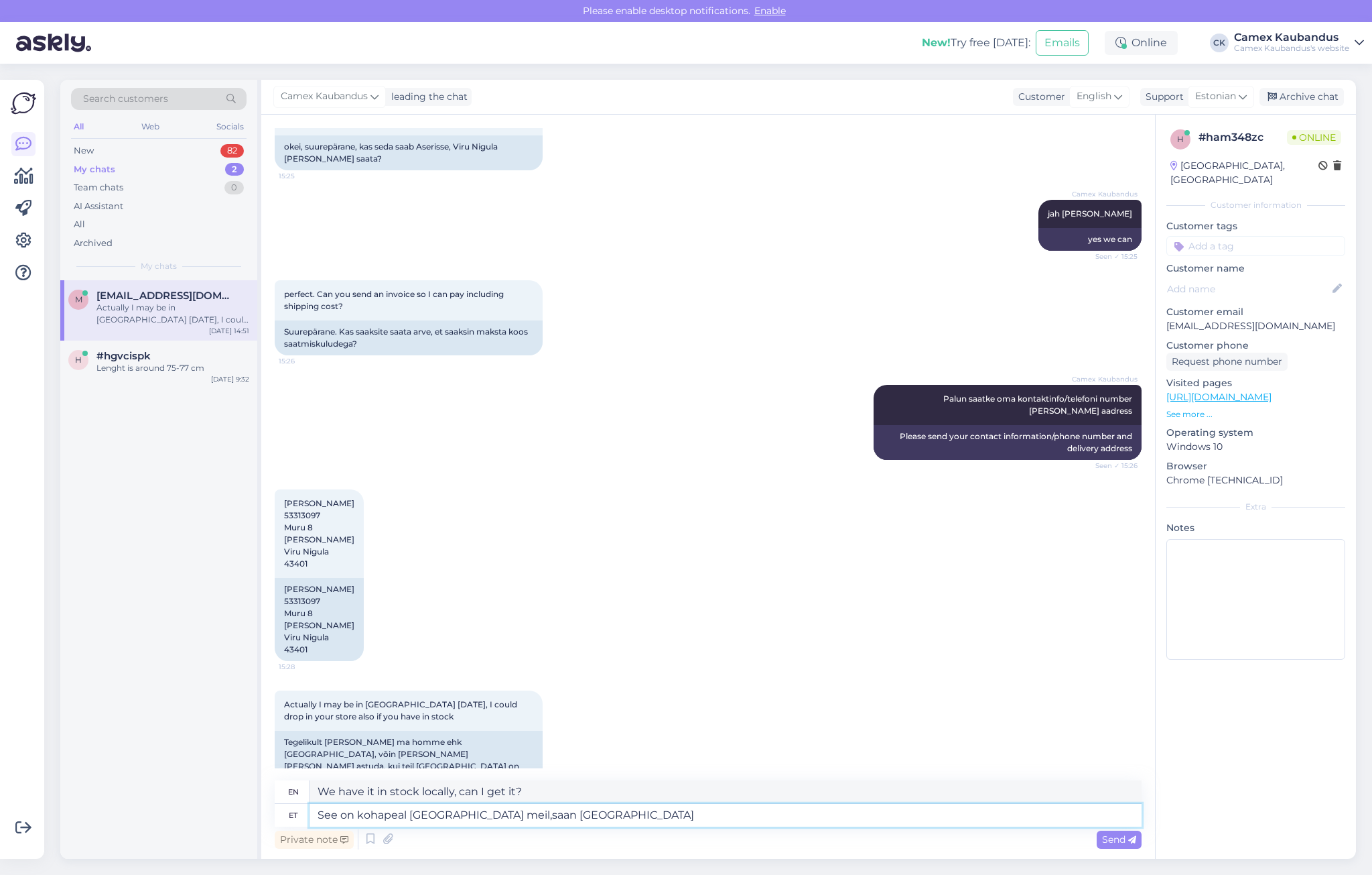
type textarea "See on kohapeal laos meil,saan homseni"
type textarea "We have it in stock locally, I can get it by tomorrow."
type textarea "See on kohapeal laos meil,saan homseni selle ära broneerida"
type textarea "We have it in stock locally, I can reserve it by tomorrow."
type textarea "See on kohapeal laos meil,saan homseni selle ära broneerida teile"
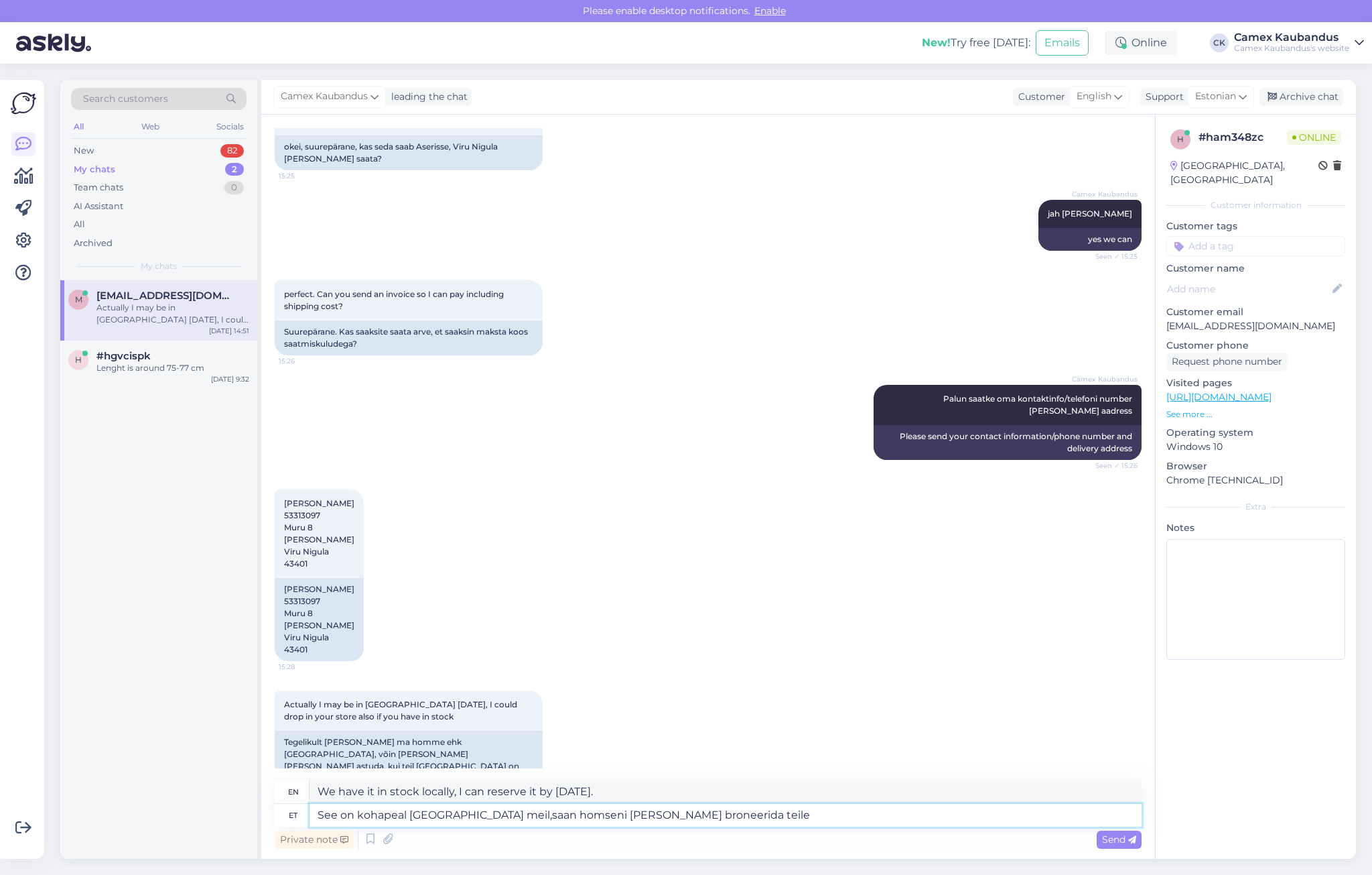
type textarea "We have it in stock locally, I can reserve it for you by tomorrow."
type textarea "See on kohapeal laos meil,saan homseni selle ära broneerida teile"
click at [1133, 836] on icon at bounding box center [1132, 840] width 8 height 8
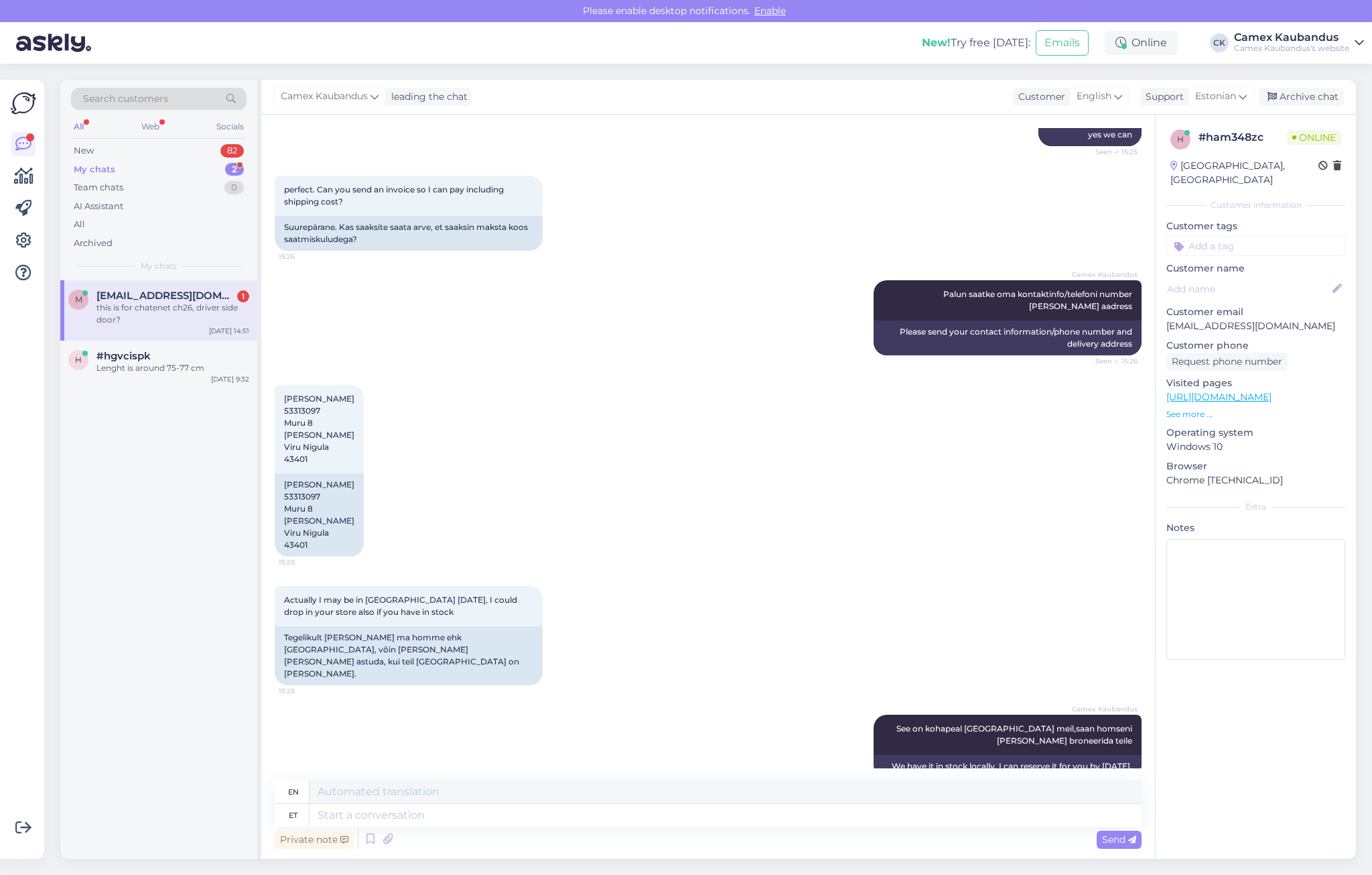
scroll to position [956, 0]
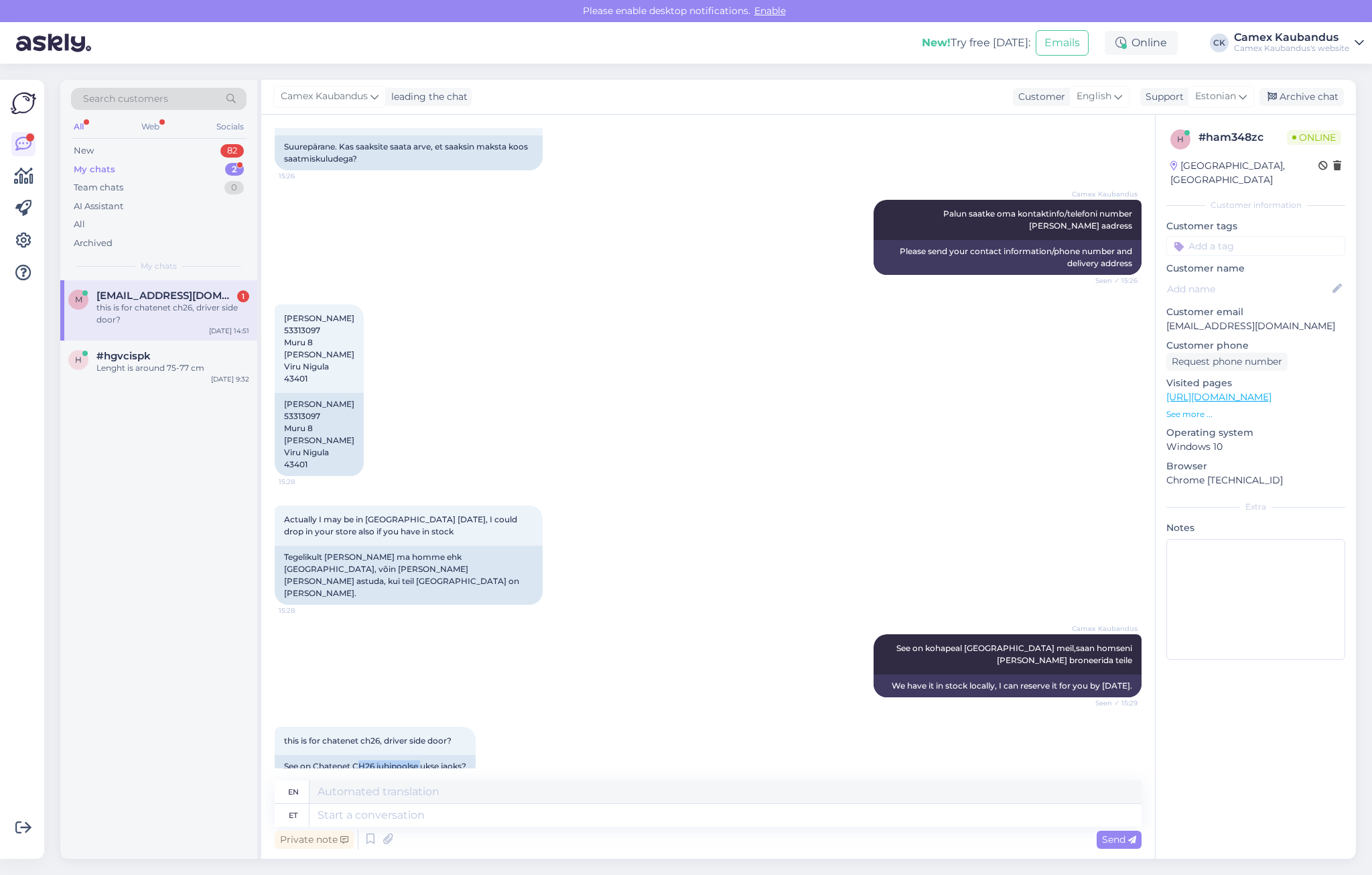
drag, startPoint x: 359, startPoint y: 746, endPoint x: 445, endPoint y: 779, distance: 92.1
click at [445, 779] on div "Chat started Sep 16 2025 Hi, I have a chatenet ch 26. The driver side window tr…" at bounding box center [708, 486] width 893 height 744
drag, startPoint x: 445, startPoint y: 779, endPoint x: 454, endPoint y: 811, distance: 33.2
click at [454, 811] on textarea at bounding box center [725, 814] width 831 height 23
click at [455, 821] on textarea at bounding box center [725, 814] width 831 height 23
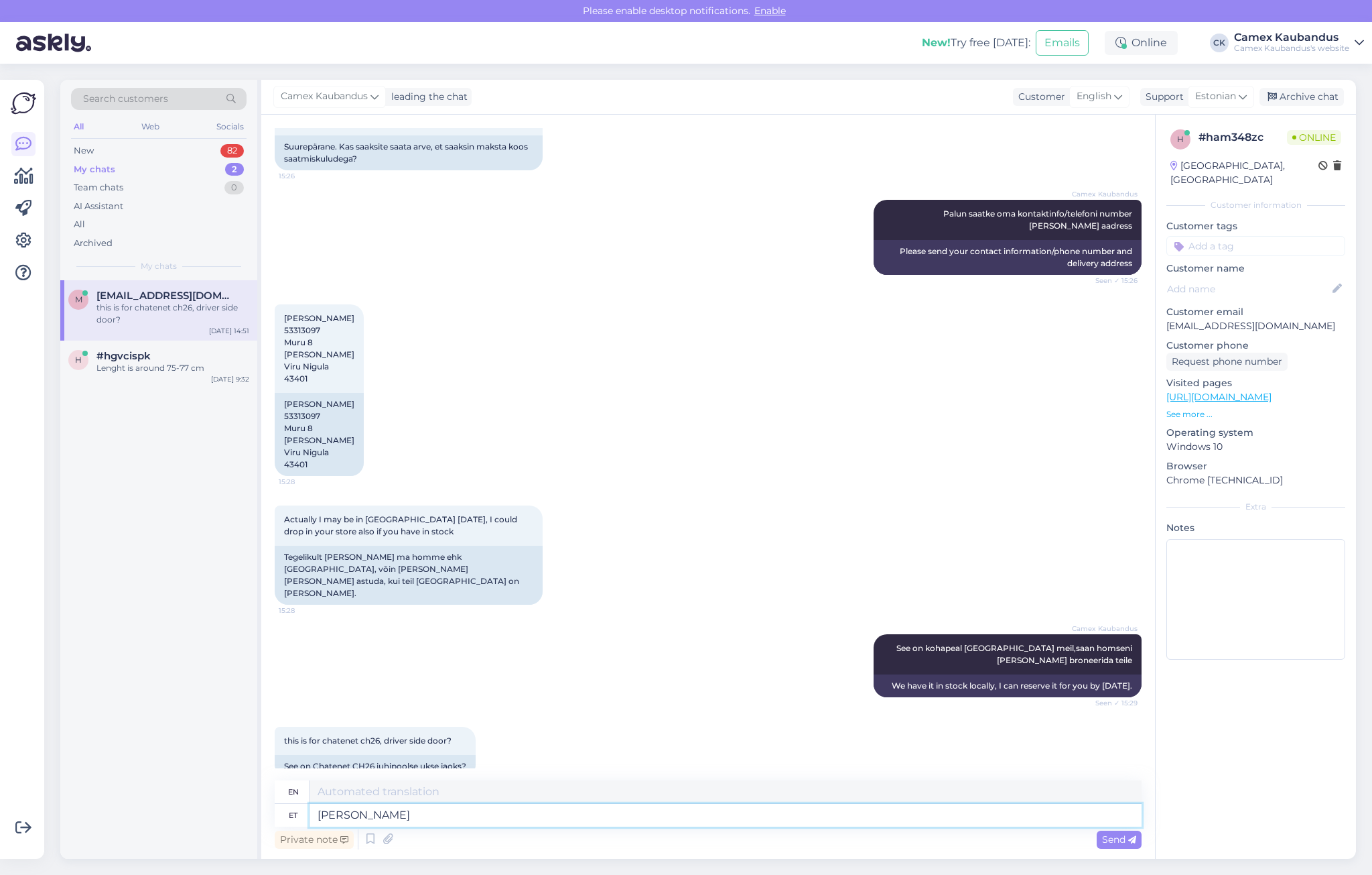
type textarea "Jah"
type textarea "Yes"
type textarea "Jah"
click at [1128, 835] on span "Send" at bounding box center [1118, 839] width 34 height 12
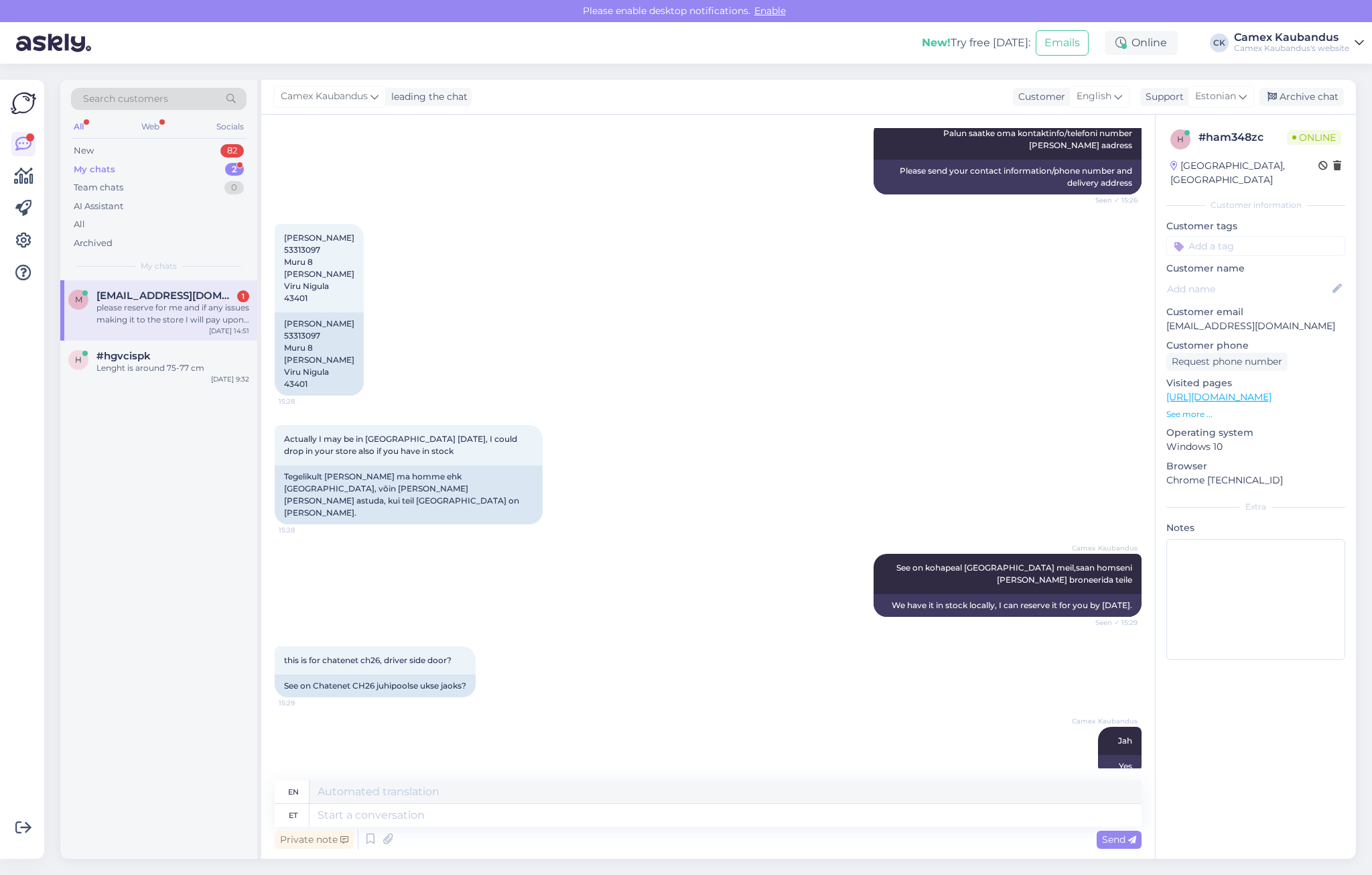
scroll to position [1153, 0]
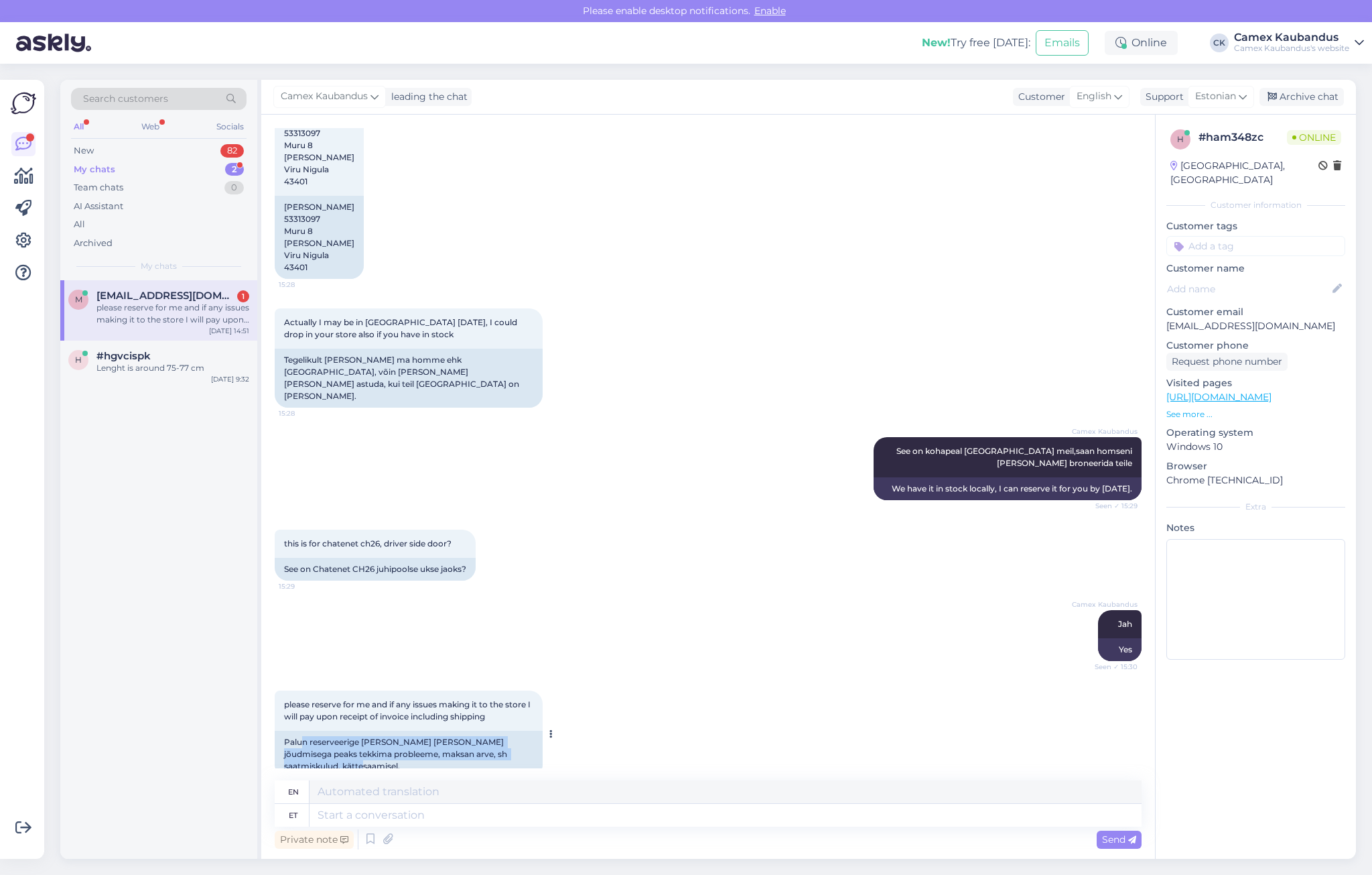
drag, startPoint x: 306, startPoint y: 715, endPoint x: 469, endPoint y: 739, distance: 164.8
click at [469, 739] on div "Palun reserveerige mulle ja kui poodi jõudmisega peaks tekkima probleeme, maksa…" at bounding box center [408, 754] width 268 height 47
drag, startPoint x: 441, startPoint y: 732, endPoint x: 351, endPoint y: 717, distance: 91.2
click at [351, 731] on div "Palun reserveerige mulle ja kui poodi jõudmisega peaks tekkima probleeme, maksa…" at bounding box center [408, 754] width 268 height 47
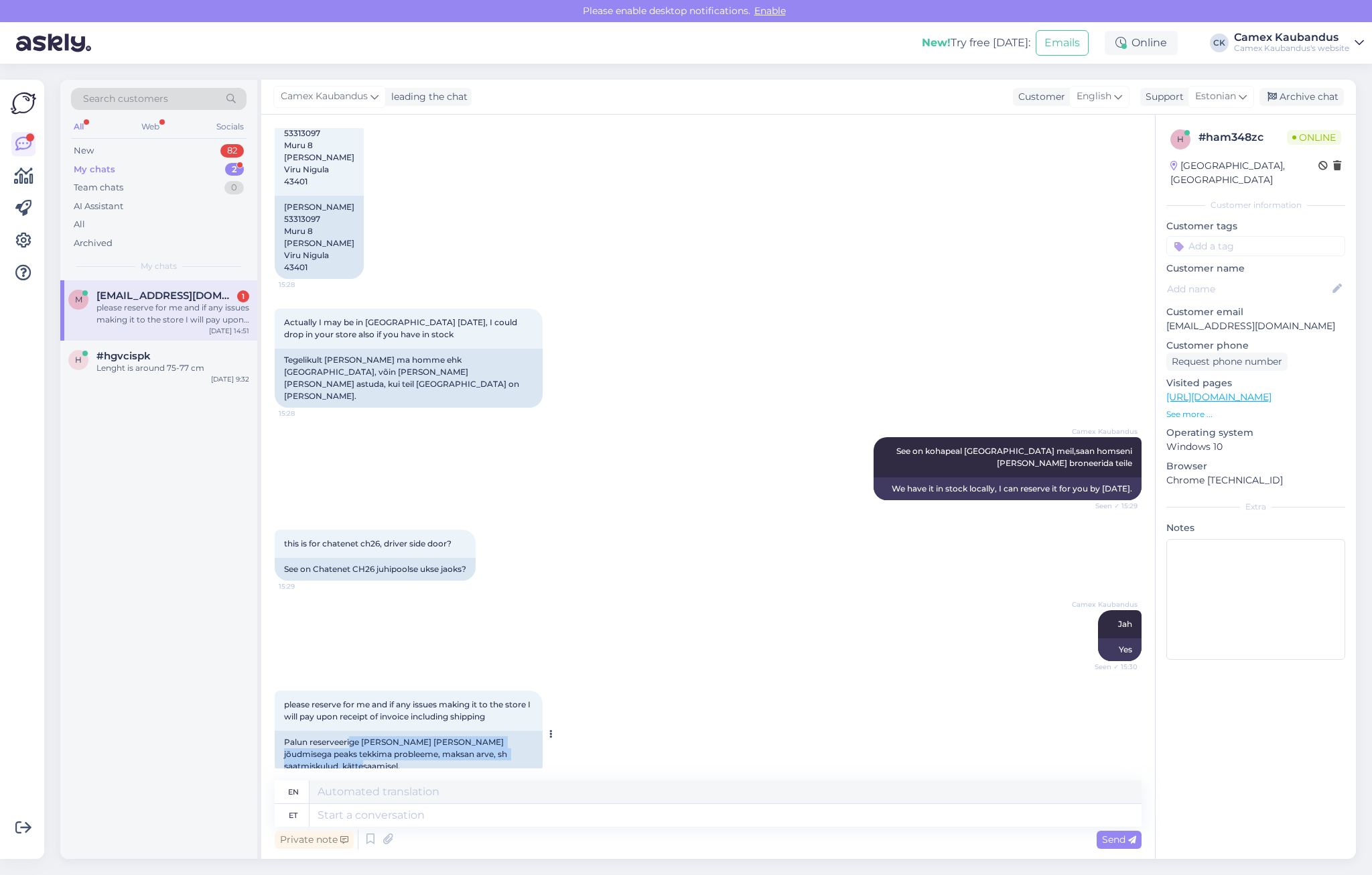
click at [351, 731] on div "Palun reserveerige mulle ja kui poodi jõudmisega peaks tekkima probleeme, maksa…" at bounding box center [408, 754] width 268 height 47
drag, startPoint x: 351, startPoint y: 717, endPoint x: 481, endPoint y: 742, distance: 132.4
click at [481, 742] on div "Palun reserveerige mulle ja kui poodi jõudmisega peaks tekkima probleeme, maksa…" at bounding box center [408, 754] width 268 height 47
drag, startPoint x: 476, startPoint y: 740, endPoint x: 285, endPoint y: 726, distance: 191.5
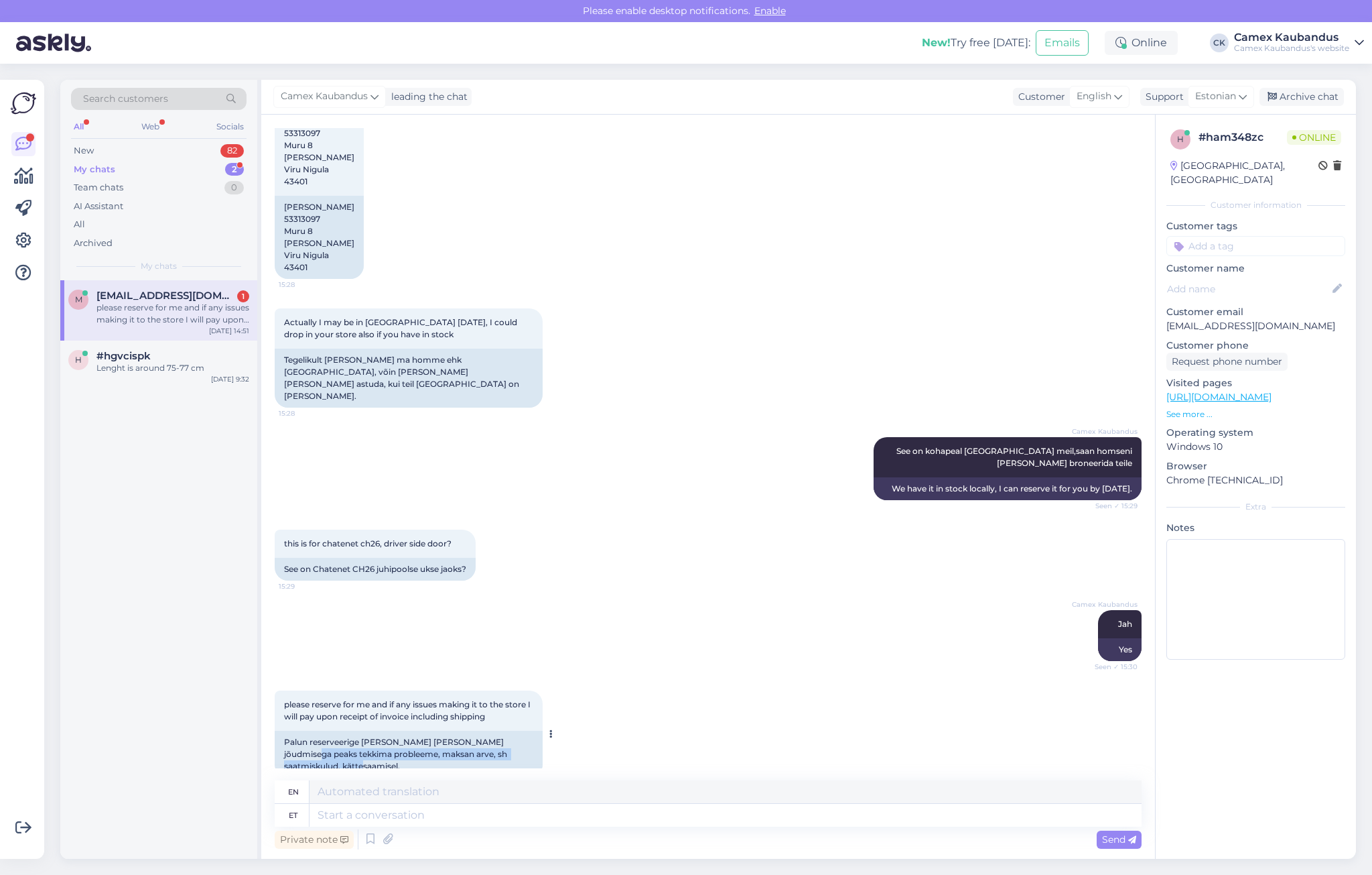
click at [285, 731] on div "Palun reserveerige mulle ja kui poodi jõudmisega peaks tekkima probleeme, maksa…" at bounding box center [408, 754] width 268 height 47
drag, startPoint x: 285, startPoint y: 726, endPoint x: 427, endPoint y: 731, distance: 142.1
click at [427, 731] on div "Palun reserveerige mulle ja kui poodi jõudmisega peaks tekkima probleeme, maksa…" at bounding box center [408, 754] width 268 height 47
click at [431, 741] on div "Palun reserveerige mulle ja kui poodi jõudmisega peaks tekkima probleeme, maksa…" at bounding box center [408, 754] width 268 height 47
drag, startPoint x: 385, startPoint y: 724, endPoint x: 478, endPoint y: 750, distance: 96.6
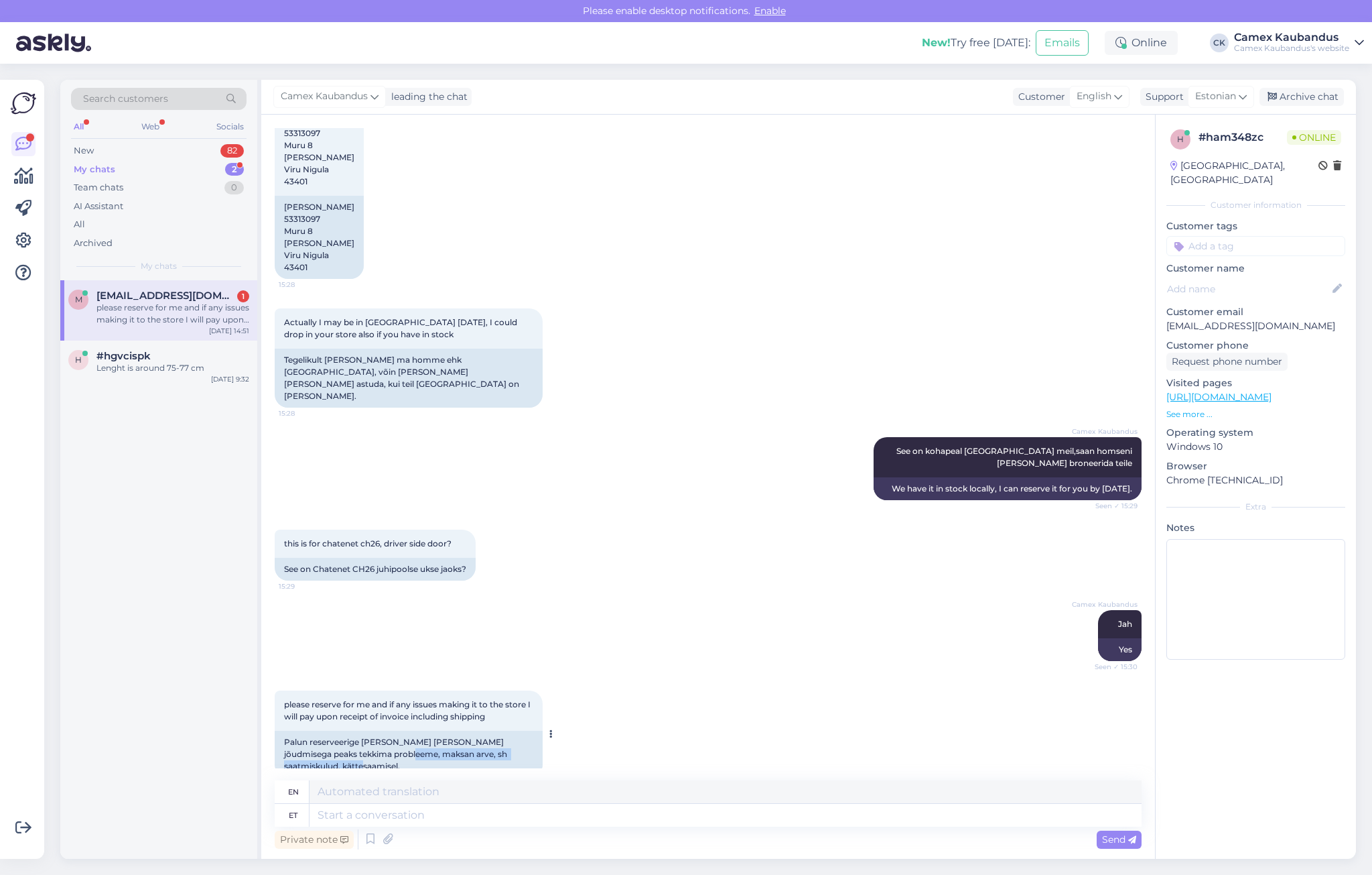
click at [478, 750] on div "Palun reserveerige mulle ja kui poodi jõudmisega peaks tekkima probleeme, maksa…" at bounding box center [408, 754] width 268 height 47
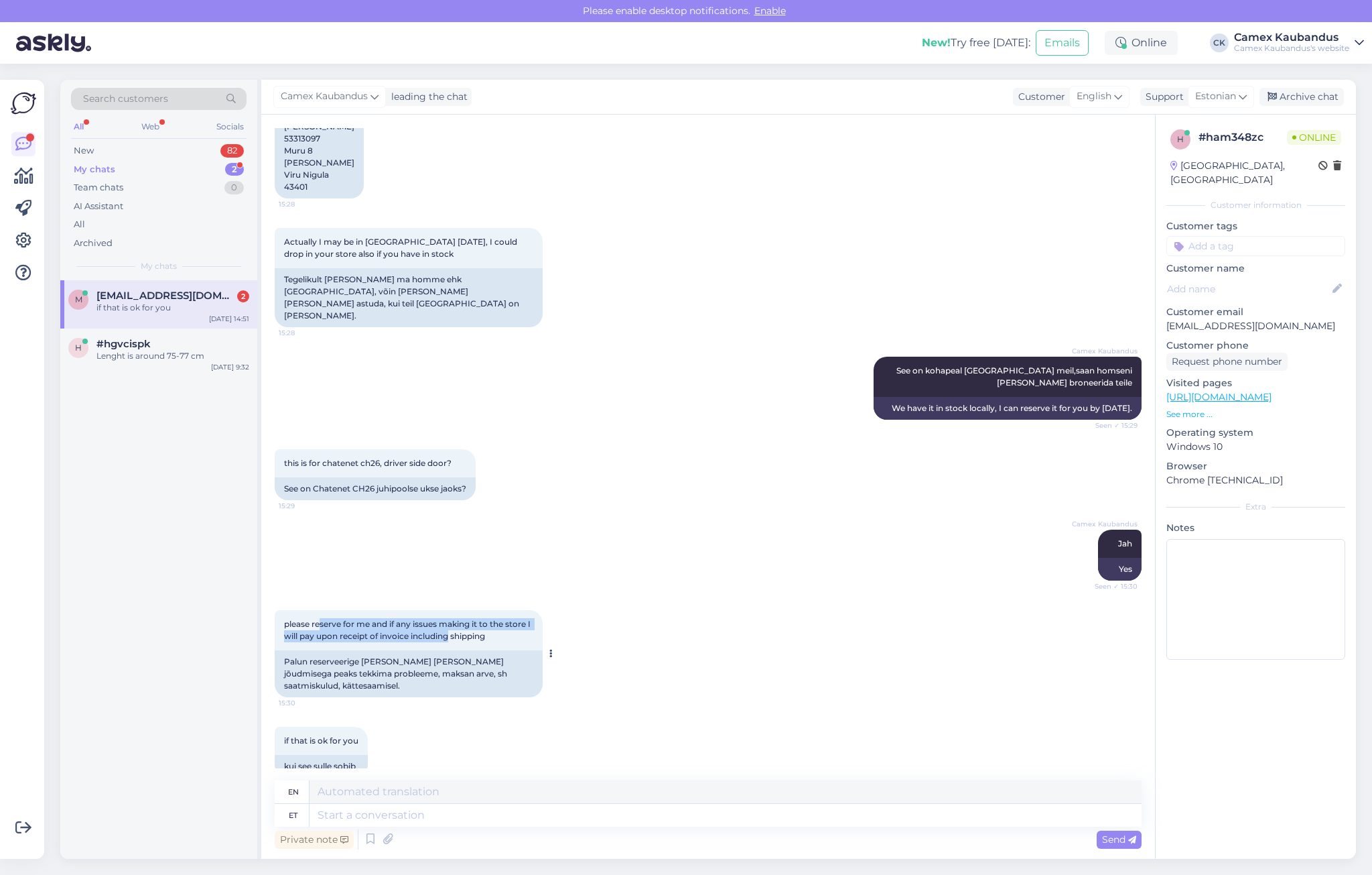
drag, startPoint x: 322, startPoint y: 605, endPoint x: 454, endPoint y: 614, distance: 132.3
click at [454, 614] on div "please reserve for me and if any issues making it to the store I will pay upon …" at bounding box center [408, 629] width 268 height 40
click at [454, 618] on span "please reserve for me and if any issues making it to the store I will pay upon …" at bounding box center [408, 629] width 249 height 23
drag, startPoint x: 284, startPoint y: 618, endPoint x: 517, endPoint y: 618, distance: 233.0
click at [517, 618] on div "please reserve for me and if any issues making it to the store I will pay upon …" at bounding box center [408, 629] width 268 height 40
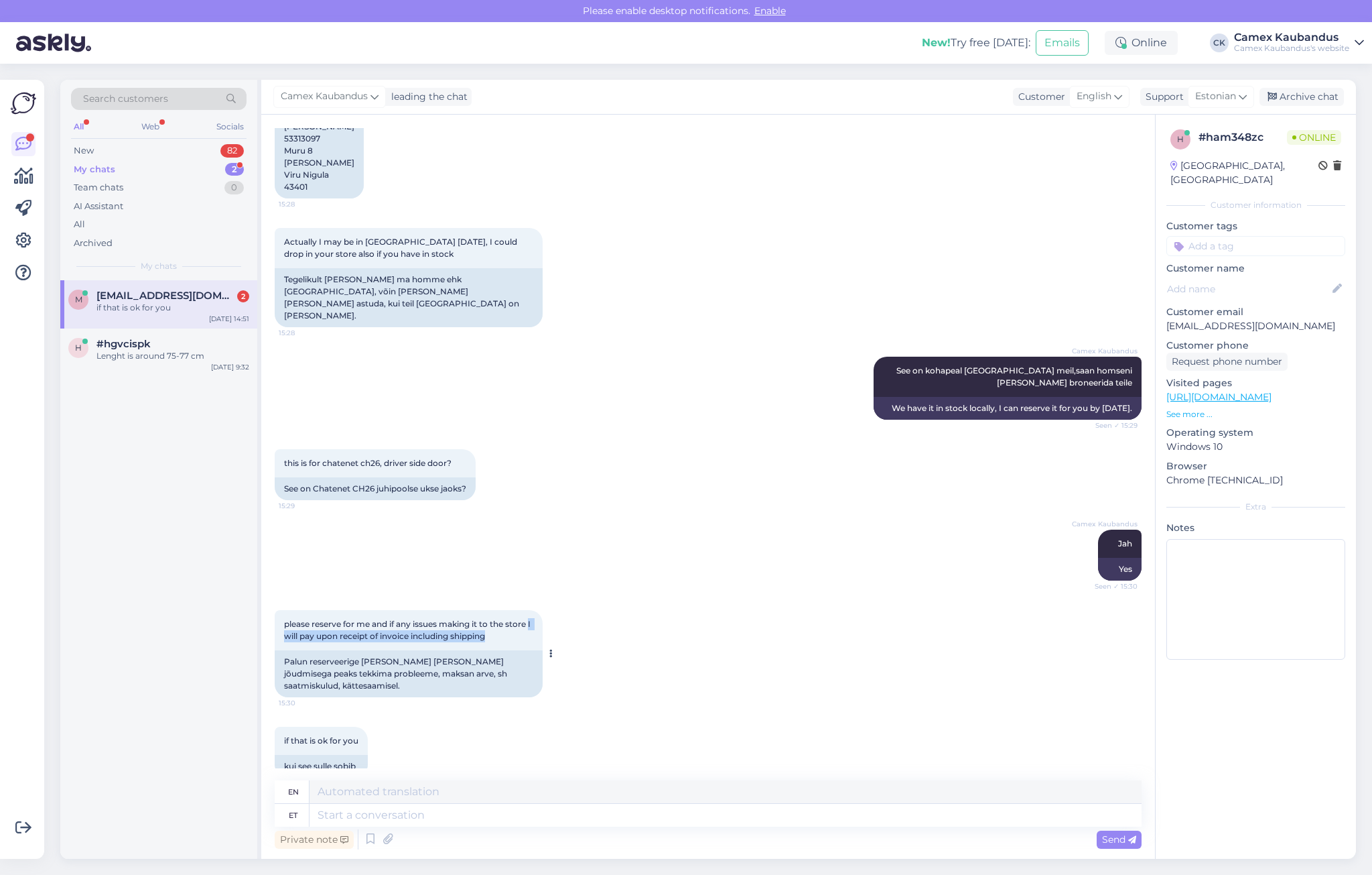
click at [515, 618] on div "please reserve for me and if any issues making it to the store I will pay upon …" at bounding box center [408, 629] width 268 height 40
click at [594, 817] on textarea at bounding box center [725, 814] width 831 height 23
type textarea "Kas"
type textarea "Is"
type textarea "K"
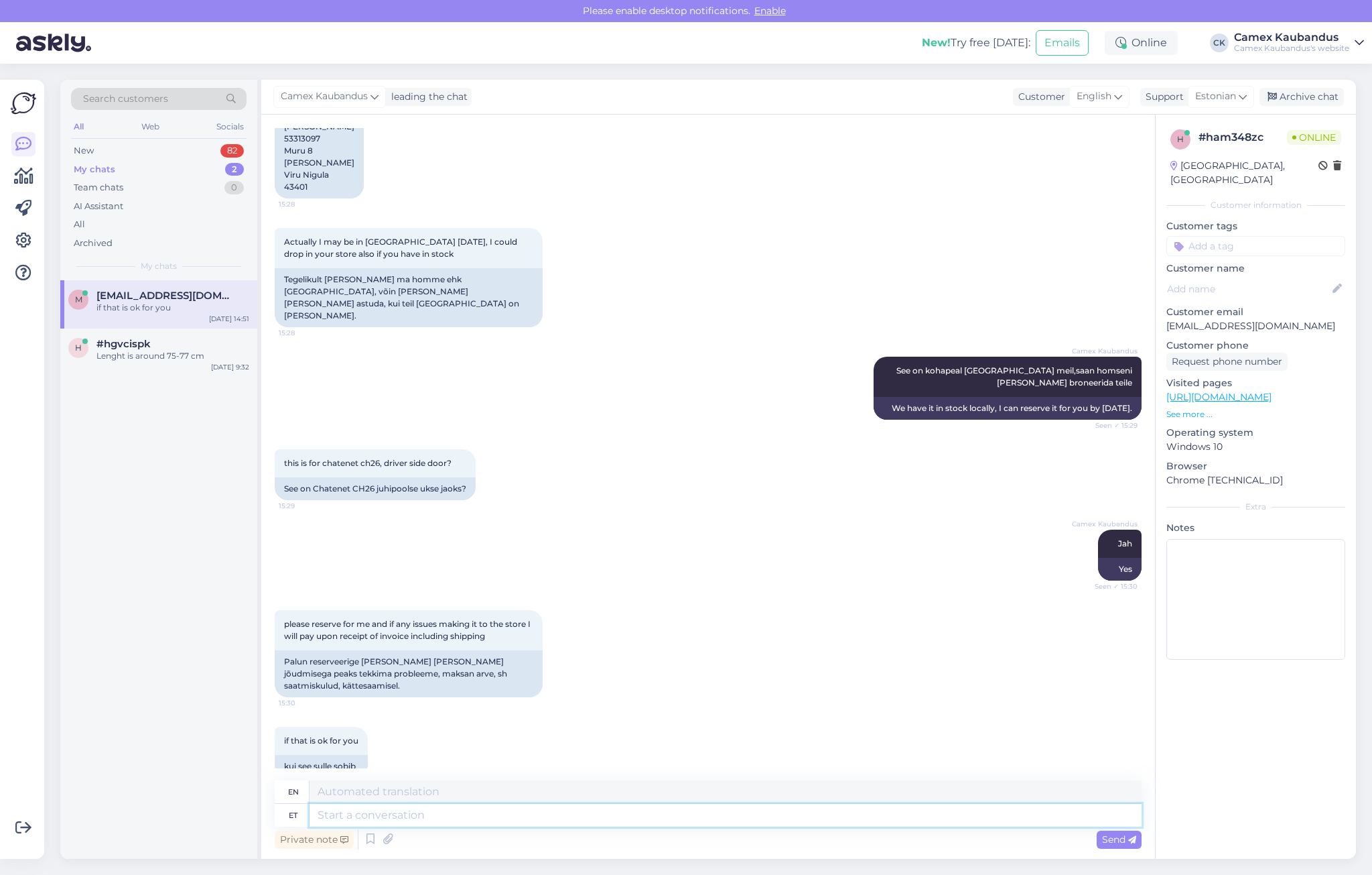
click at [474, 809] on textarea at bounding box center [725, 814] width 831 height 23
click at [477, 811] on textarea at bounding box center [725, 814] width 831 height 23
type textarea "I"
type textarea "I can s"
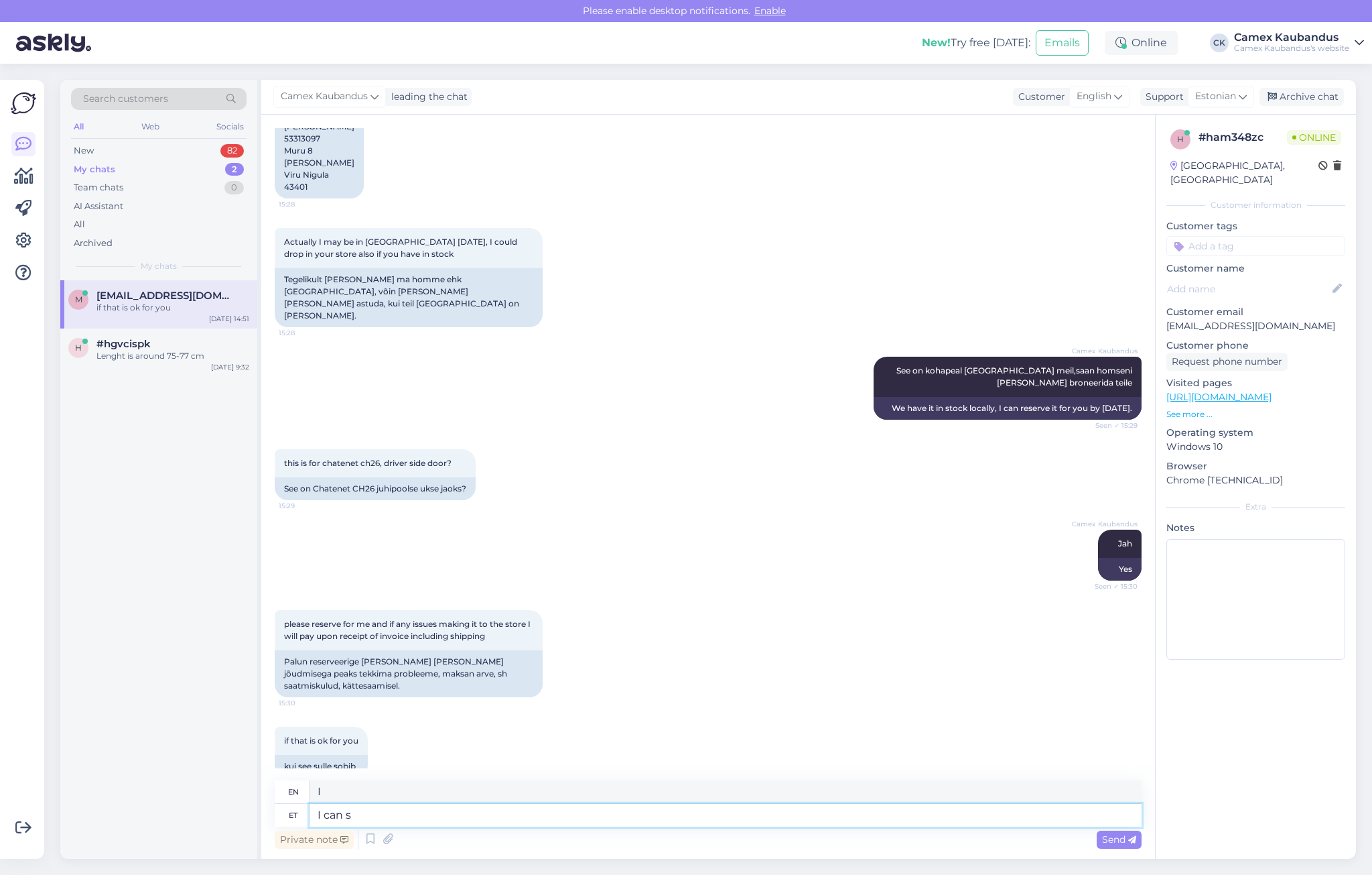
type textarea "I can"
type textarea "I can send"
type textarea "I can send invoice"
type textarea "I can send an invoice."
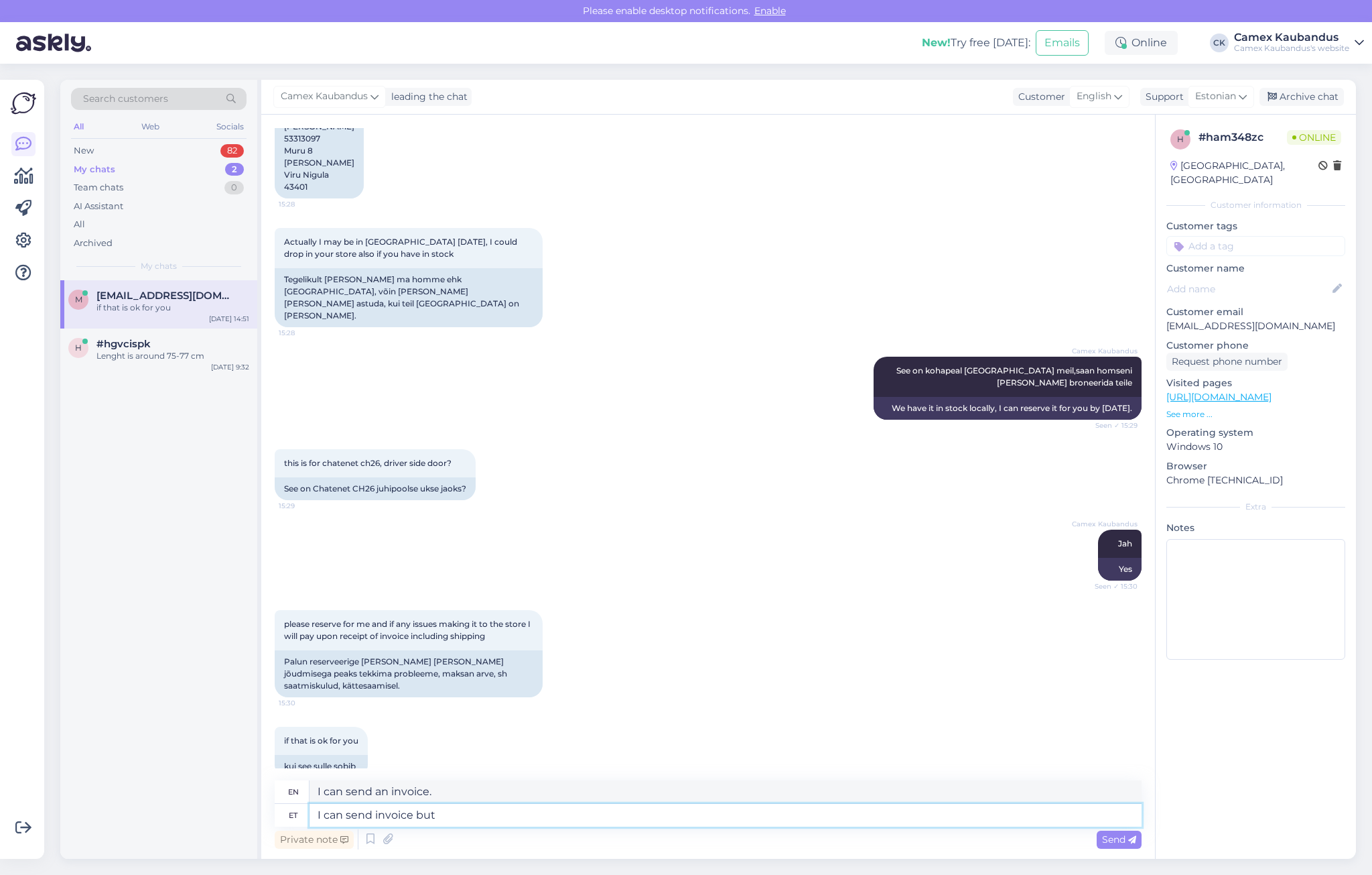
type textarea "I can send invoice but"
type textarea "I can send an invoice but"
type textarea "I can send invoice but if yo"
type textarea "I can send an invoice but if"
type textarea "I can send invoice but if you w"
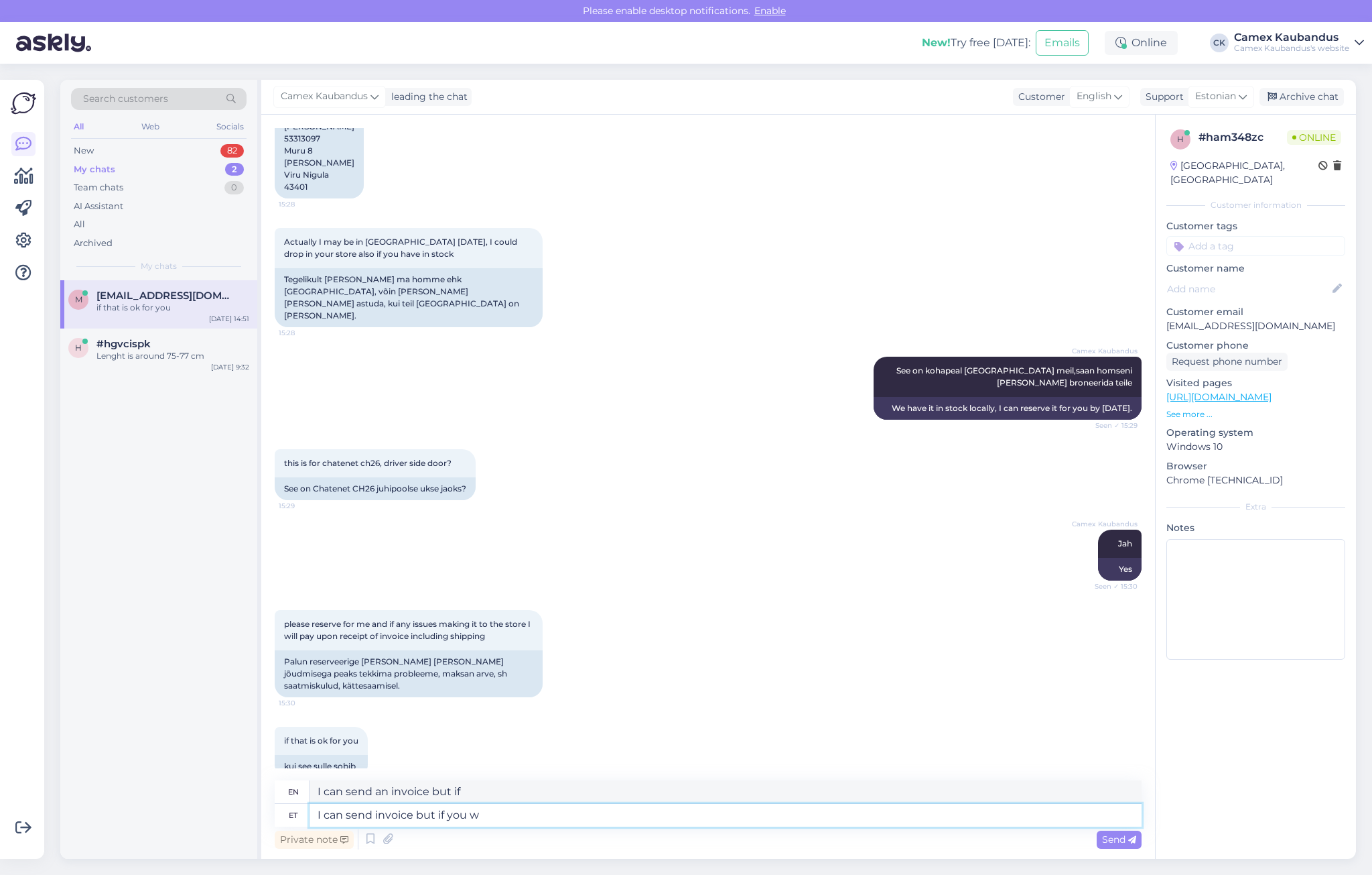
type textarea "I can send an invoice but if you"
type textarea "I can send invoice but if you want"
type textarea "I can send an invoice but if you want"
type textarea "I can send invoice but if you want to"
type textarea "I can send an invoice but if you want to"
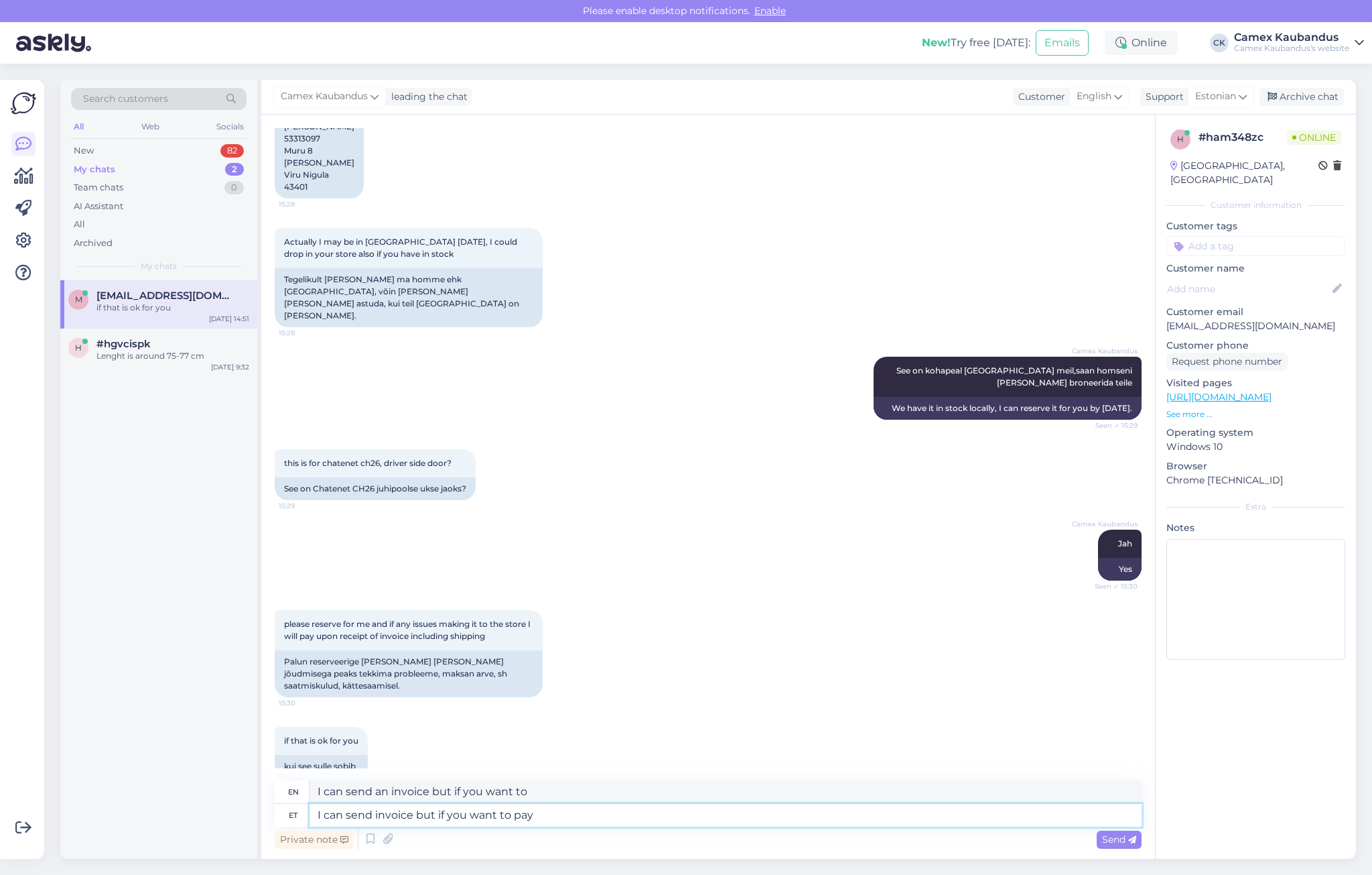
type textarea "I can send invoice but if you want to pay"
type textarea "I can send an invoice but if you want to pay"
type textarea "I can send invoice but if you want to pay for"
type textarea "I can send an invoice but if you want to pay for it"
type textarea "I can send invoice but if you want to pay for shipping"
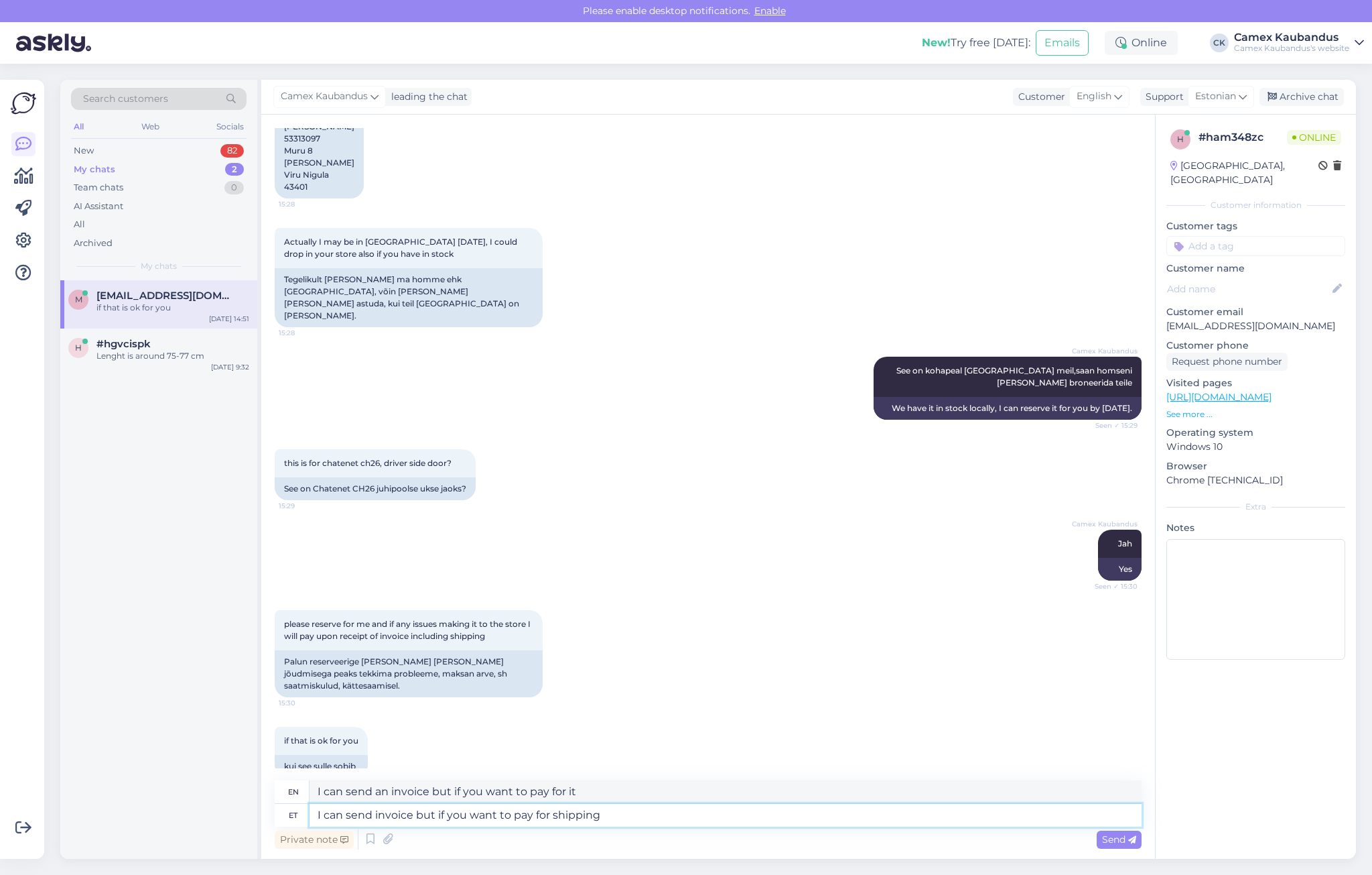
type textarea "I can send an invoice but if you want to pay for shipping"
type textarea "I can send invoice but if you want to pay for shipping i w"
type textarea "I can send an invoice but if you want to pay for shipping i"
type textarea "I can send invoice but if you want to pay for shipping i will n"
type textarea "I can send an invoice but if you want to pay for shipping I will"
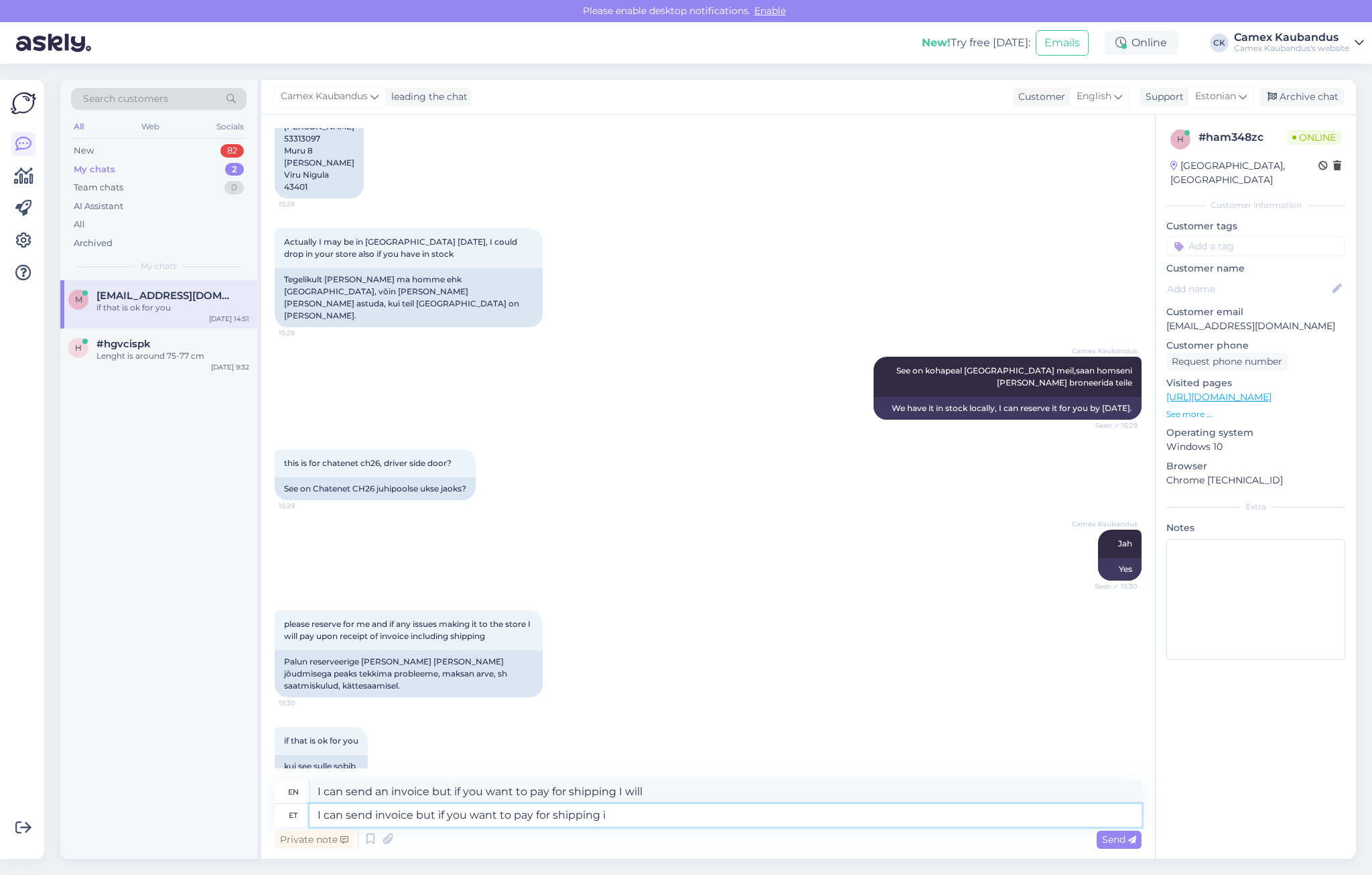
type textarea "I can send invoice but if you want to pay for shipping i"
type textarea "I can send an invoice but if you want to pay for shipping i"
type textarea "I can send invoice but if you want to pay for shipping"
type textarea "I can send an invoice but if you want to pay for shipping"
type textarea "I can send invoice but if you want to pay for shipping when"
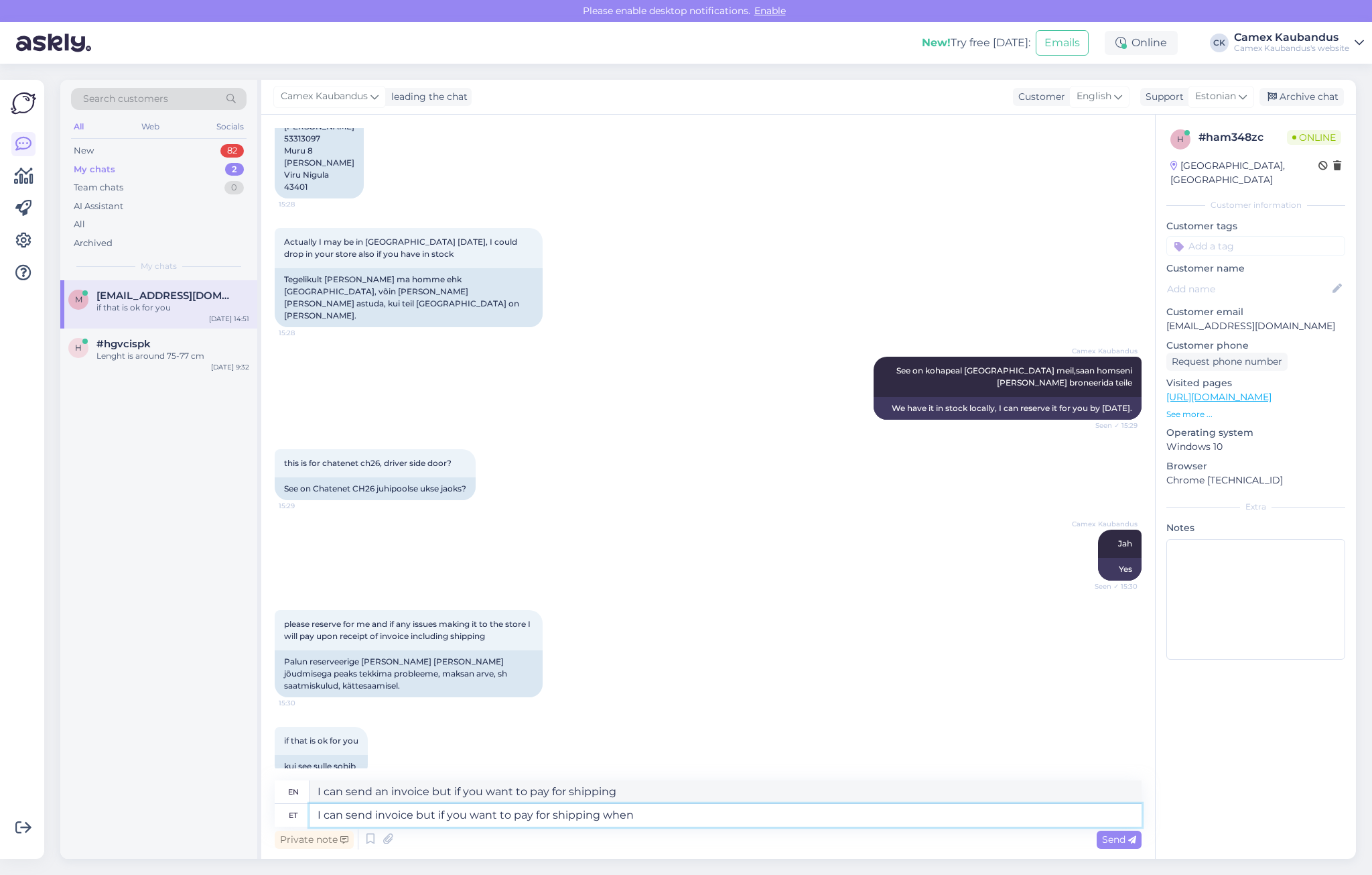
type textarea "I can send an invoice but if you want to pay for shipping when"
type textarea "I can send invoice but if you want to pay for shipping when you"
type textarea "I can send an invoice but if you want to pay for shipping when you"
type textarea "I can send invoice but if you want to pay for shipping when you get"
type textarea "I can send an invoice but if you want to pay for shipping when you get it"
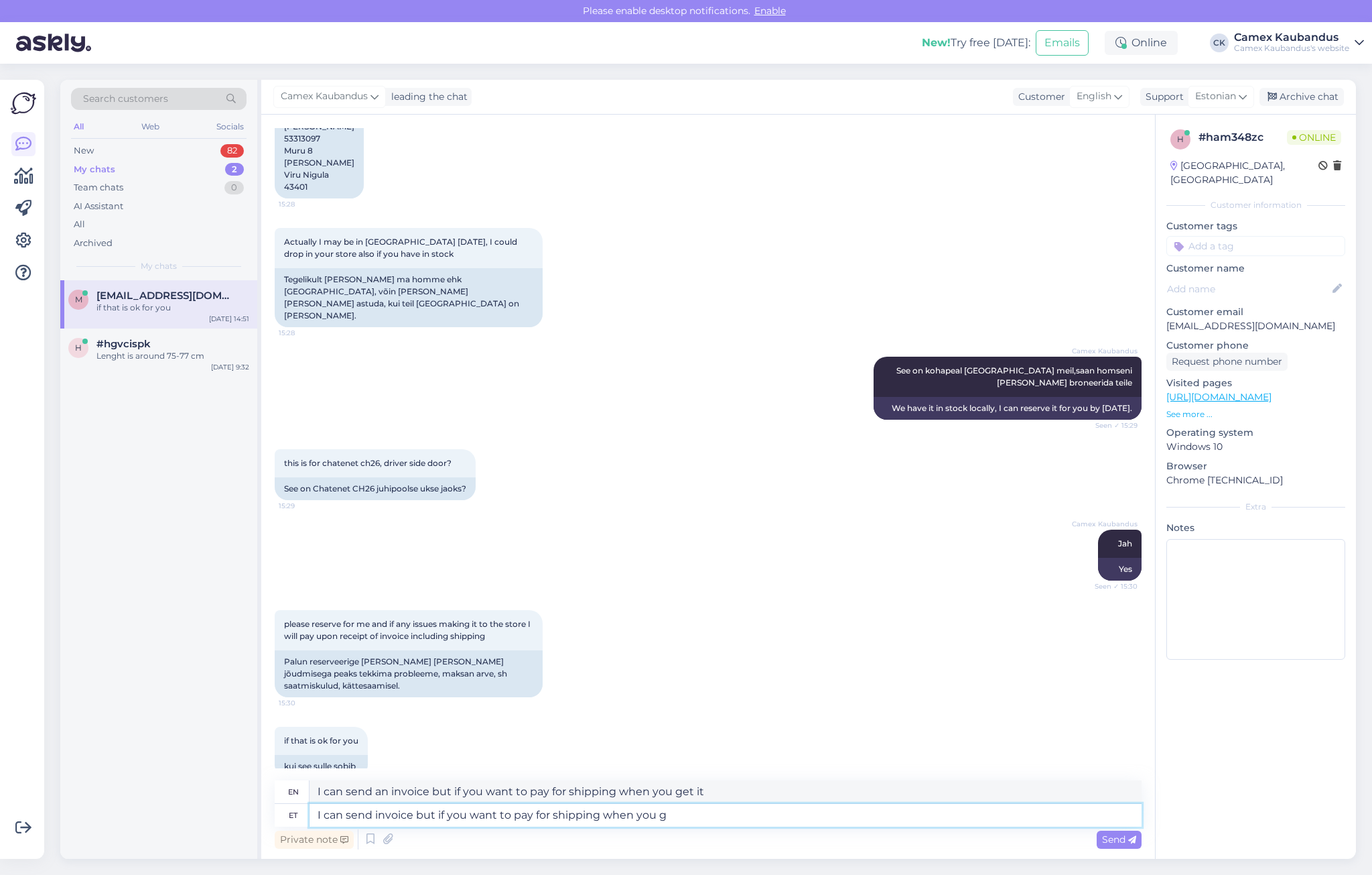
type textarea "I can send invoice but if you want to pay for shipping when you"
type textarea "I can send an invoice but if you want to pay for shipping when you"
type textarea "I can send invoice but if you want to pay for shipping when"
type textarea "I can send an invoice but if you want to pay for shipping when"
type textarea "I can send invoice but if you want to pay for shipping"
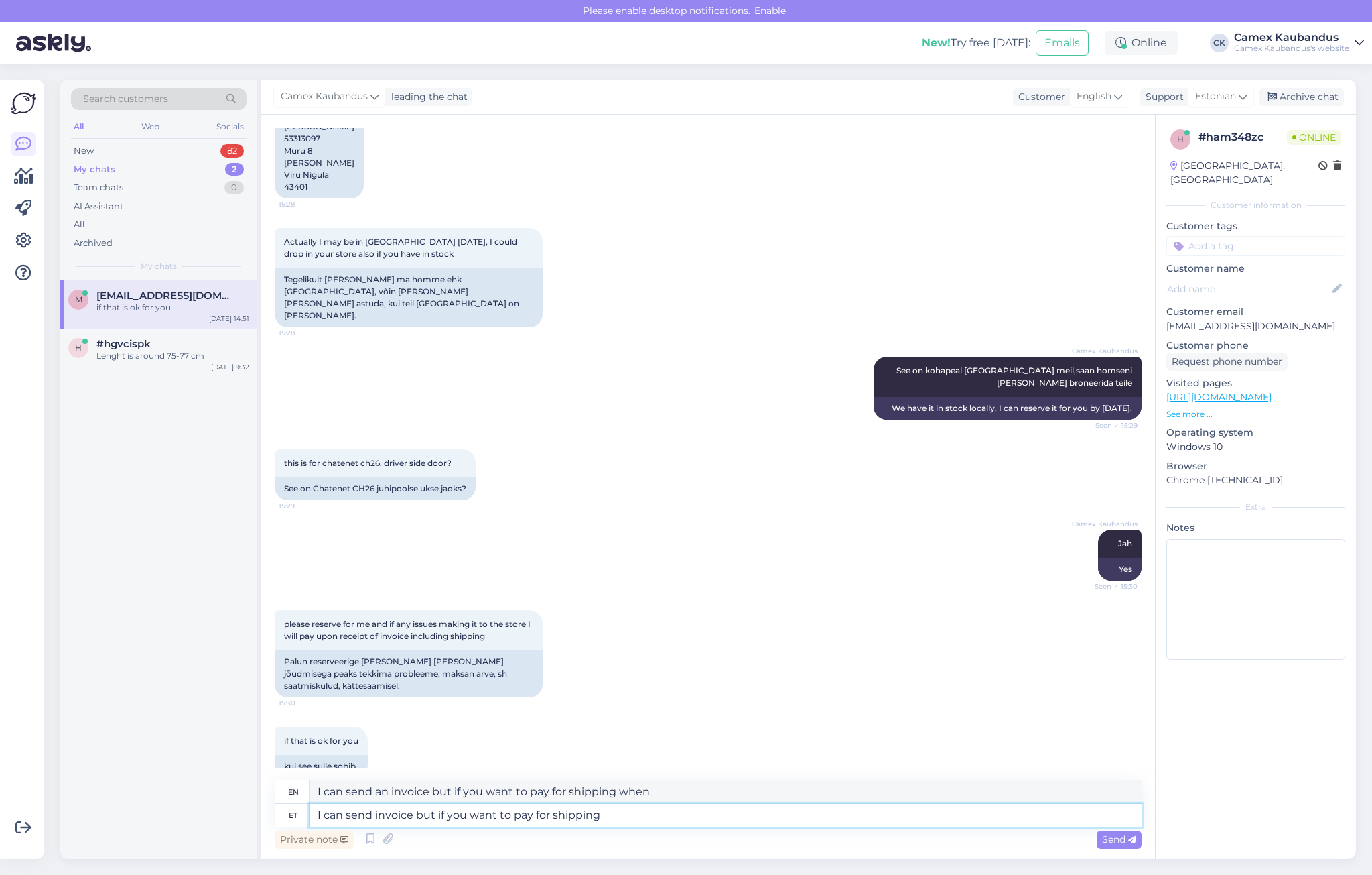
type textarea "I can send an invoice but if you want to pay for shipping"
type textarea "I can send invoice but if you want to pay for shipping before"
type textarea "I can send an invoice but if you want to pay for shipping before"
type textarea "I can send invoice but if you want to pay for shipping before you"
type textarea "I can send an invoice but if you want to pay for shipping before you"
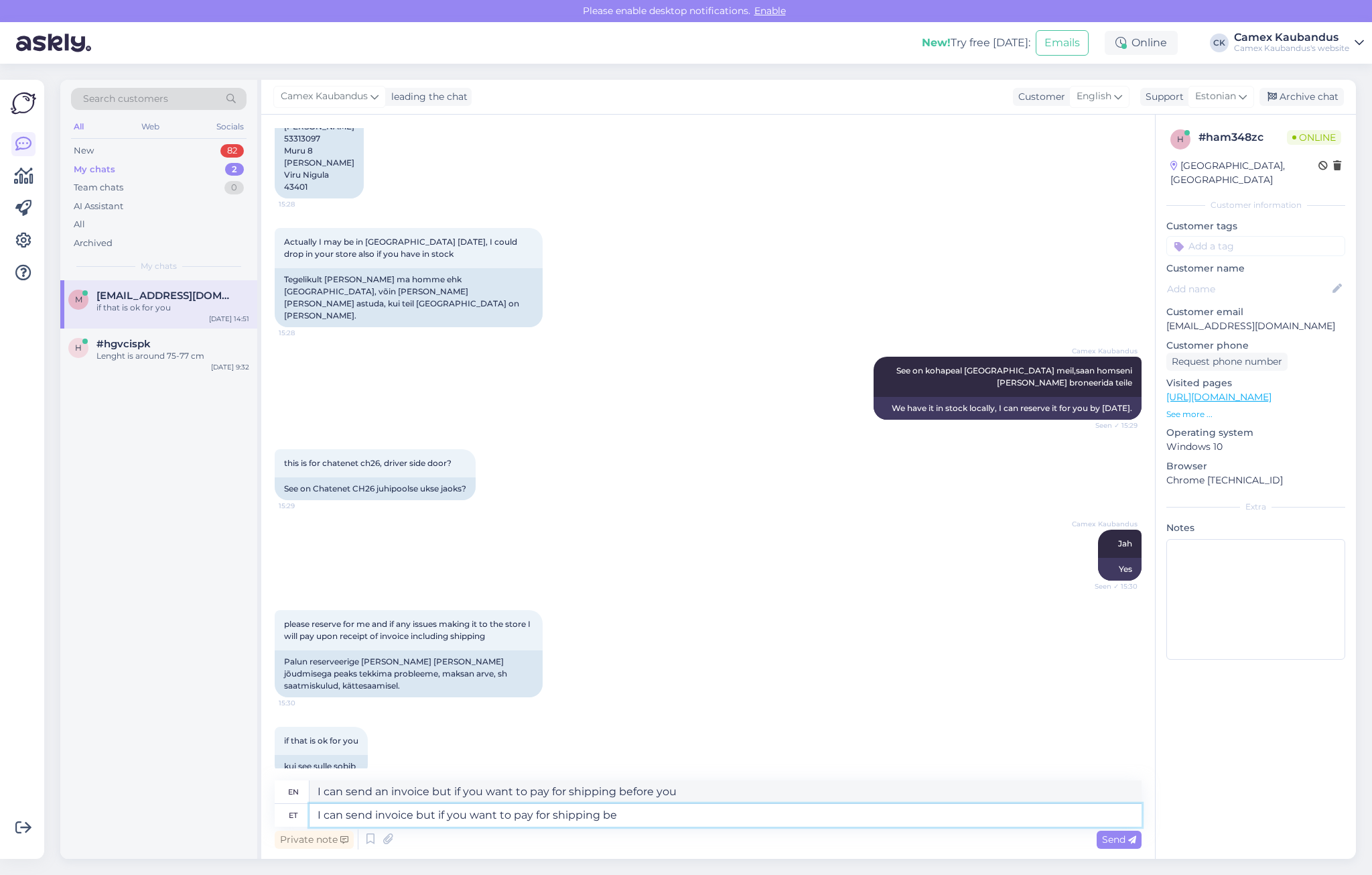
type textarea "I can send invoice but if you want to pay for shipping b"
type textarea "I can send an invoice but if you want to pay for shipping before"
type textarea "I can send invoice but if you want to pay for shi"
type textarea "I can send an invoice but if you want to pay for shipping"
type textarea "I can send invoice but if you want to pay"
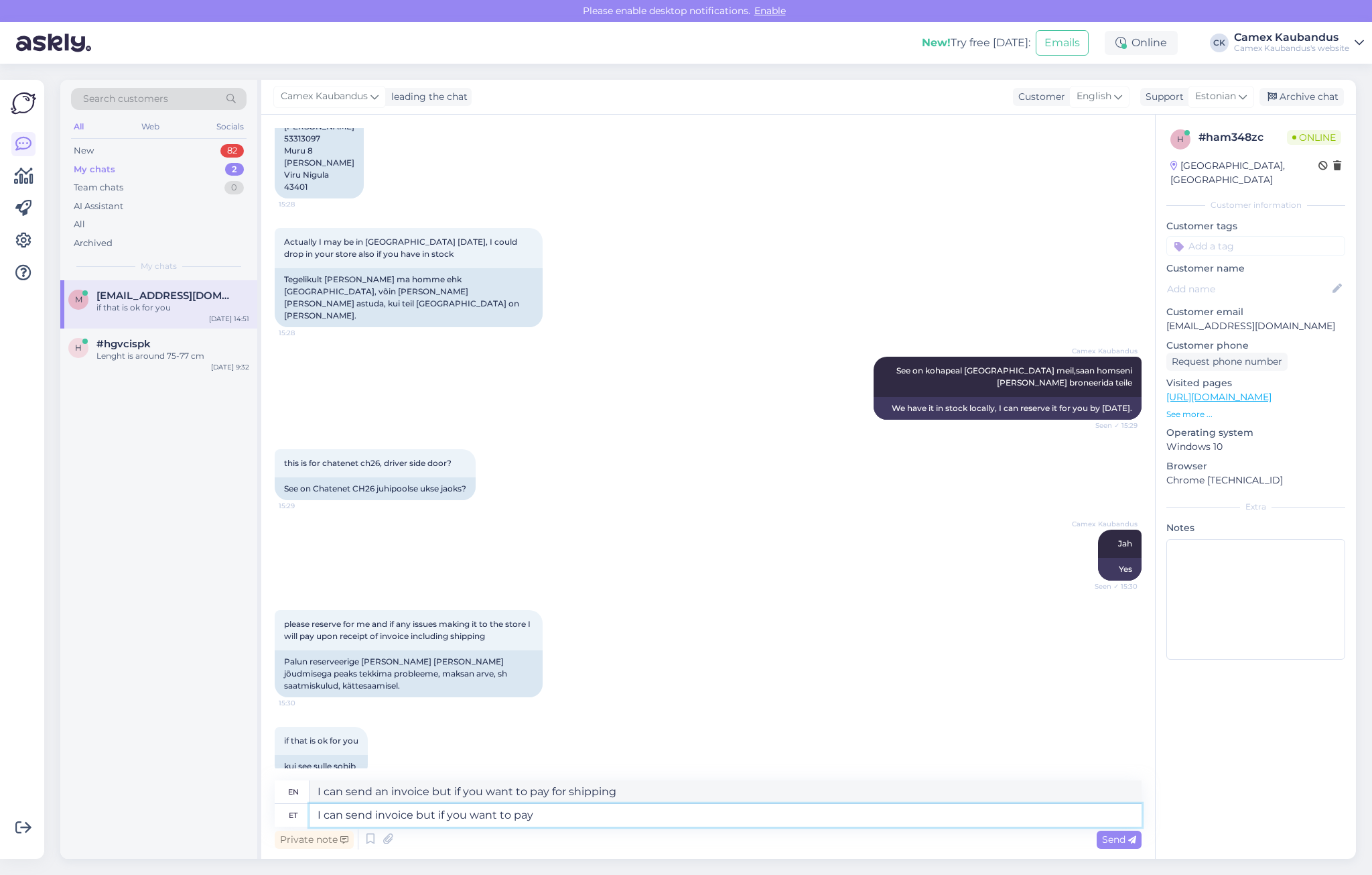
type textarea "I can send an invoice but if you want to pay for it"
type textarea "I can send invoice but if you want t"
type textarea "I can send an invoice but if you want to pay"
type textarea "I can send invoice but if you wan"
type textarea "I can send an invoice but if you want to"
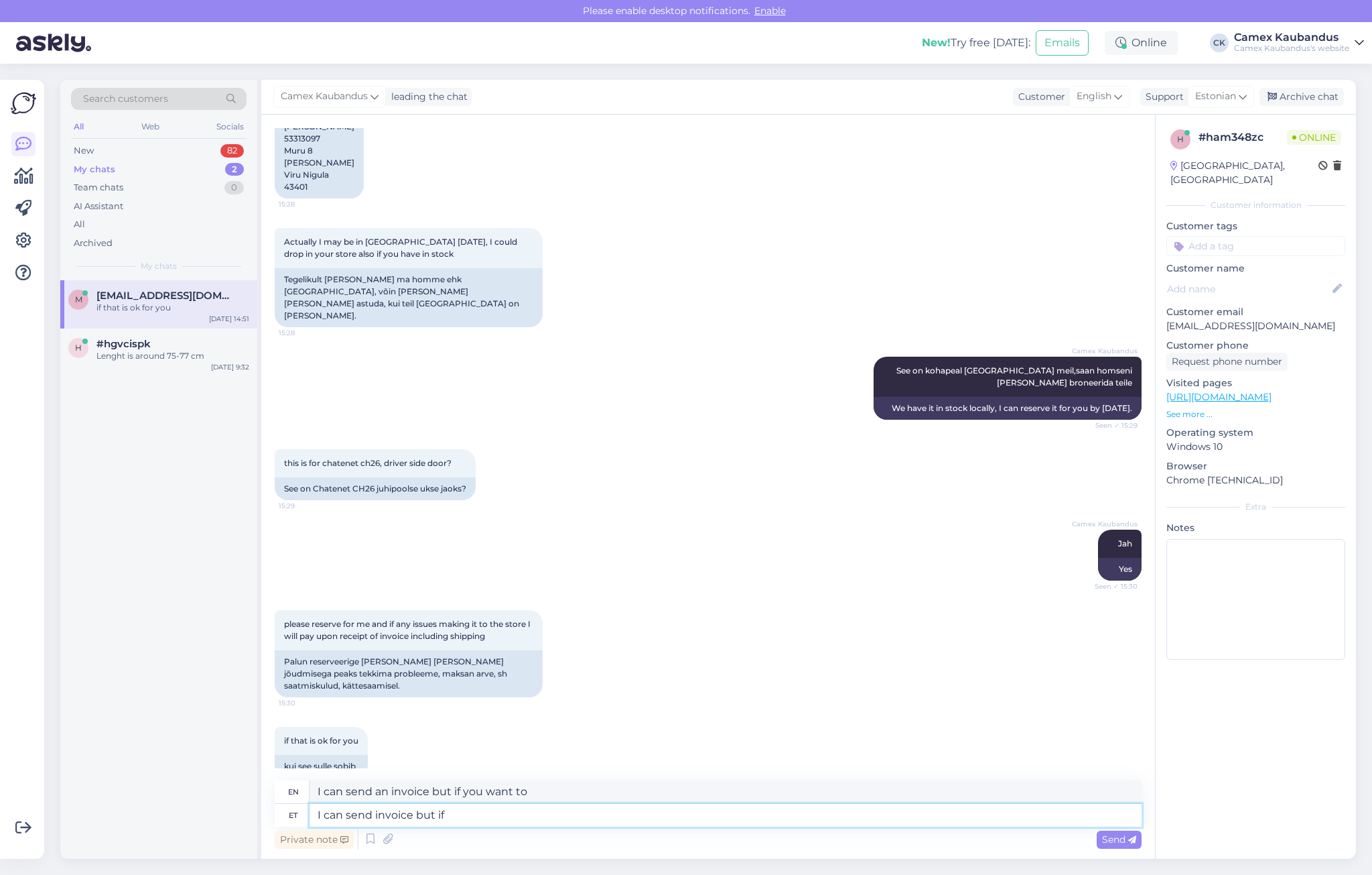
type textarea "I can send invoice but if"
type textarea "I can send an invoice but if you want"
type textarea "I can send invoice bu"
type textarea "I can send an invoice but if you"
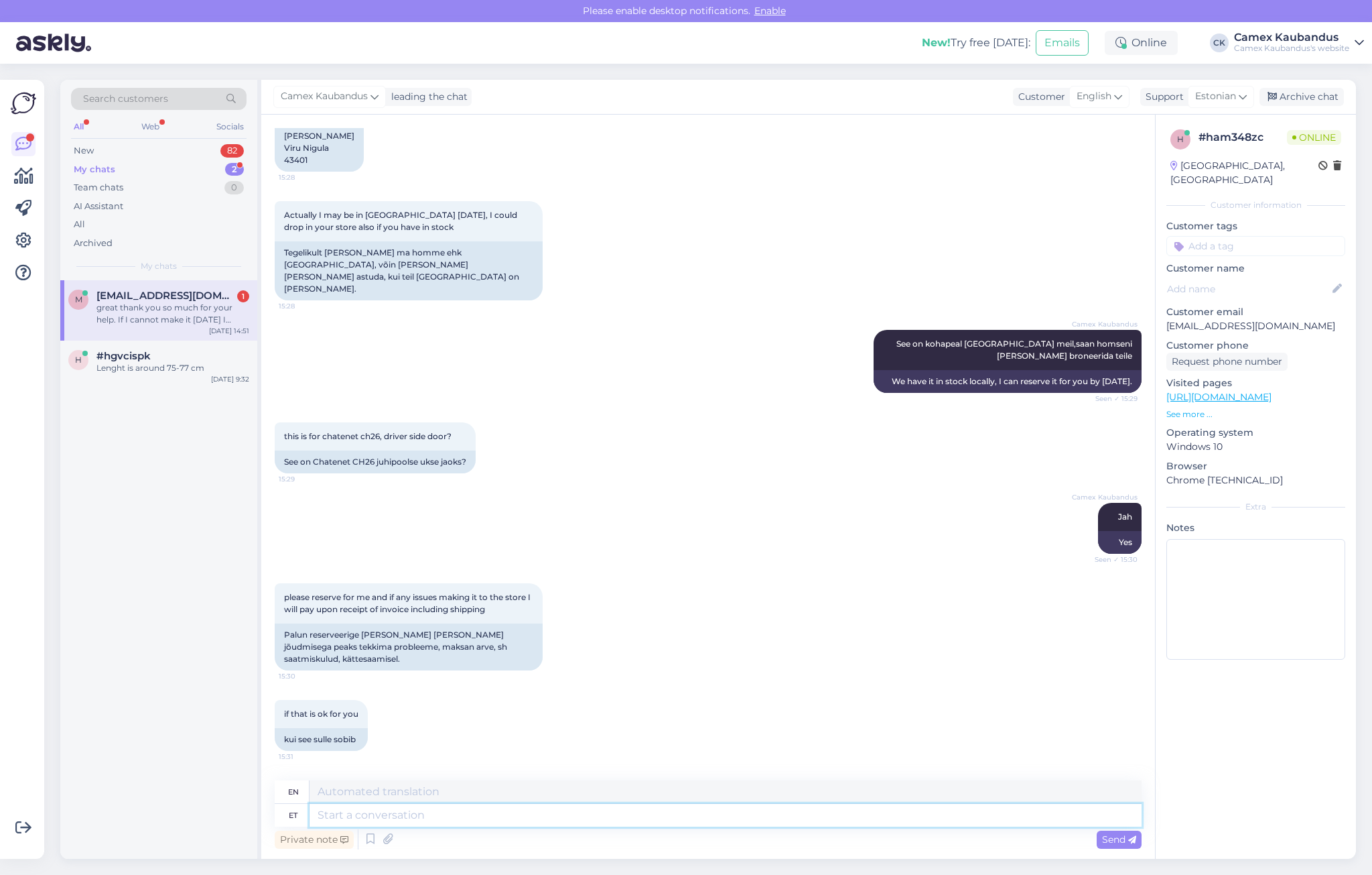
scroll to position [1467, 0]
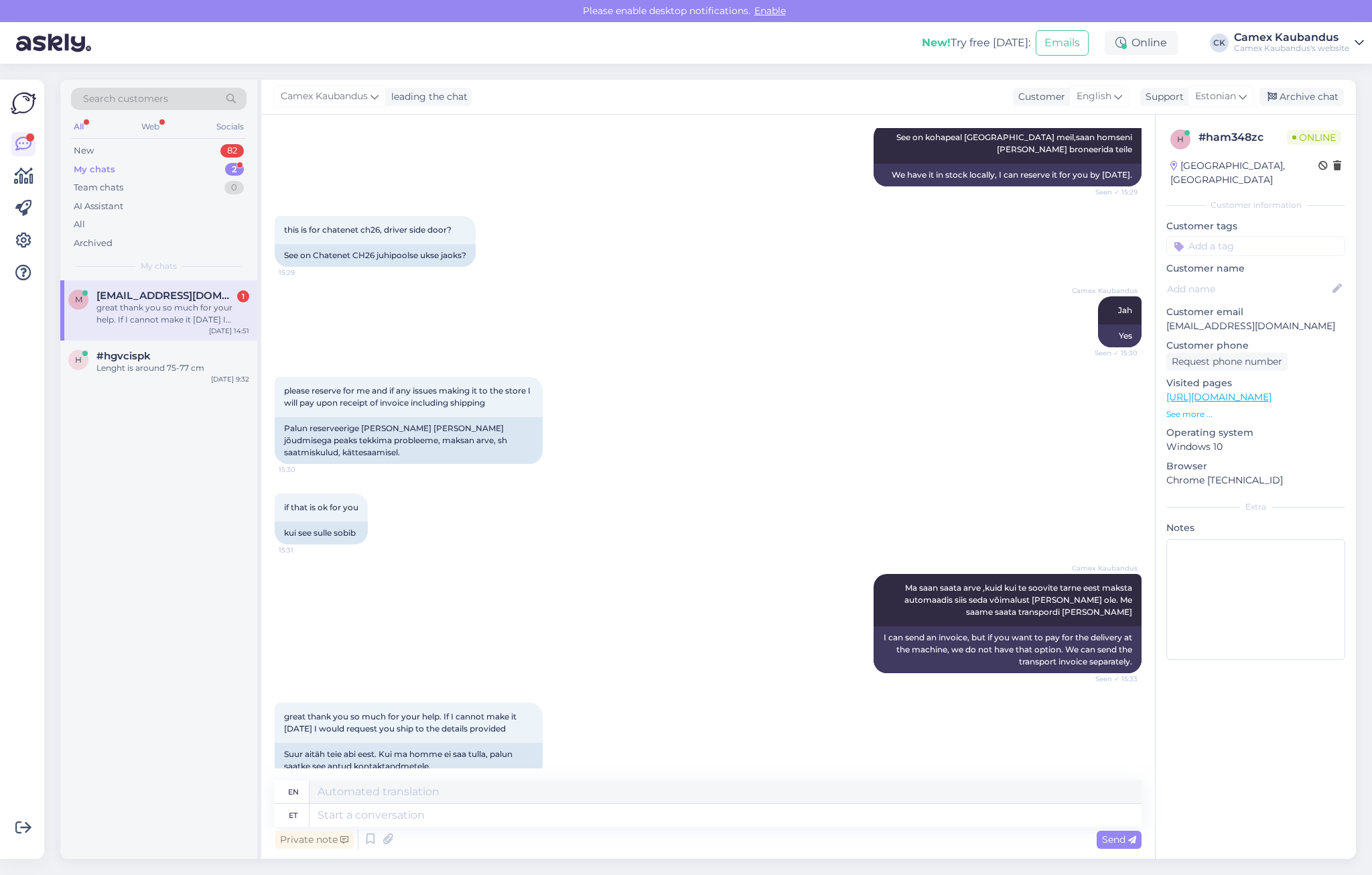
click at [709, 77] on div "Search customers All Web Socials New 82 My chats 2 Team chats 0 AI Assistant Al…" at bounding box center [711, 469] width 1319 height 811
drag, startPoint x: 518, startPoint y: 749, endPoint x: 312, endPoint y: 724, distance: 207.5
click at [312, 743] on div "Suur aitäh teie abi eest. Kui ma homme ei saa tulla, palun saatke see antud kon…" at bounding box center [408, 760] width 268 height 35
drag, startPoint x: 312, startPoint y: 724, endPoint x: 546, endPoint y: 767, distance: 237.9
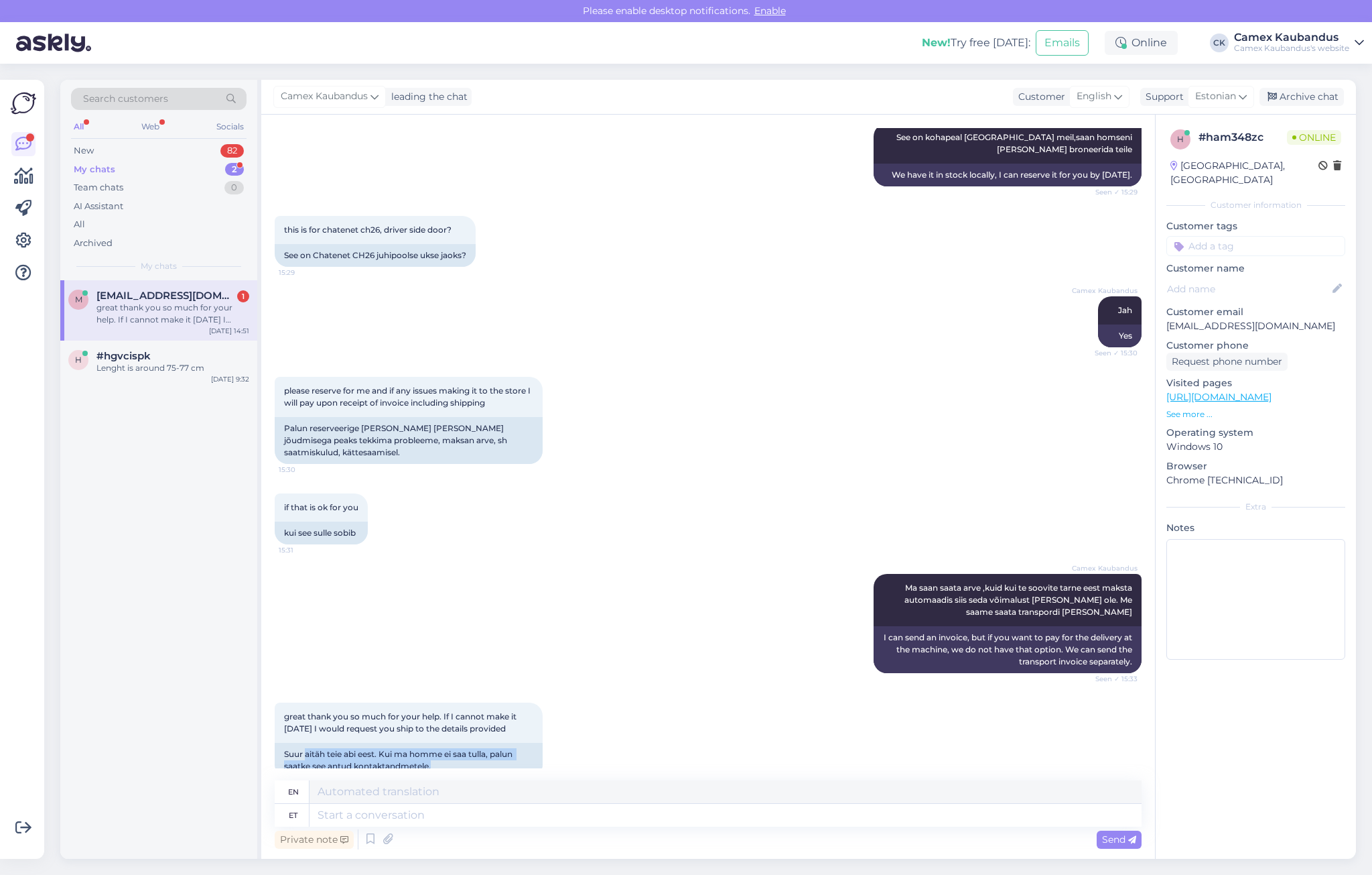
click at [546, 767] on div "great thank you so much for your help. If I cannot make it tomorrow I would req…" at bounding box center [707, 740] width 867 height 105
drag, startPoint x: 546, startPoint y: 767, endPoint x: 454, endPoint y: 737, distance: 96.8
click at [454, 743] on div "Suur aitäh teie abi eest. Kui ma homme ei saa tulla, palun saatke see antud kon…" at bounding box center [408, 760] width 268 height 35
drag, startPoint x: 480, startPoint y: 748, endPoint x: 277, endPoint y: 737, distance: 203.3
click at [277, 743] on div "Suur aitäh teie abi eest. Kui ma homme ei saa tulla, palun saatke see antud kon…" at bounding box center [408, 760] width 268 height 35
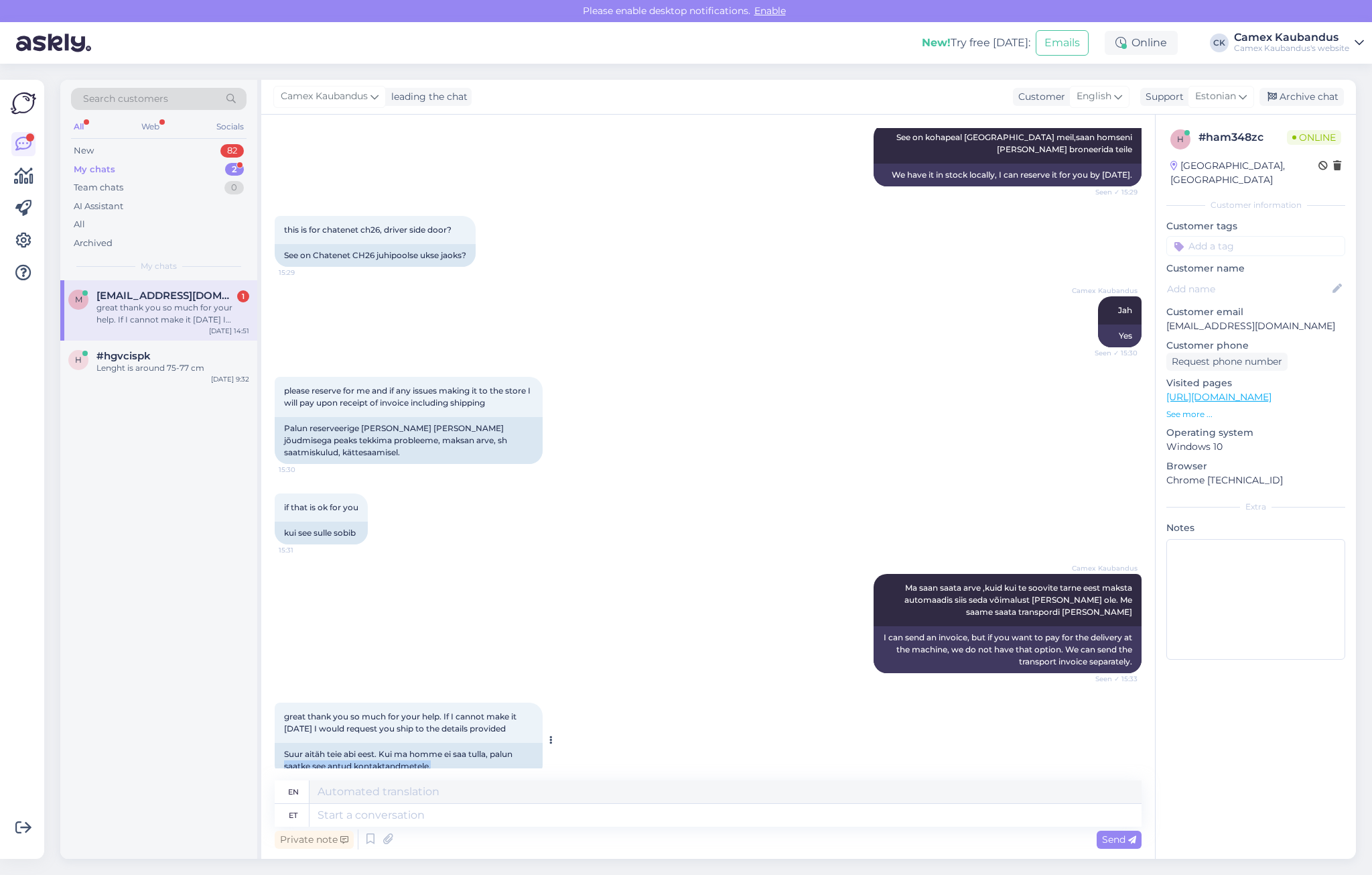
drag, startPoint x: 277, startPoint y: 737, endPoint x: 347, endPoint y: 739, distance: 70.0
click at [347, 743] on div "Suur aitäh teie abi eest. Kui ma homme ei saa tulla, palun saatke see antud kon…" at bounding box center [408, 760] width 268 height 35
